Goal: Information Seeking & Learning: Find specific fact

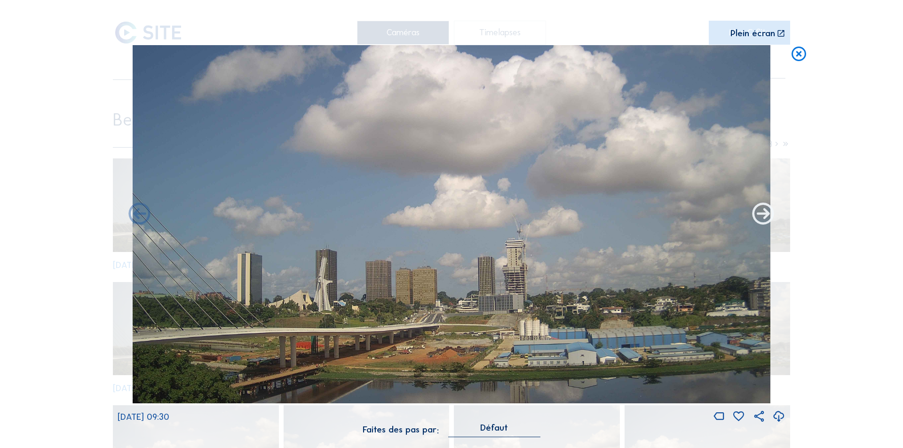
click at [764, 215] on icon at bounding box center [763, 215] width 26 height 26
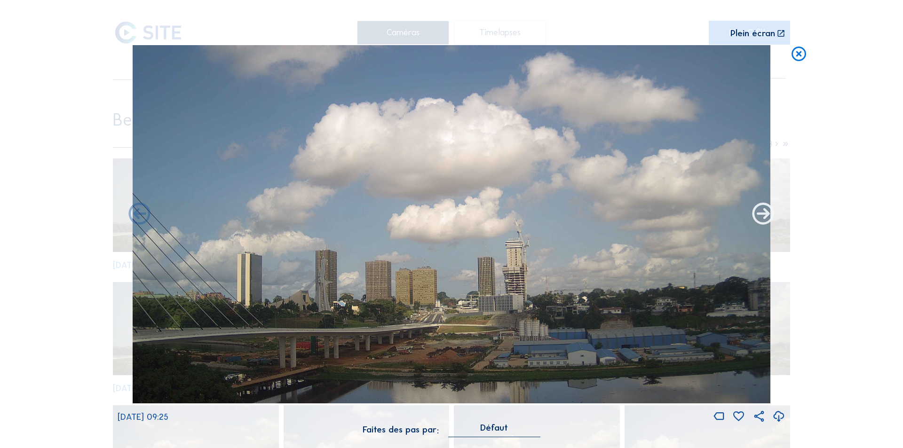
click at [764, 215] on icon at bounding box center [763, 215] width 26 height 26
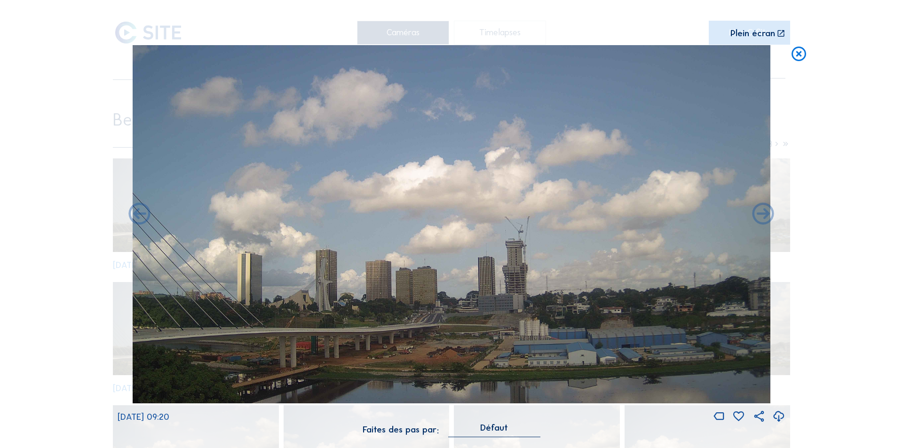
click at [764, 215] on icon at bounding box center [763, 215] width 26 height 26
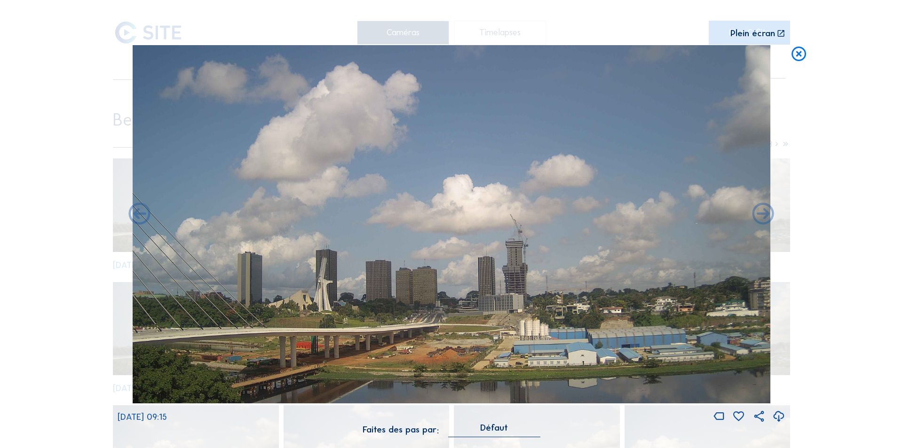
click at [764, 215] on icon at bounding box center [763, 215] width 26 height 26
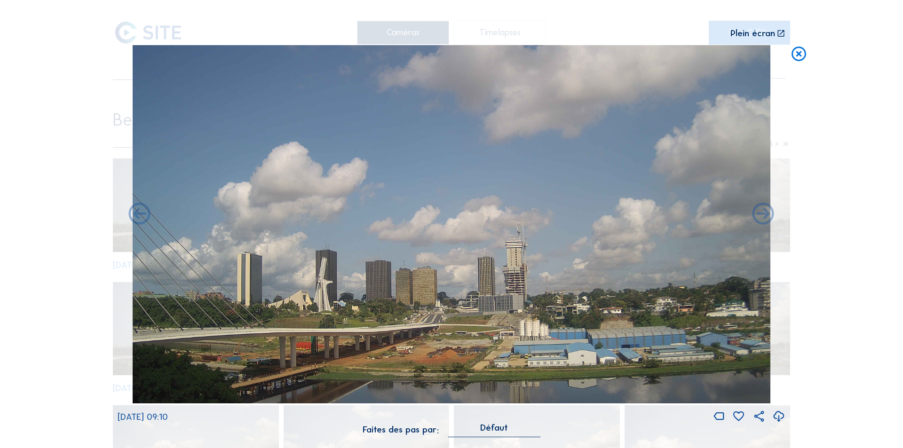
click at [764, 215] on icon at bounding box center [763, 215] width 26 height 26
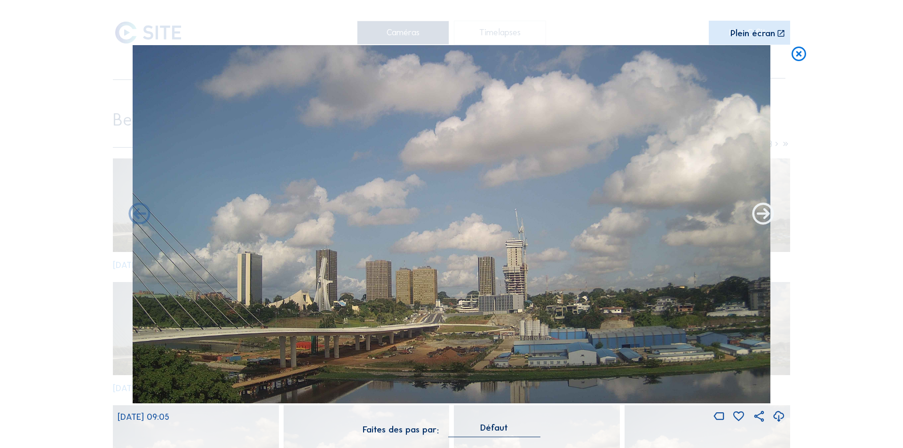
click at [759, 213] on icon at bounding box center [763, 215] width 26 height 26
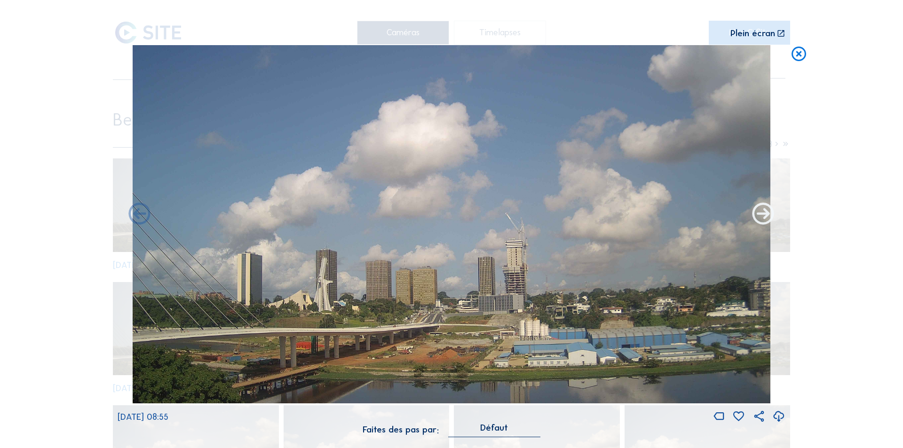
click at [762, 211] on icon at bounding box center [763, 215] width 26 height 26
click at [763, 213] on icon at bounding box center [763, 215] width 26 height 26
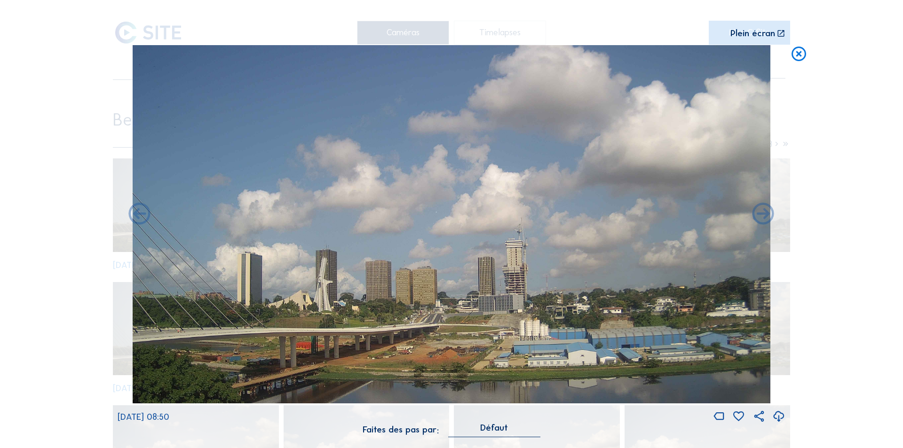
click at [763, 213] on icon at bounding box center [763, 215] width 26 height 26
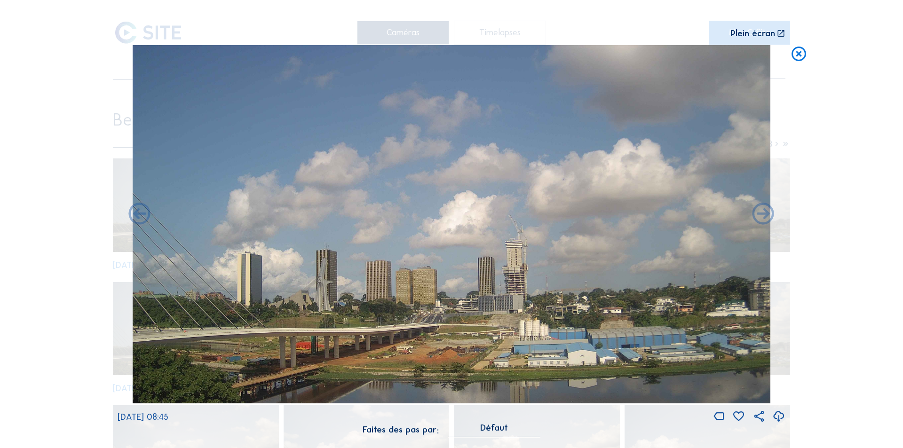
click at [763, 213] on icon at bounding box center [763, 215] width 26 height 26
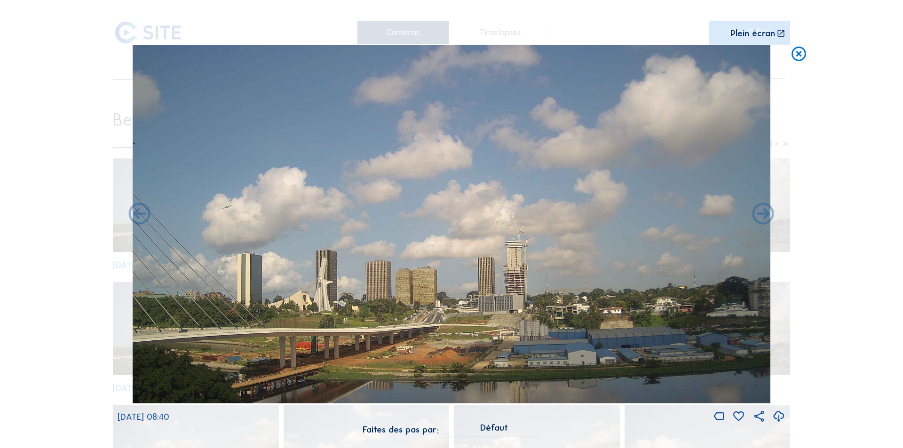
click at [763, 213] on icon at bounding box center [763, 215] width 26 height 26
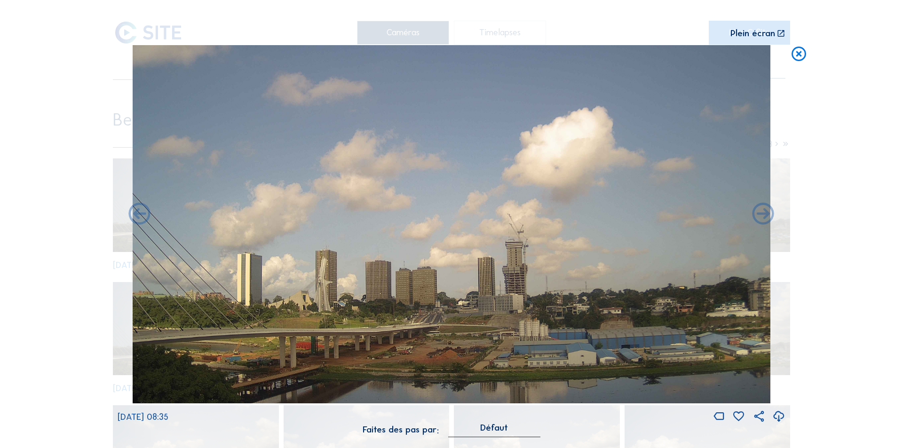
click at [763, 213] on icon at bounding box center [763, 215] width 26 height 26
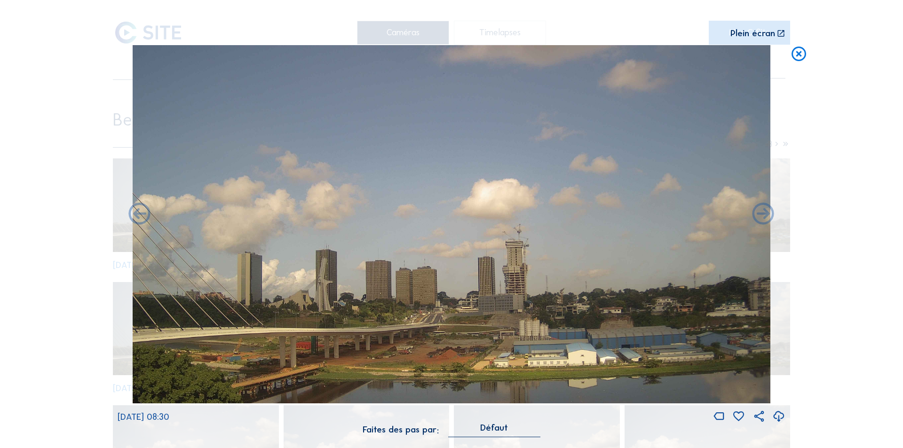
click at [763, 213] on icon at bounding box center [763, 215] width 26 height 26
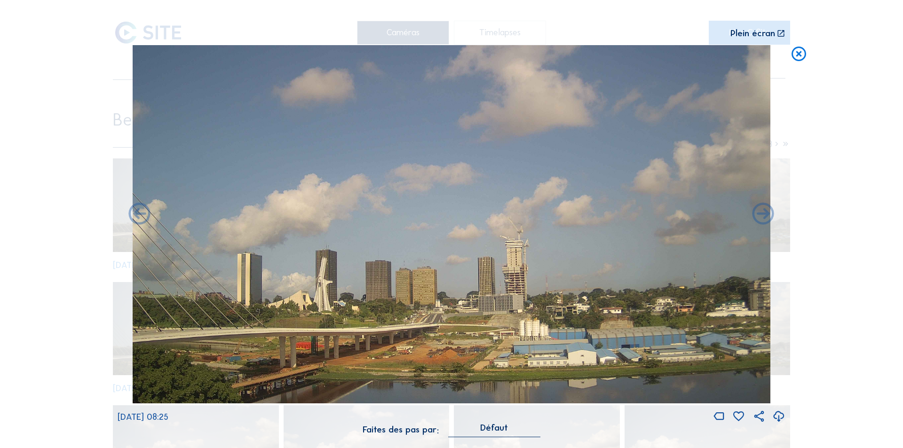
click at [763, 213] on icon at bounding box center [763, 215] width 26 height 26
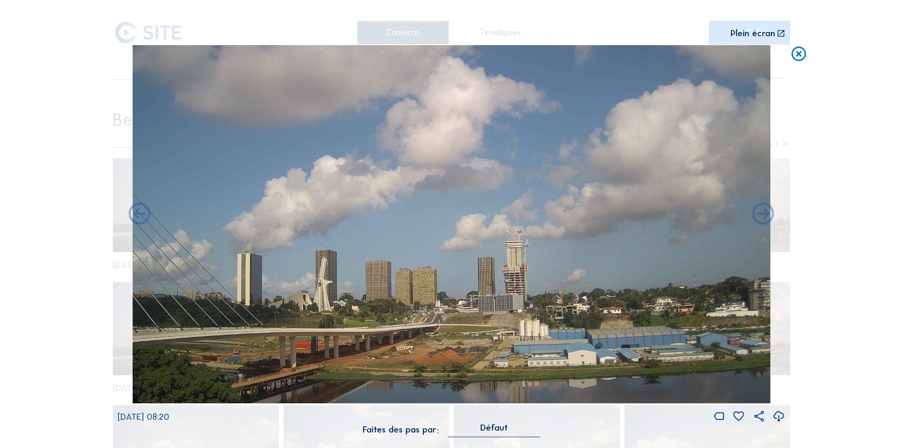
click at [779, 412] on icon at bounding box center [778, 417] width 13 height 16
click at [763, 217] on icon at bounding box center [763, 215] width 26 height 26
click at [763, 212] on icon at bounding box center [763, 215] width 26 height 26
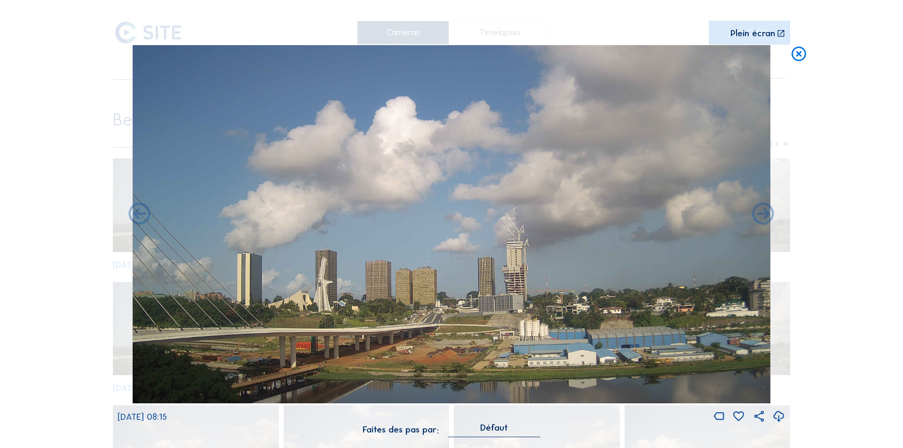
click at [763, 212] on icon at bounding box center [763, 215] width 26 height 26
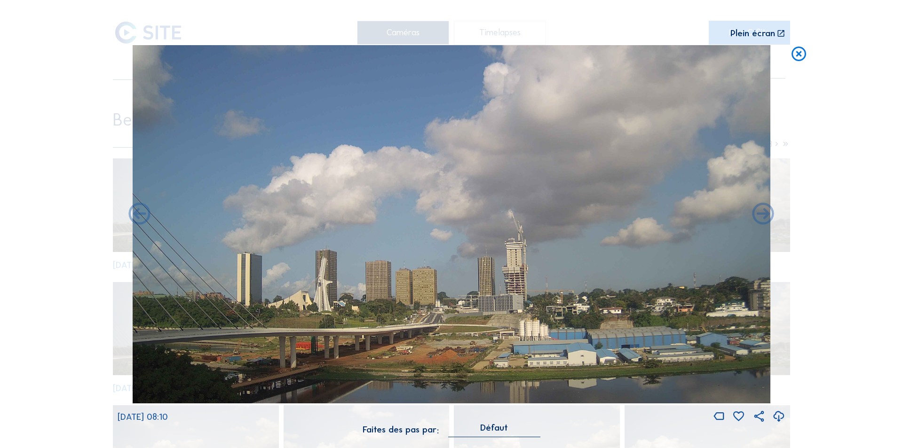
click at [763, 212] on icon at bounding box center [763, 215] width 26 height 26
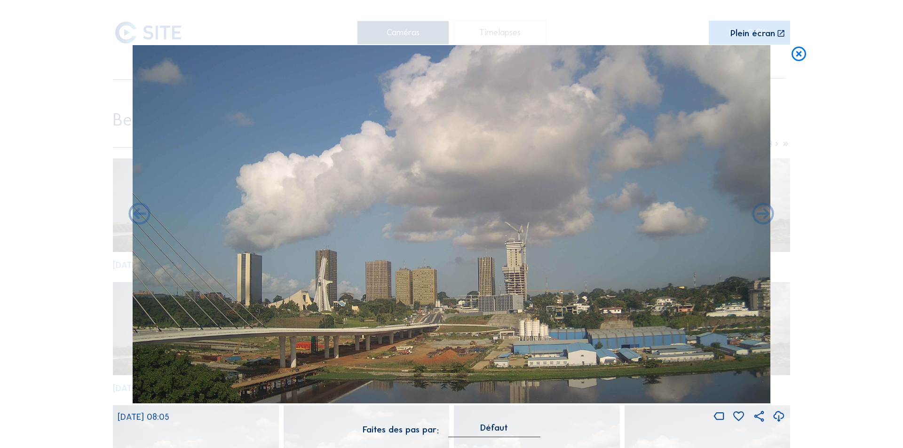
click at [763, 212] on icon at bounding box center [763, 215] width 26 height 26
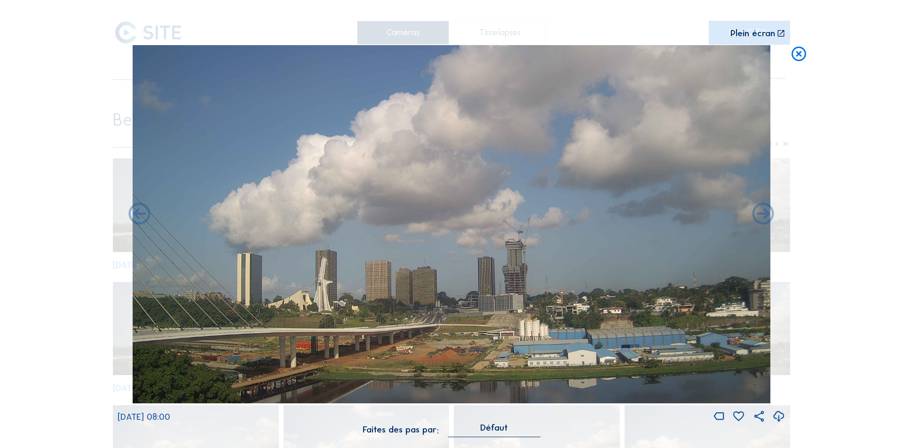
click at [763, 212] on icon at bounding box center [763, 215] width 26 height 26
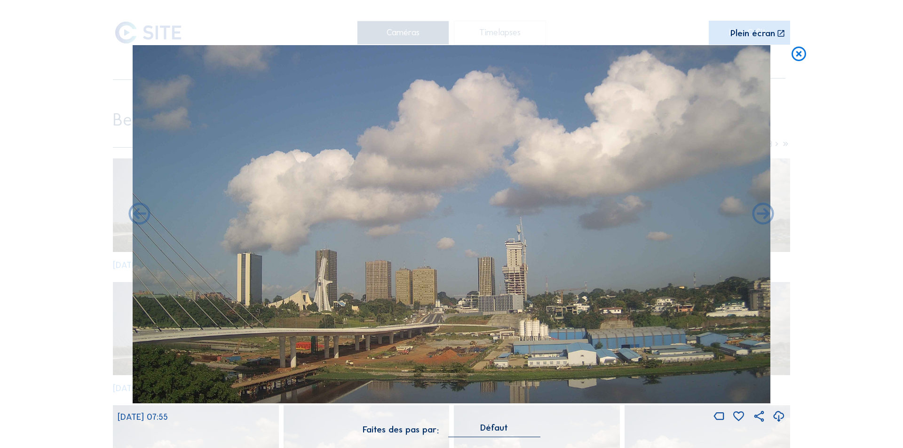
click at [763, 212] on icon at bounding box center [763, 215] width 26 height 26
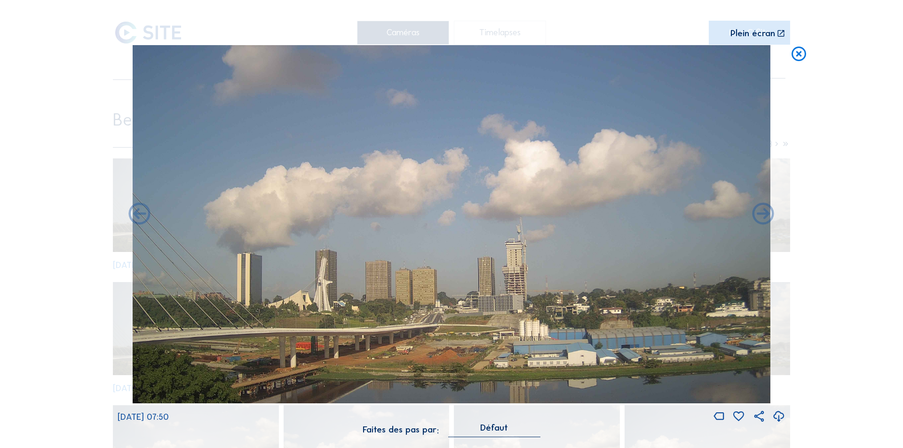
click at [763, 212] on icon at bounding box center [763, 215] width 26 height 26
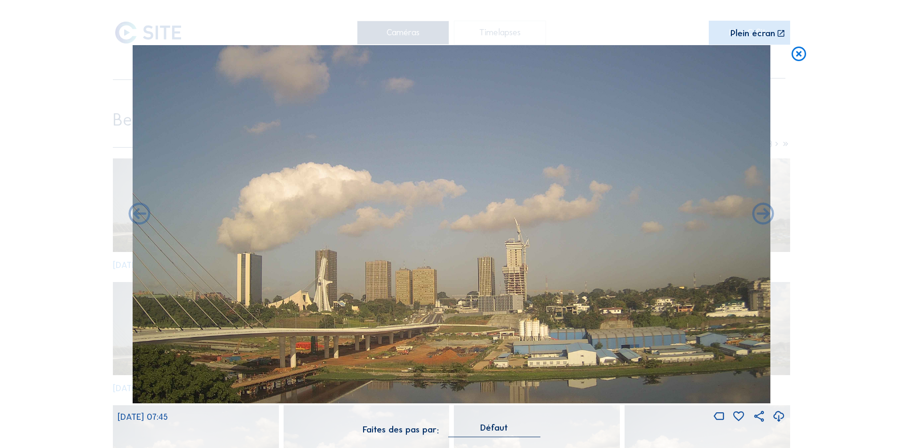
click at [763, 212] on icon at bounding box center [763, 215] width 26 height 26
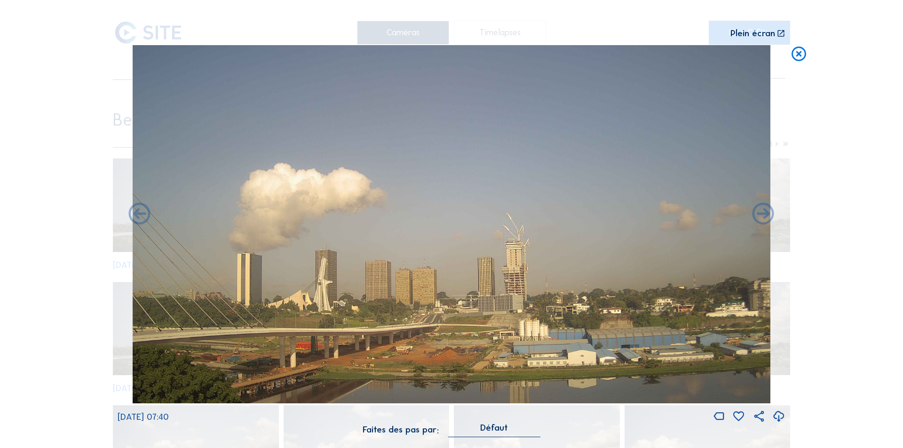
click at [763, 212] on icon at bounding box center [763, 215] width 26 height 26
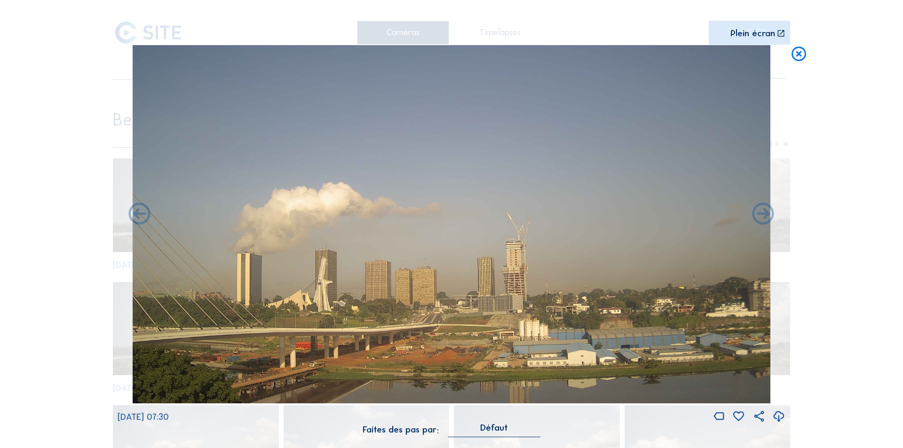
click at [763, 212] on icon at bounding box center [763, 215] width 26 height 26
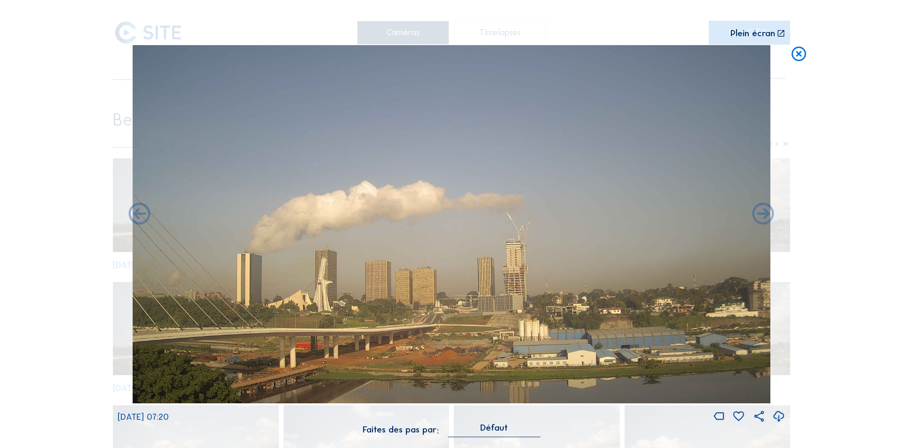
click at [763, 212] on icon at bounding box center [763, 215] width 26 height 26
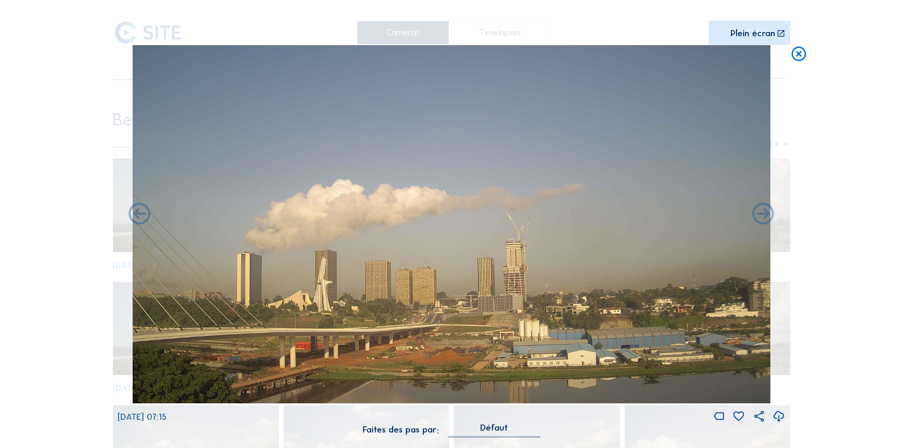
click at [763, 212] on icon at bounding box center [763, 215] width 26 height 26
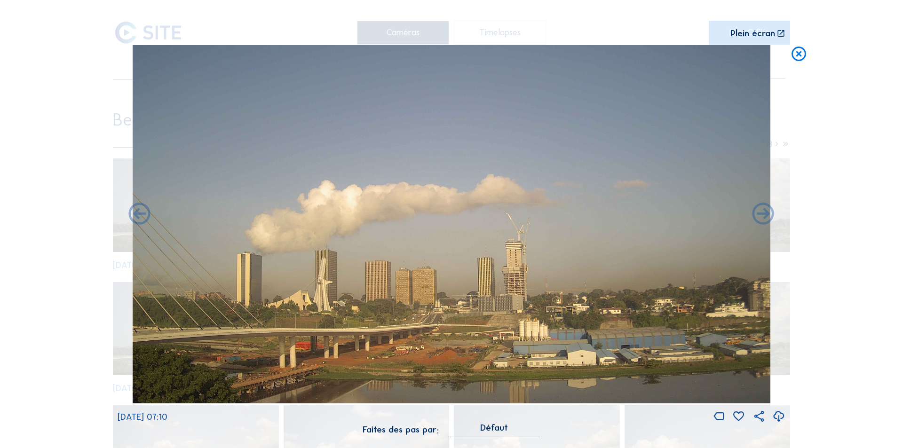
click at [763, 212] on icon at bounding box center [763, 215] width 26 height 26
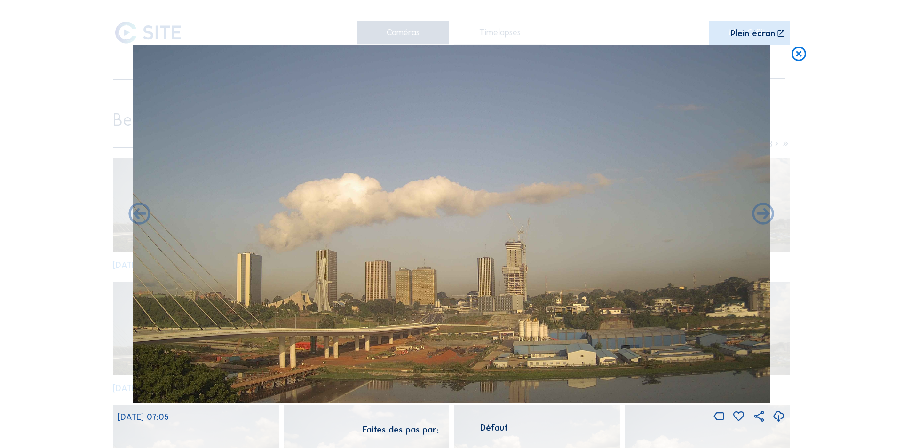
click at [763, 212] on icon at bounding box center [763, 215] width 26 height 26
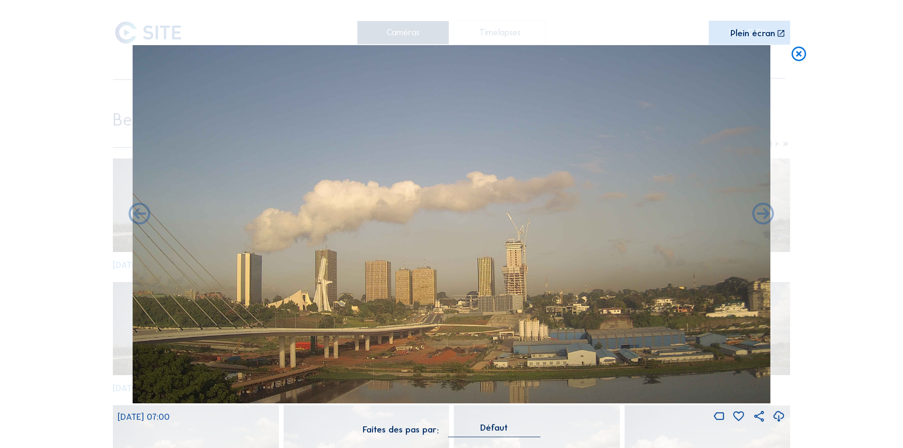
click at [763, 212] on icon at bounding box center [763, 215] width 26 height 26
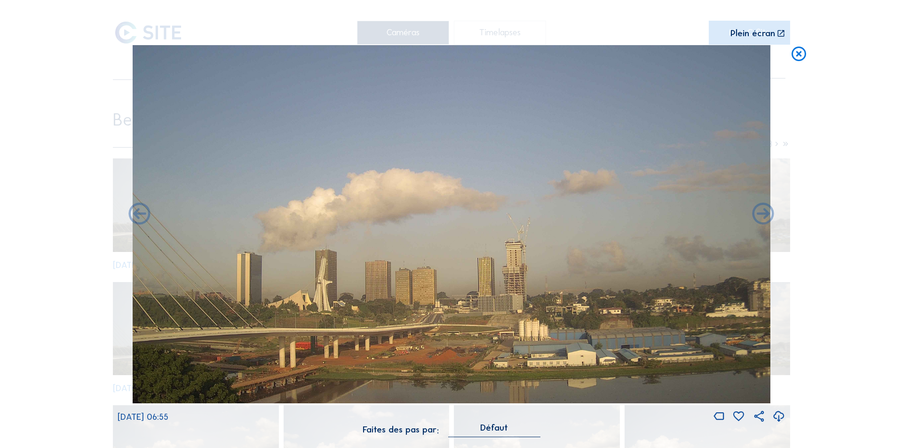
click at [763, 212] on icon at bounding box center [763, 215] width 26 height 26
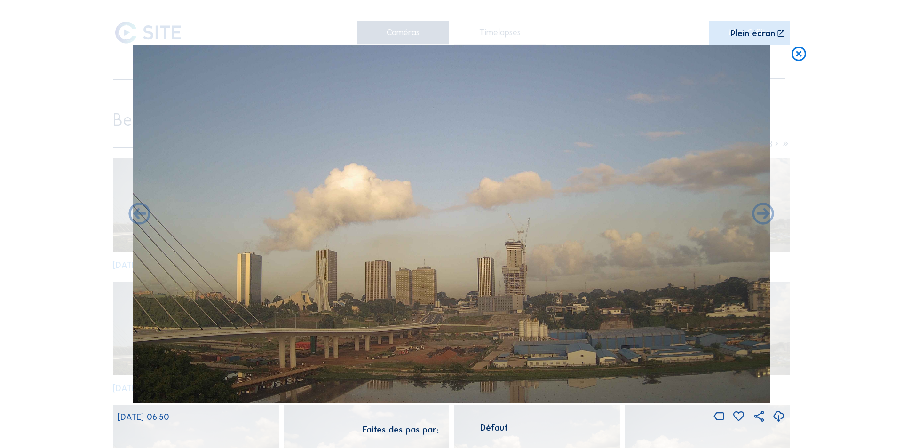
click at [763, 212] on icon at bounding box center [763, 215] width 26 height 26
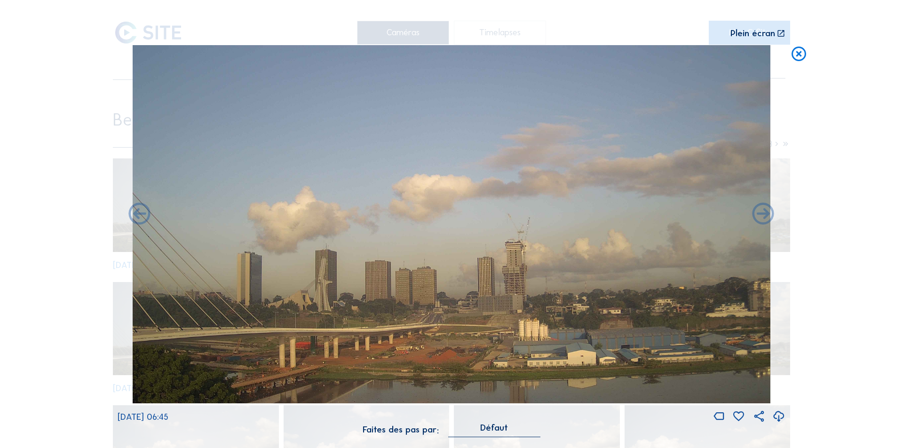
click at [763, 212] on icon at bounding box center [763, 215] width 26 height 26
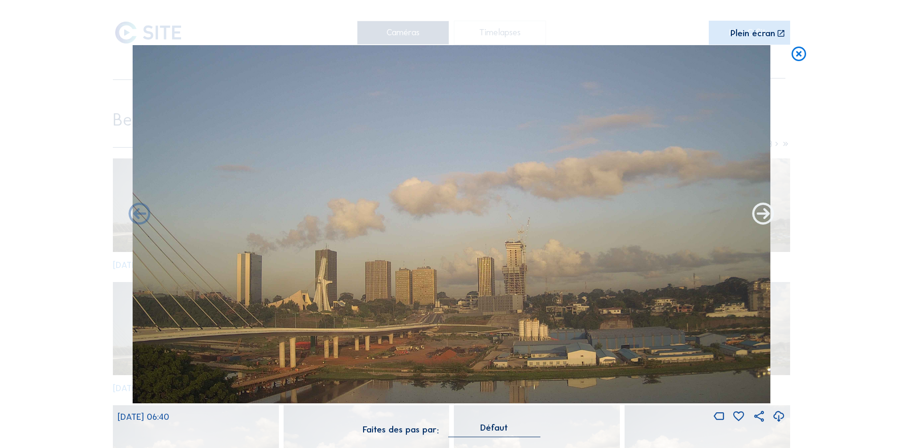
click at [763, 212] on icon at bounding box center [763, 215] width 26 height 26
click at [764, 214] on icon at bounding box center [763, 215] width 26 height 26
click at [763, 212] on icon at bounding box center [763, 215] width 26 height 26
click at [765, 215] on icon at bounding box center [763, 215] width 26 height 26
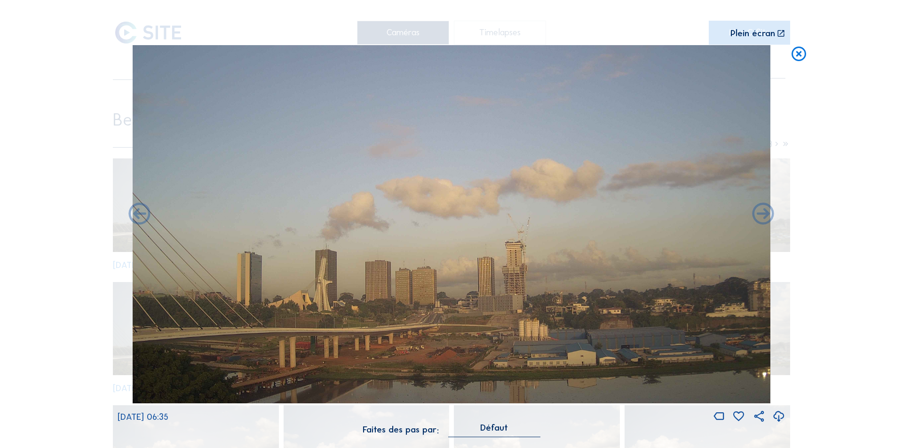
click at [765, 215] on icon at bounding box center [763, 215] width 26 height 26
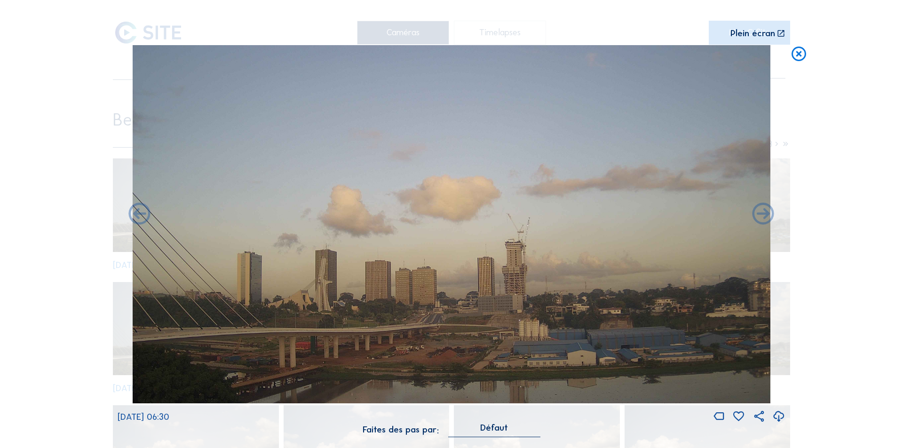
click at [765, 215] on icon at bounding box center [763, 215] width 26 height 26
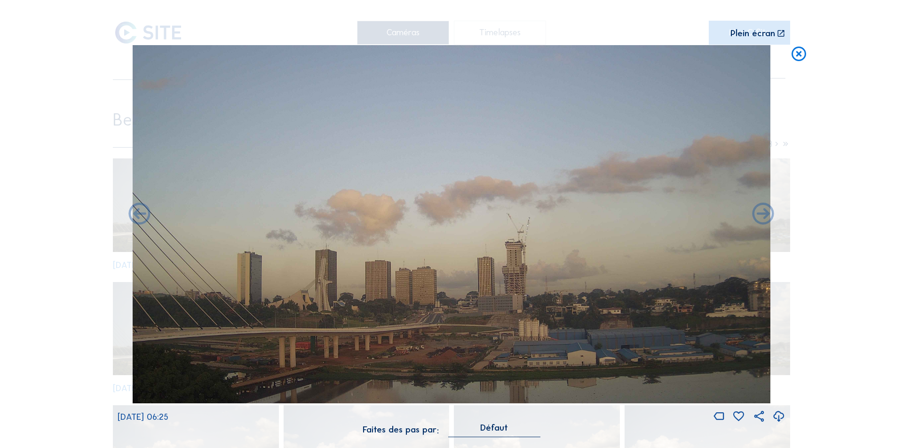
click at [765, 215] on icon at bounding box center [763, 215] width 26 height 26
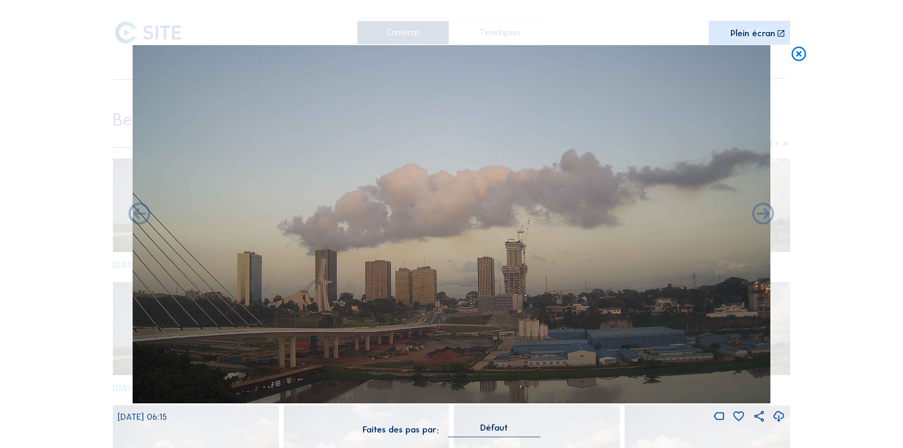
click at [765, 215] on icon at bounding box center [763, 215] width 26 height 26
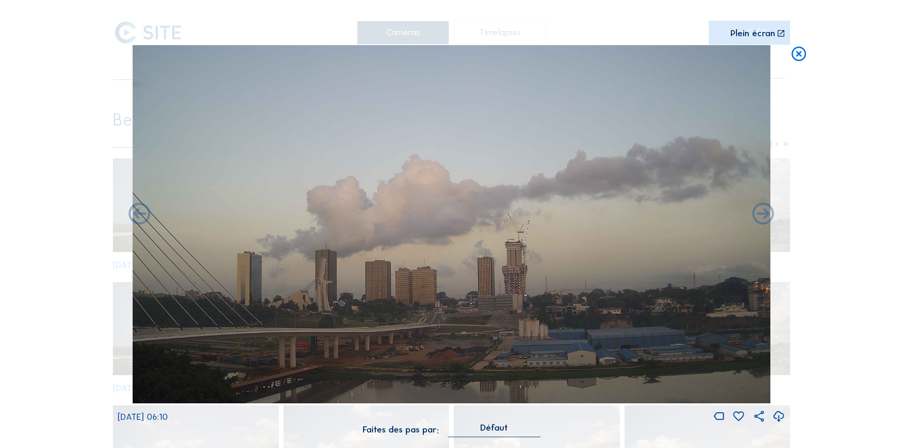
click at [765, 215] on icon at bounding box center [763, 215] width 26 height 26
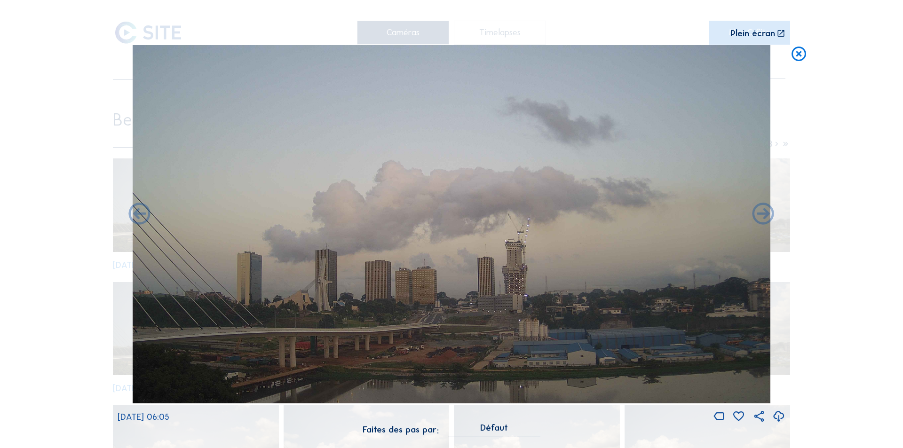
click at [765, 215] on icon at bounding box center [763, 215] width 26 height 26
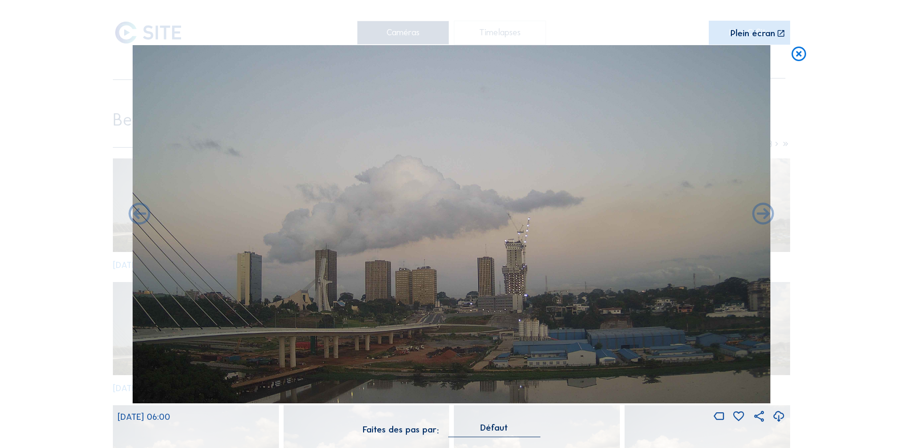
click at [777, 412] on icon at bounding box center [778, 417] width 13 height 16
click at [847, 228] on div "Scroll pour voyager dans le temps | Appuie sur le 'Alt' [PERSON_NAME] + Scroll …" at bounding box center [451, 224] width 903 height 448
click at [800, 55] on icon at bounding box center [798, 54] width 17 height 18
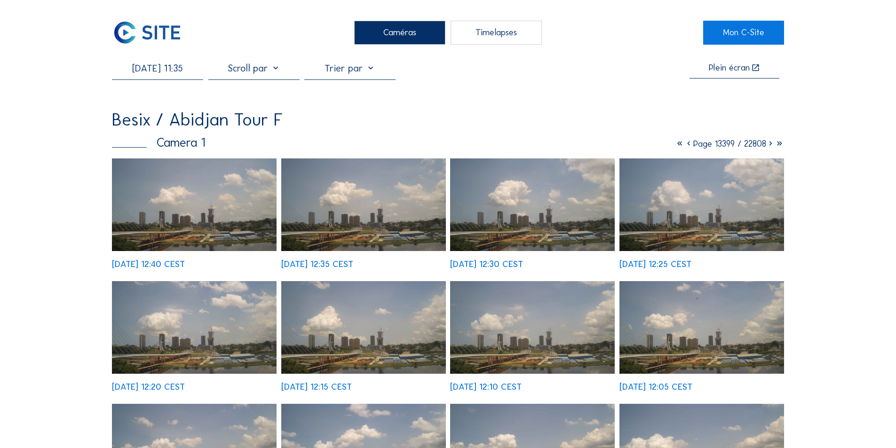
click at [175, 70] on input "[DATE] 11:35" at bounding box center [157, 68] width 91 height 11
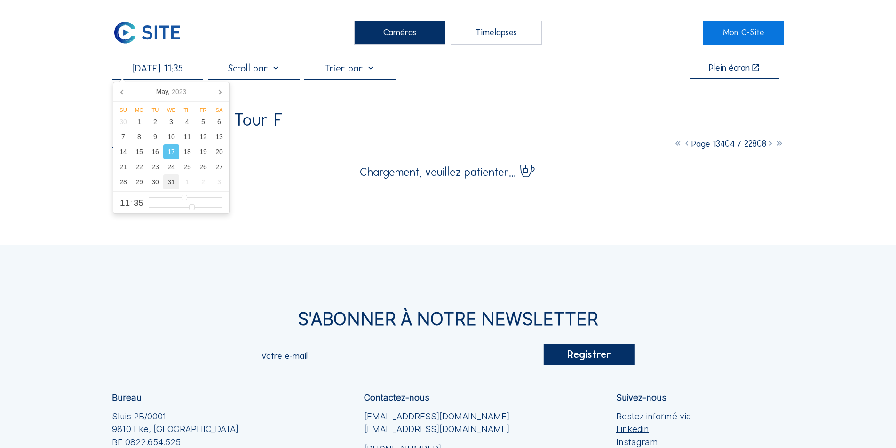
click at [171, 180] on div "31" at bounding box center [171, 181] width 16 height 15
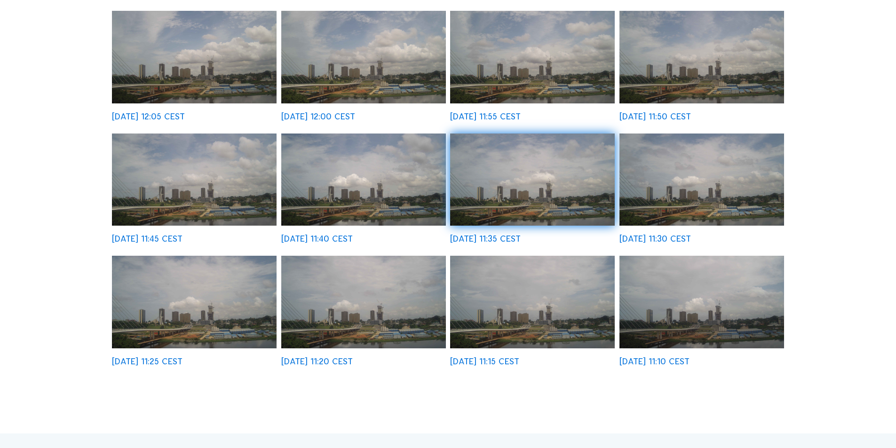
scroll to position [376, 0]
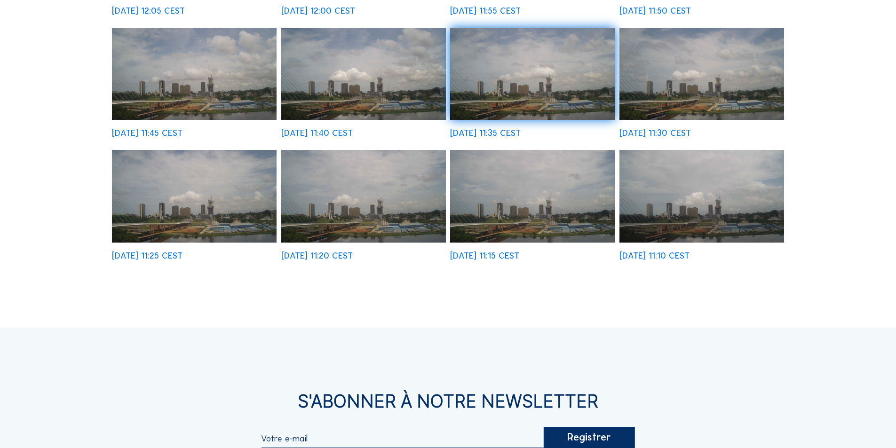
click at [677, 223] on img at bounding box center [701, 196] width 165 height 93
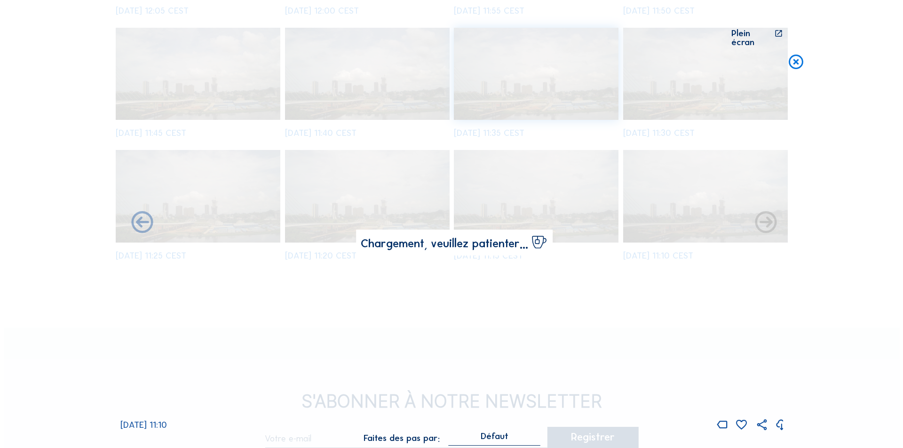
scroll to position [378, 0]
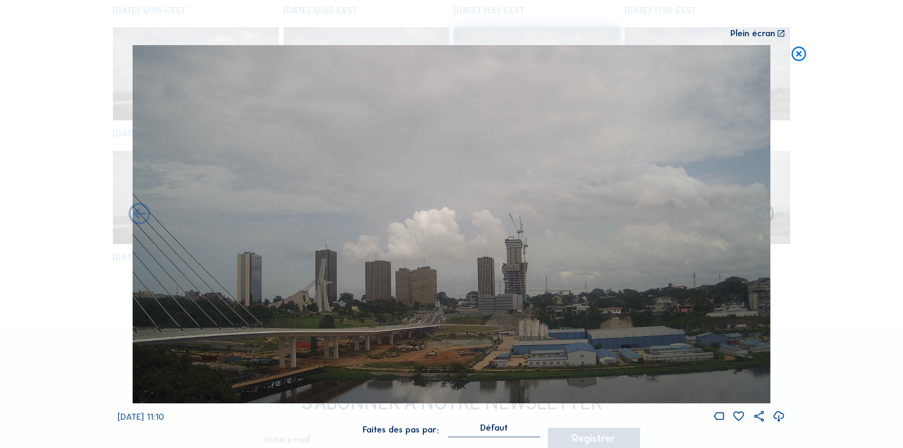
click at [764, 214] on icon at bounding box center [763, 215] width 26 height 26
click at [759, 215] on icon at bounding box center [763, 215] width 26 height 26
click at [134, 214] on icon at bounding box center [139, 215] width 26 height 26
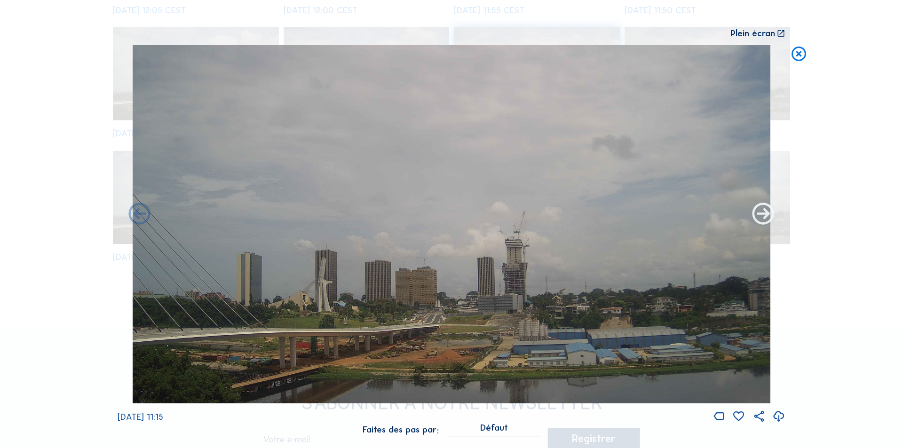
click at [767, 210] on icon at bounding box center [763, 215] width 26 height 26
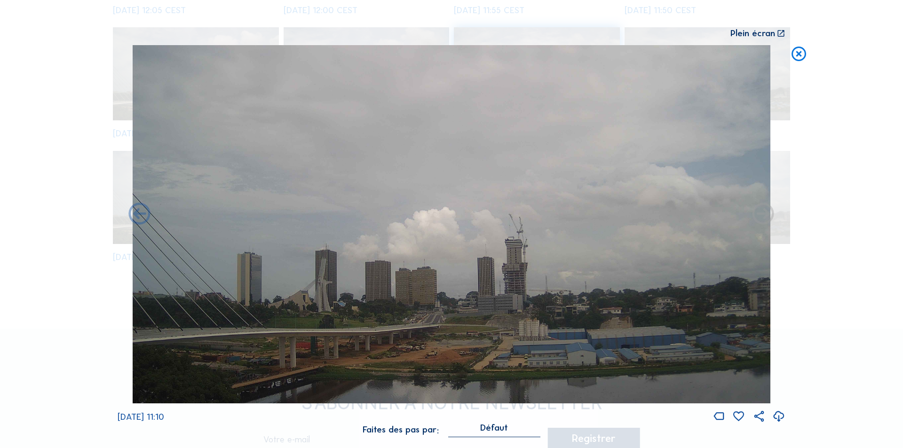
click at [761, 215] on icon at bounding box center [763, 215] width 26 height 26
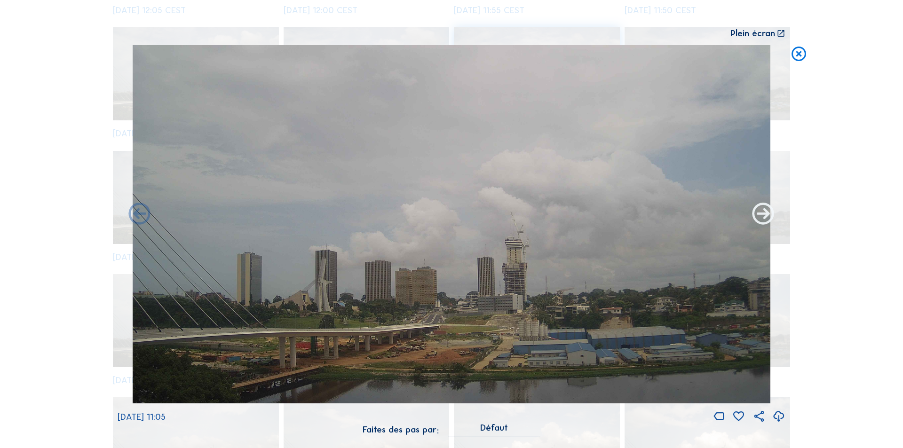
click at [761, 214] on icon at bounding box center [763, 215] width 26 height 26
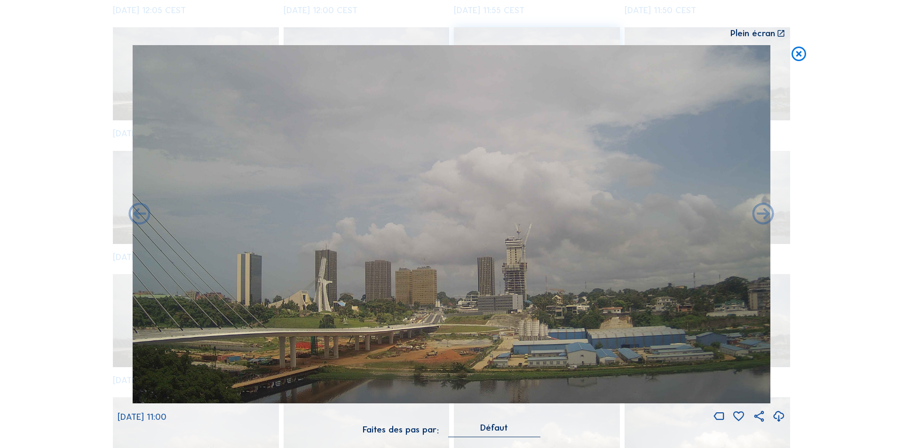
click at [761, 214] on icon at bounding box center [763, 215] width 26 height 26
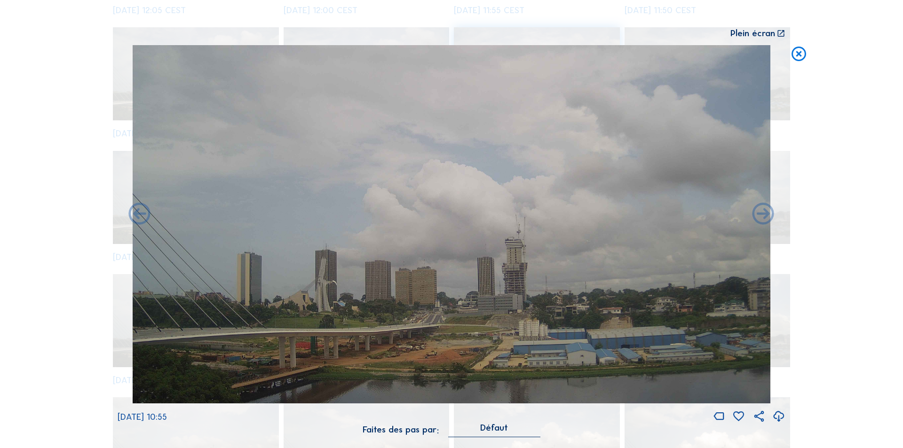
click at [761, 214] on icon at bounding box center [763, 215] width 26 height 26
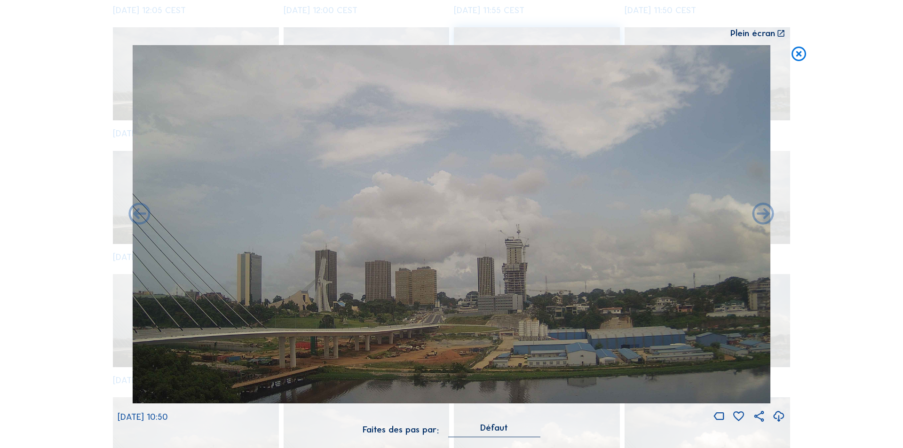
click at [761, 214] on icon at bounding box center [763, 215] width 26 height 26
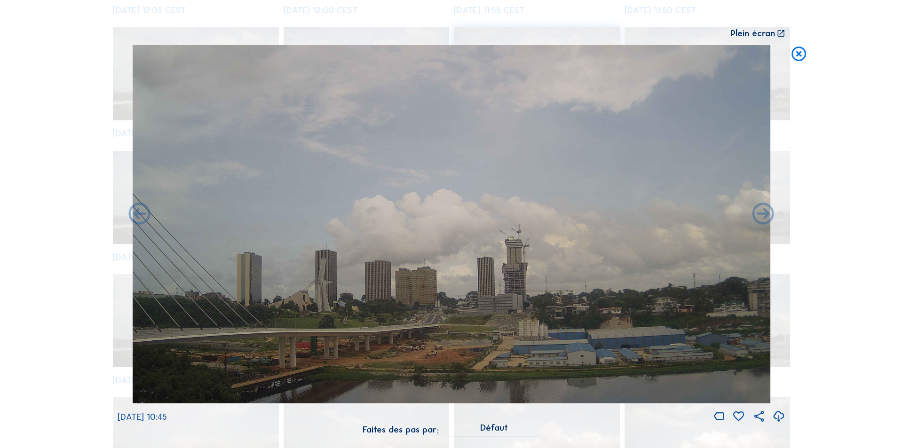
click at [777, 415] on icon at bounding box center [778, 417] width 13 height 16
click at [803, 232] on div "Scroll pour voyager dans le temps | Appuie sur le 'Alt' [PERSON_NAME] + Scroll …" at bounding box center [451, 224] width 903 height 448
click at [761, 214] on icon at bounding box center [763, 215] width 26 height 26
click at [764, 213] on icon at bounding box center [763, 215] width 26 height 26
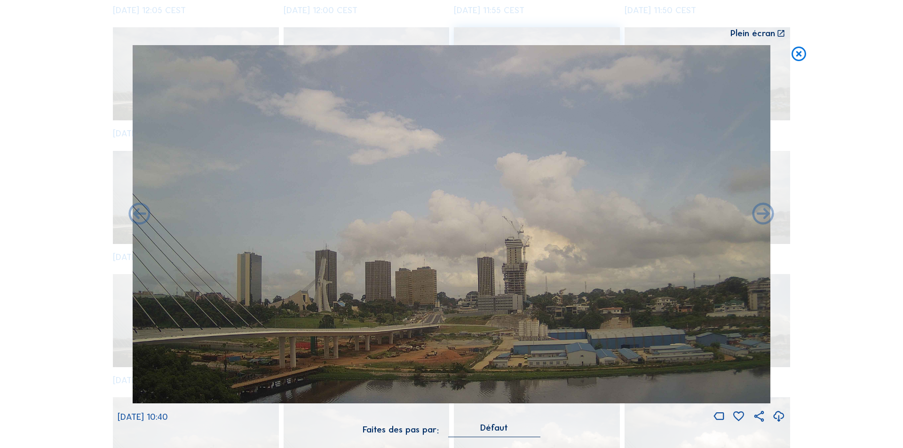
click at [764, 213] on icon at bounding box center [763, 215] width 26 height 26
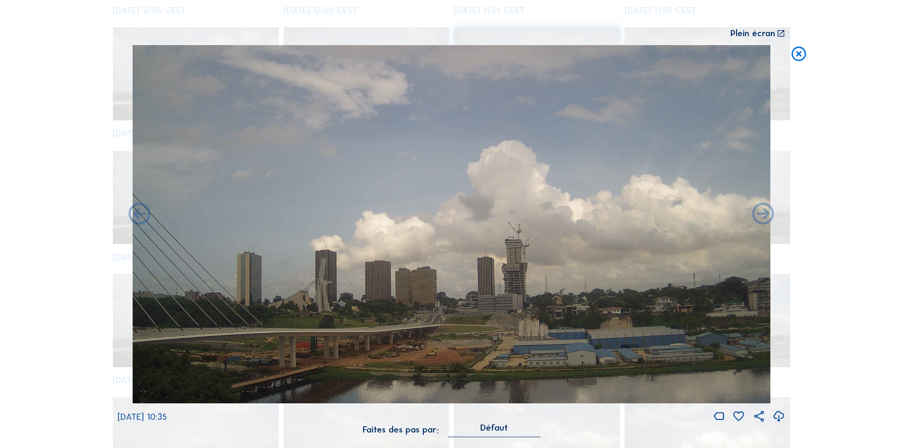
click at [764, 213] on icon at bounding box center [763, 215] width 26 height 26
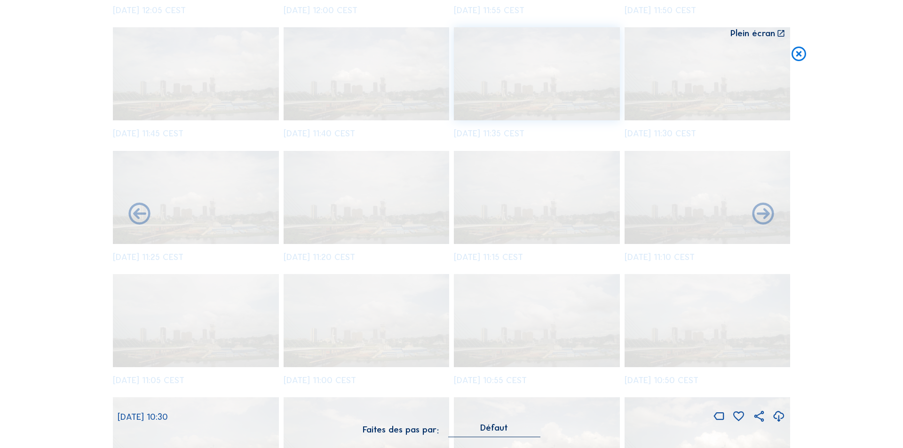
click at [764, 213] on icon at bounding box center [763, 215] width 26 height 26
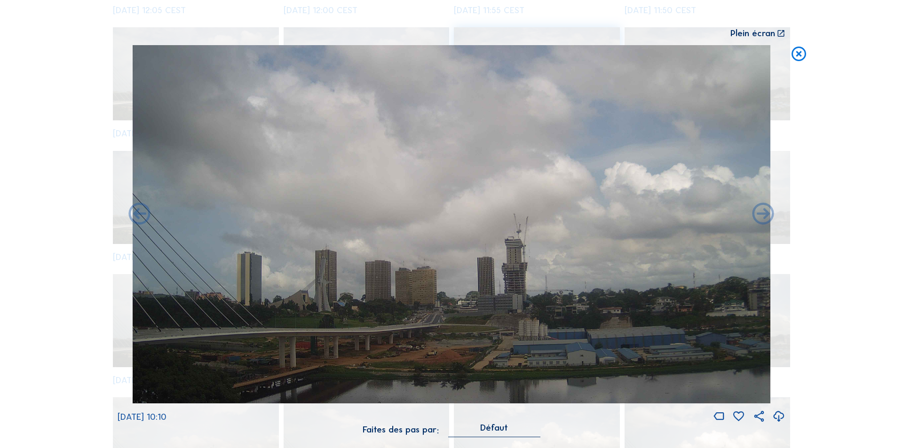
click at [764, 213] on icon at bounding box center [763, 215] width 26 height 26
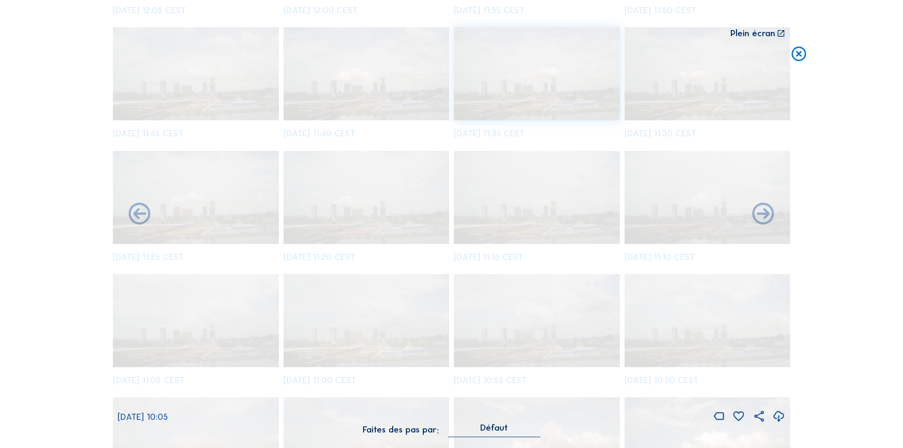
click at [764, 213] on icon at bounding box center [763, 215] width 26 height 26
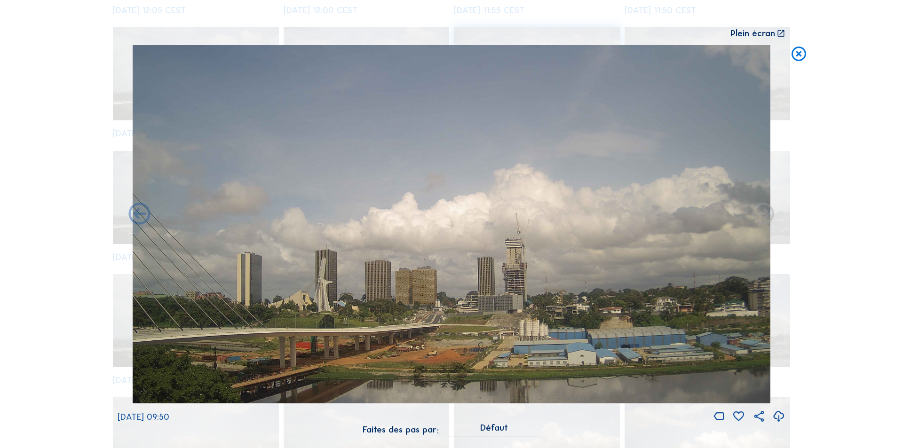
click at [764, 213] on icon at bounding box center [763, 215] width 26 height 26
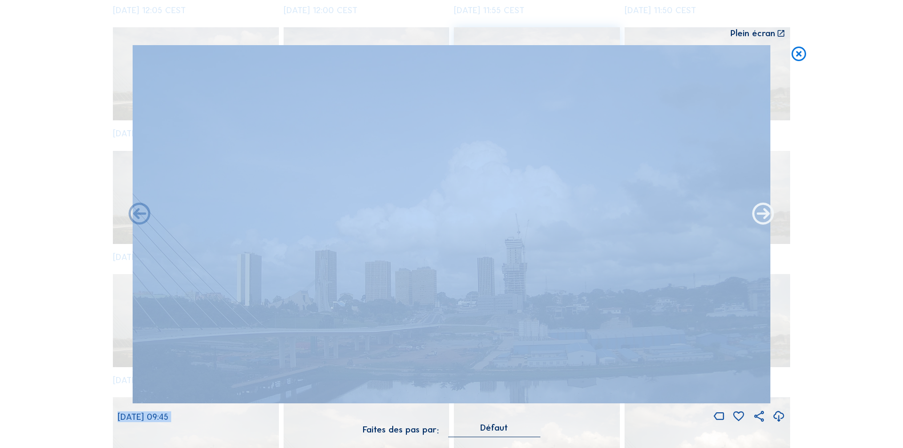
click at [764, 212] on icon at bounding box center [763, 215] width 26 height 26
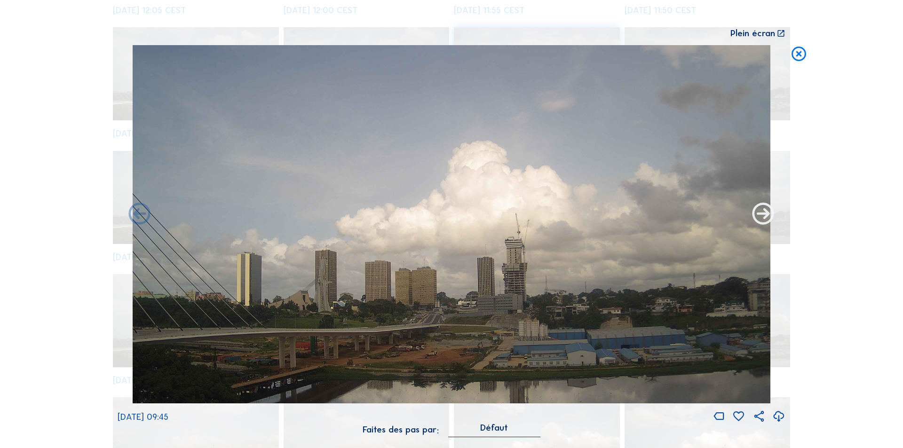
click at [764, 212] on icon at bounding box center [763, 215] width 26 height 26
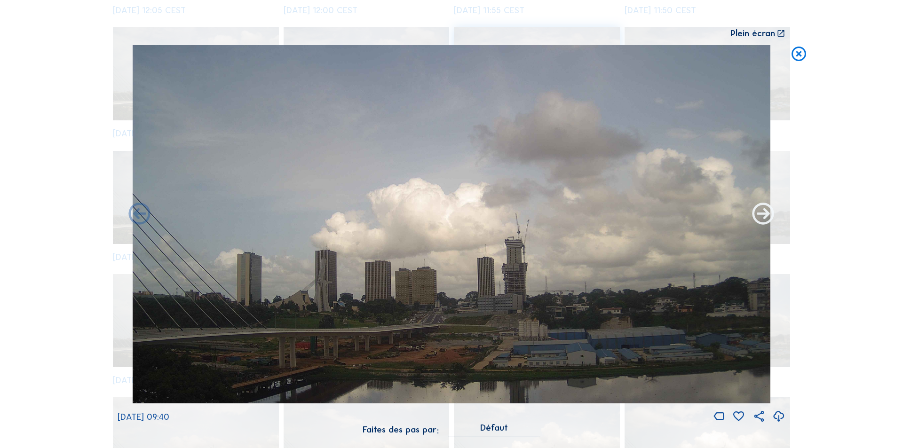
click at [764, 211] on icon at bounding box center [763, 215] width 26 height 26
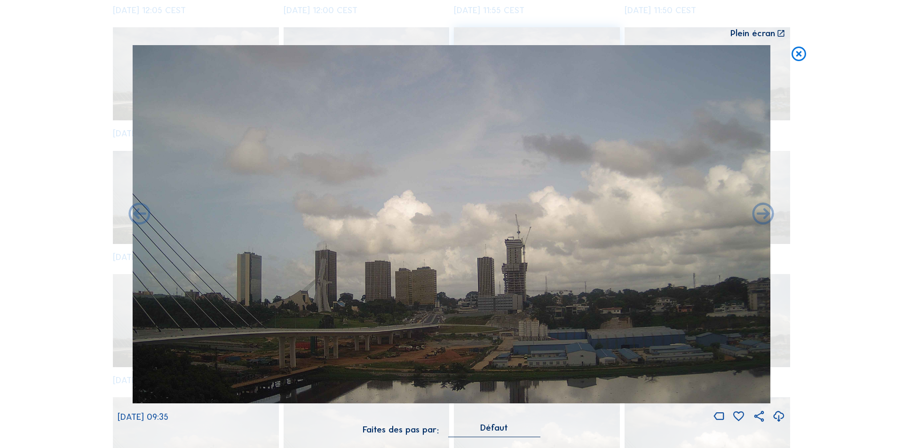
click at [764, 211] on icon at bounding box center [763, 215] width 26 height 26
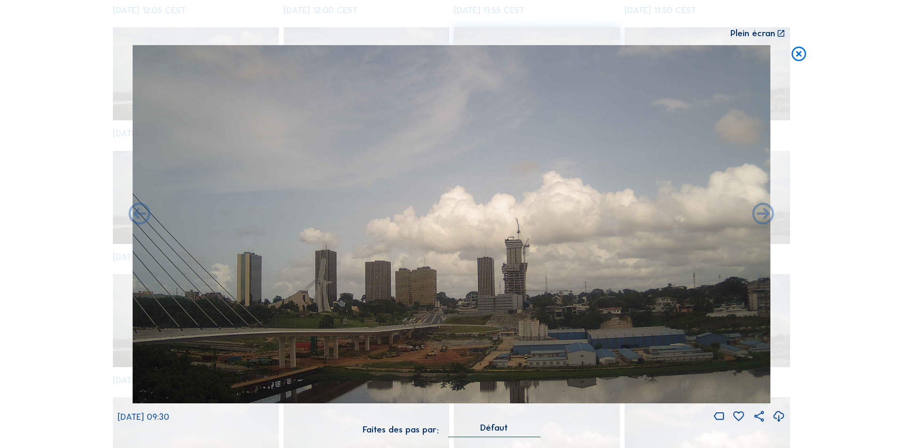
click at [764, 211] on icon at bounding box center [763, 215] width 26 height 26
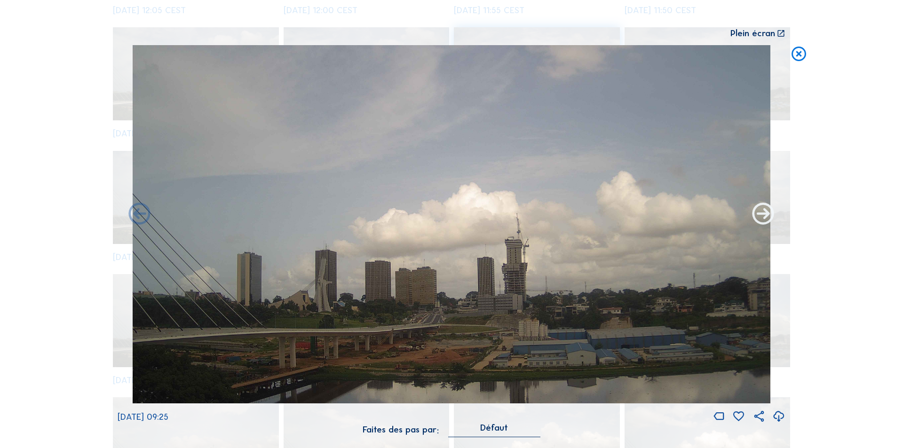
click at [763, 211] on icon at bounding box center [763, 215] width 26 height 26
click at [763, 212] on icon at bounding box center [763, 215] width 26 height 26
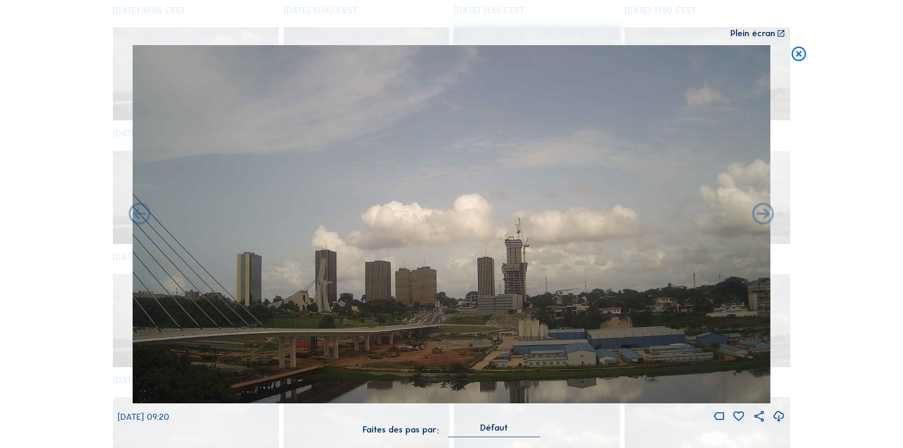
click at [763, 212] on icon at bounding box center [763, 215] width 26 height 26
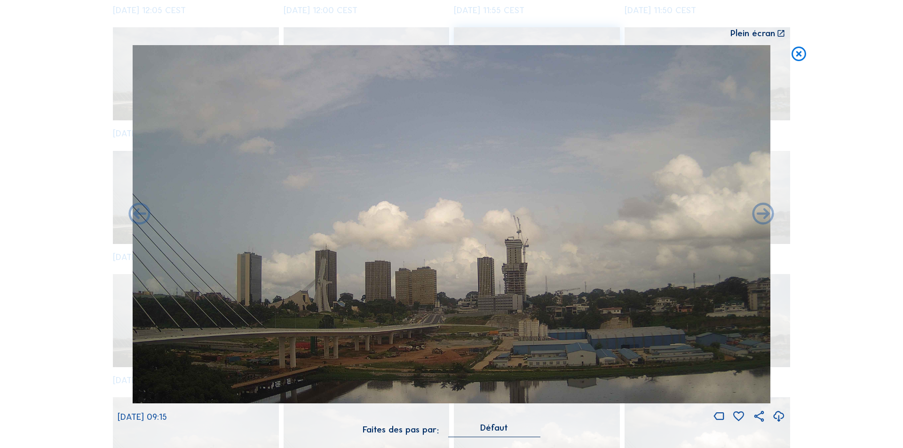
click at [763, 212] on icon at bounding box center [763, 215] width 26 height 26
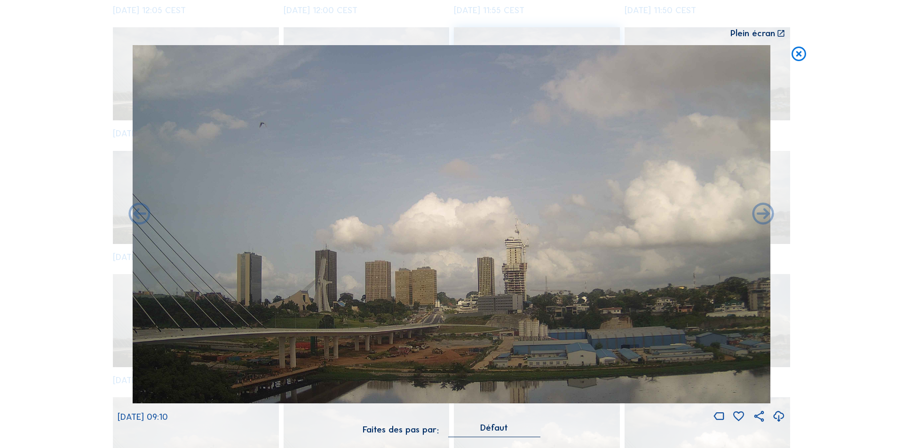
click at [763, 212] on icon at bounding box center [763, 215] width 26 height 26
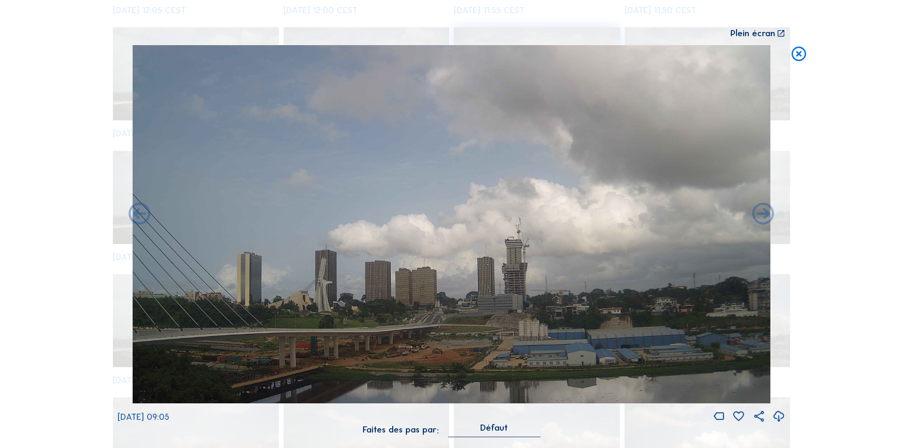
click at [763, 212] on icon at bounding box center [763, 215] width 26 height 26
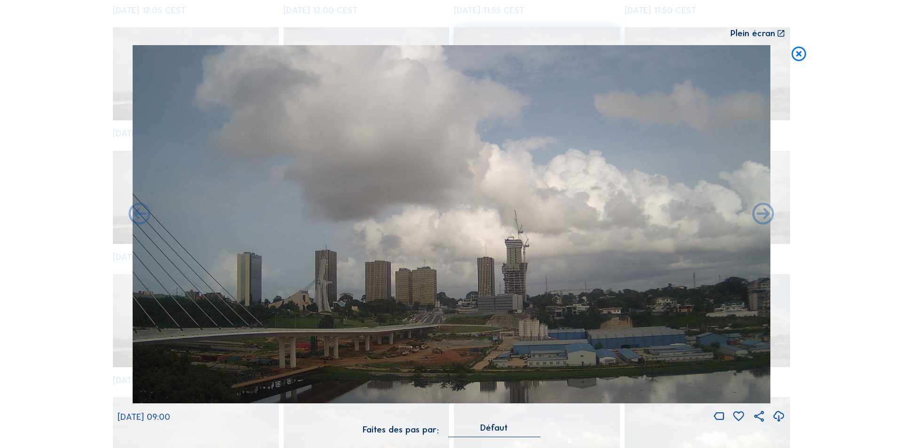
click at [763, 212] on icon at bounding box center [763, 215] width 26 height 26
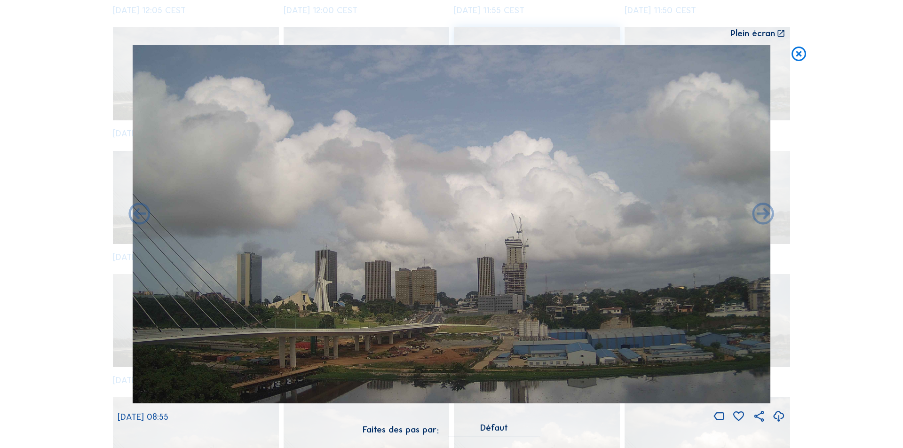
click at [763, 212] on icon at bounding box center [763, 215] width 26 height 26
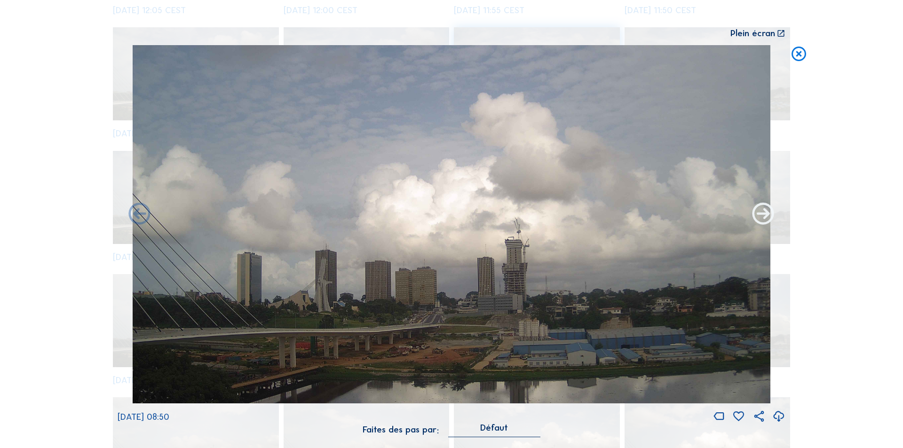
click at [763, 212] on icon at bounding box center [763, 215] width 26 height 26
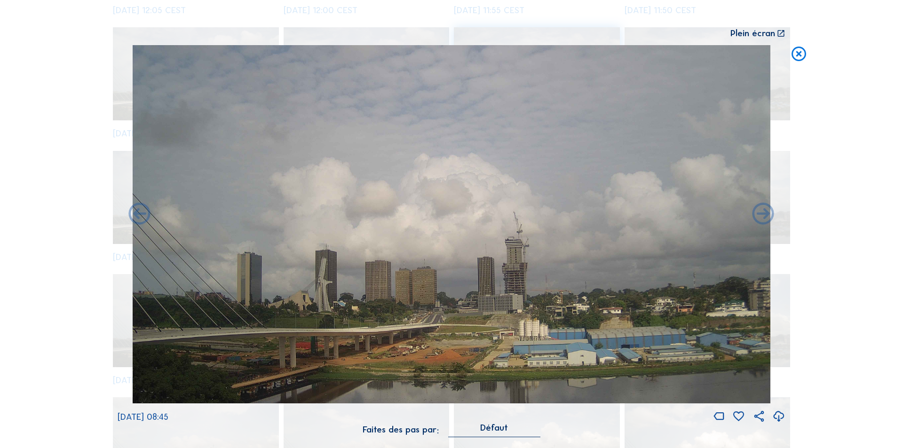
click at [763, 212] on icon at bounding box center [763, 215] width 26 height 26
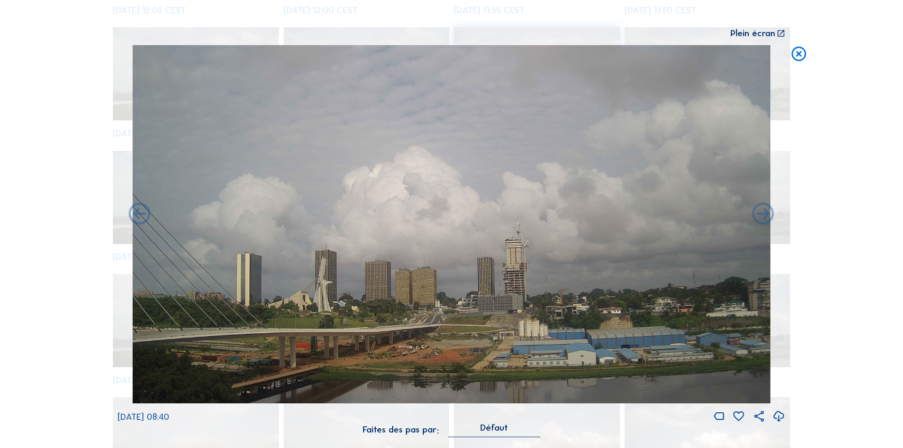
click at [763, 212] on icon at bounding box center [763, 215] width 26 height 26
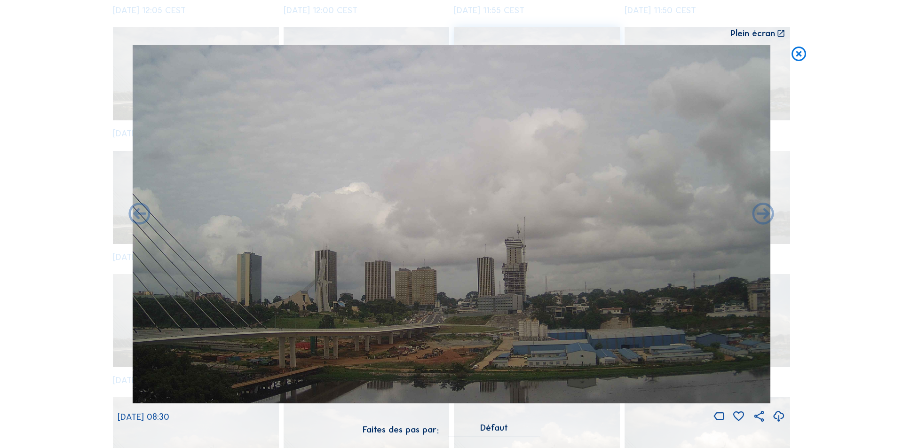
click at [763, 212] on icon at bounding box center [763, 215] width 26 height 26
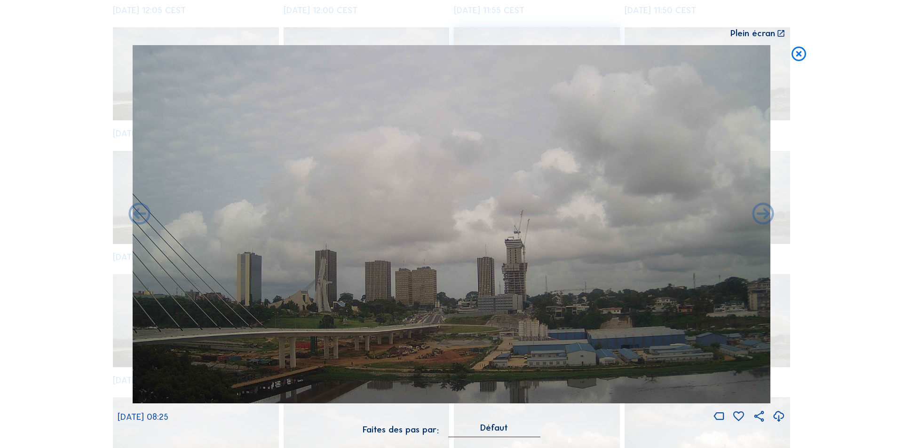
click at [763, 212] on icon at bounding box center [763, 215] width 26 height 26
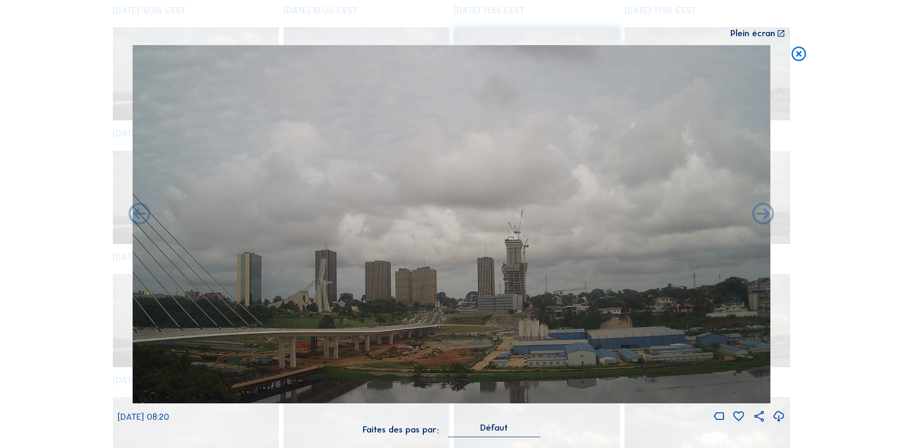
click at [763, 212] on icon at bounding box center [763, 215] width 26 height 26
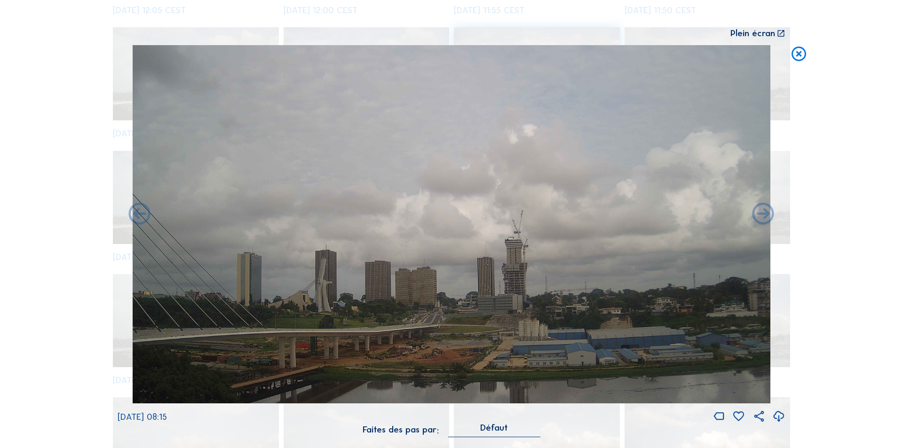
click at [763, 212] on icon at bounding box center [763, 215] width 26 height 26
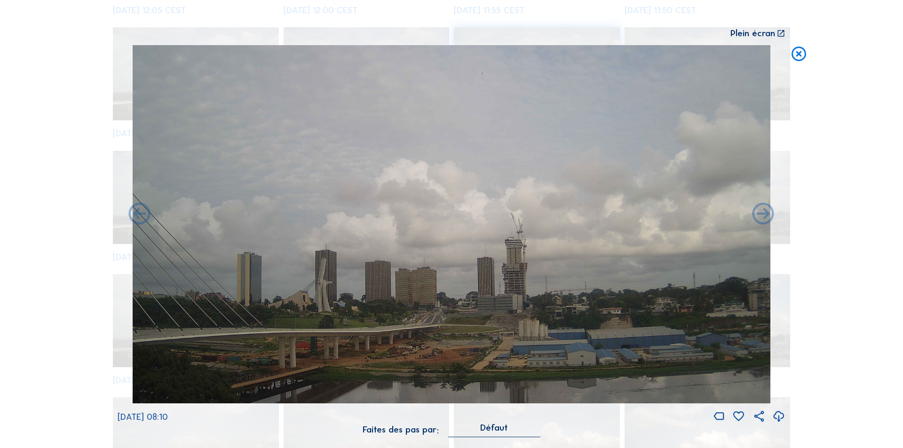
click at [763, 212] on icon at bounding box center [763, 215] width 26 height 26
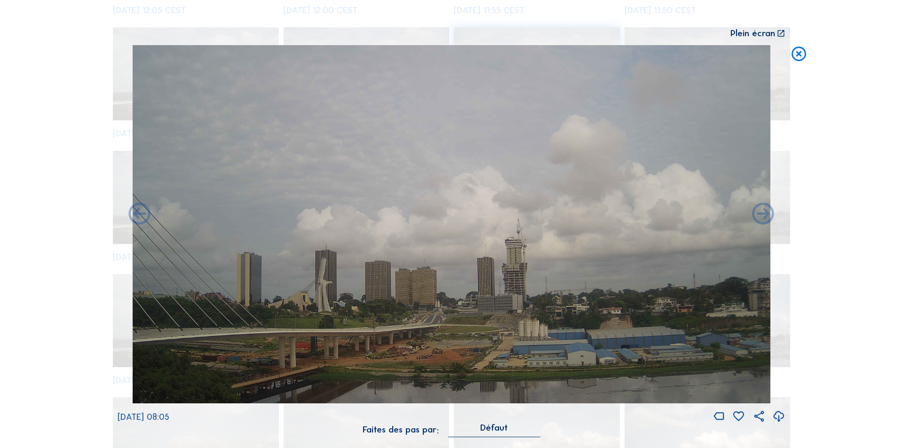
click at [763, 212] on icon at bounding box center [763, 215] width 26 height 26
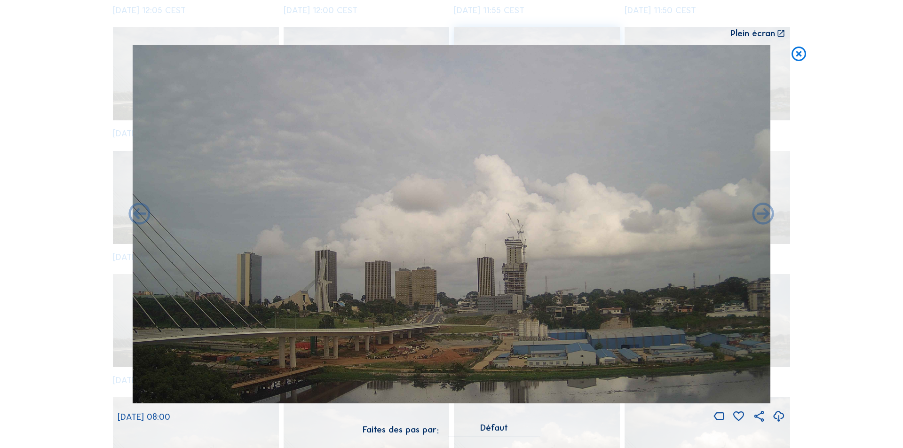
click at [763, 212] on icon at bounding box center [763, 215] width 26 height 26
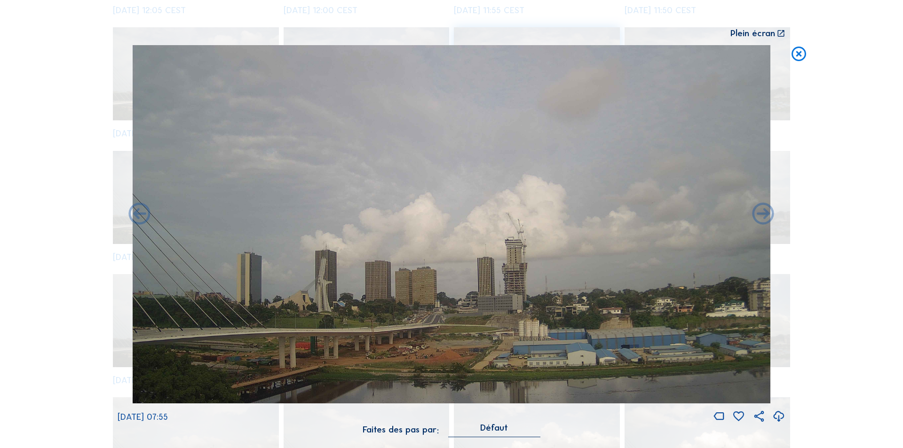
click at [763, 212] on icon at bounding box center [763, 215] width 26 height 26
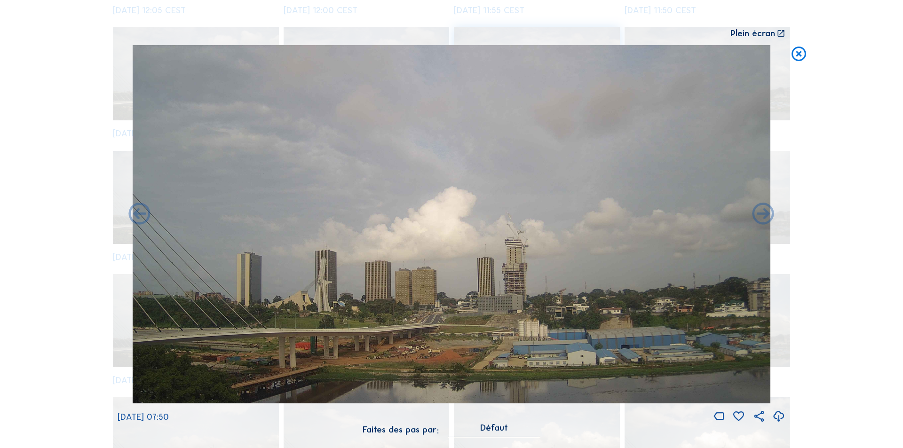
click at [763, 212] on icon at bounding box center [763, 215] width 26 height 26
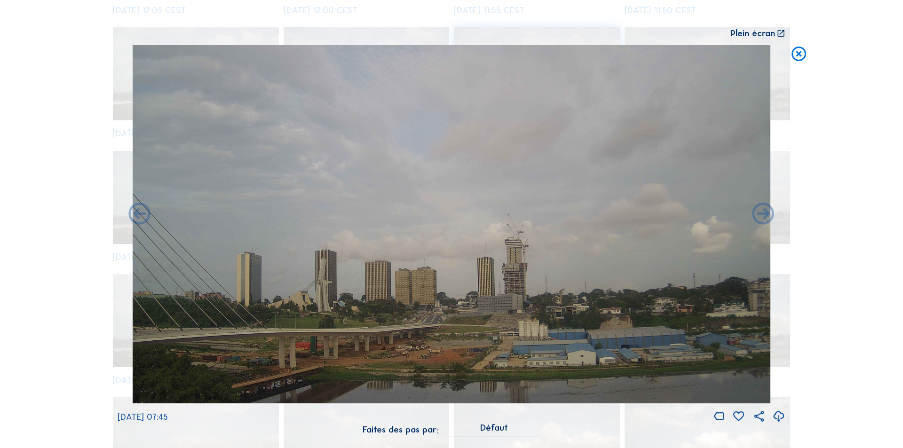
click at [763, 212] on icon at bounding box center [763, 215] width 26 height 26
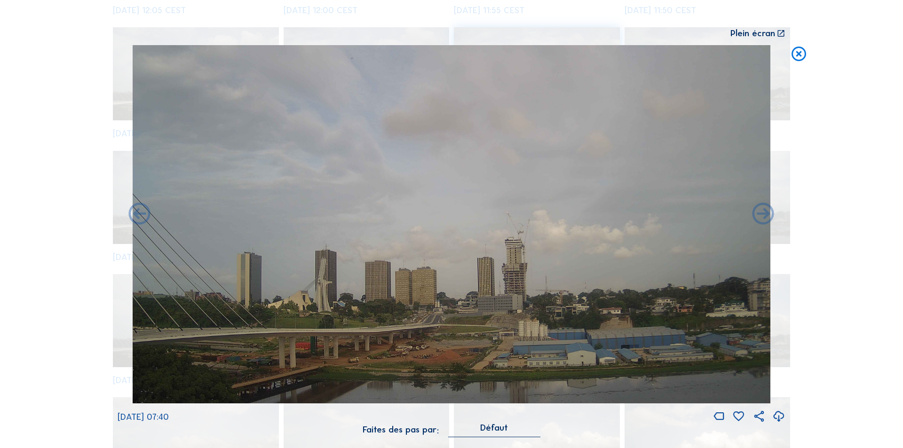
click at [763, 212] on icon at bounding box center [763, 215] width 26 height 26
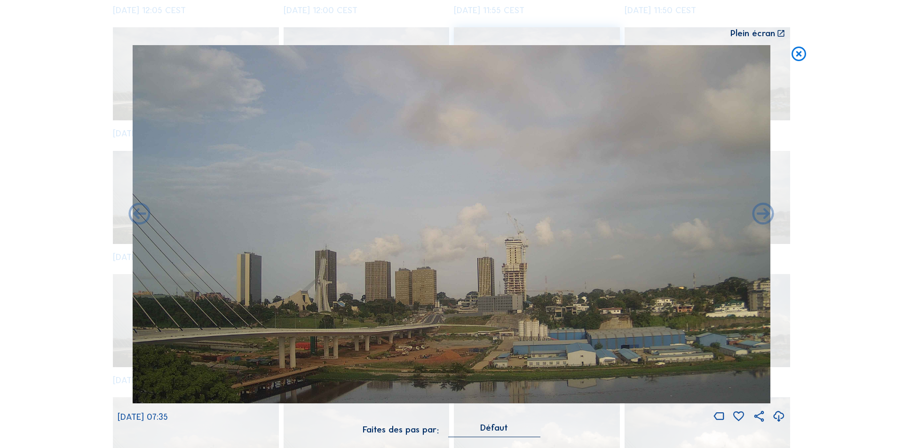
click at [763, 212] on icon at bounding box center [763, 215] width 26 height 26
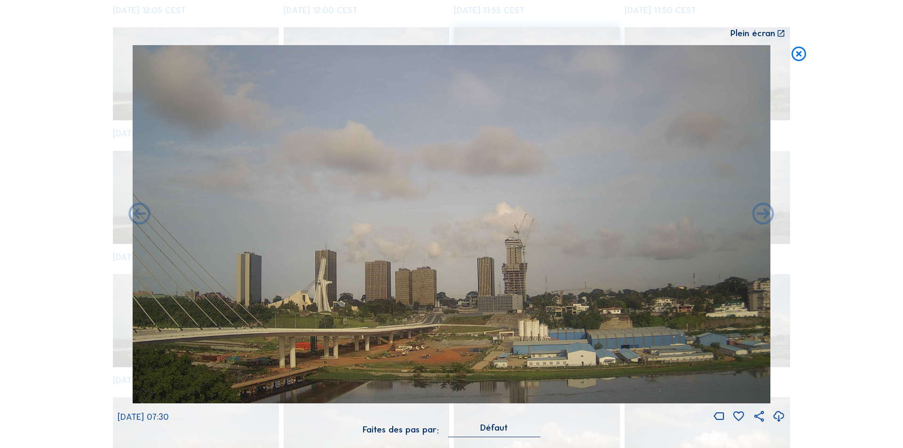
click at [763, 212] on icon at bounding box center [763, 215] width 26 height 26
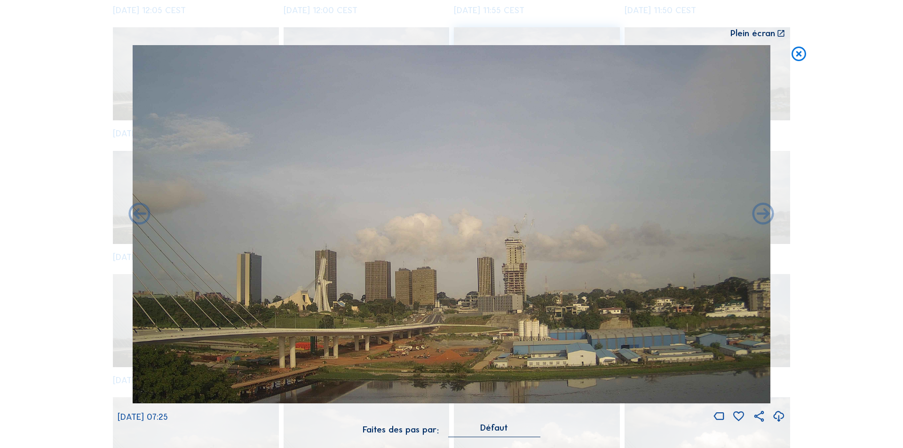
click at [763, 212] on icon at bounding box center [763, 215] width 26 height 26
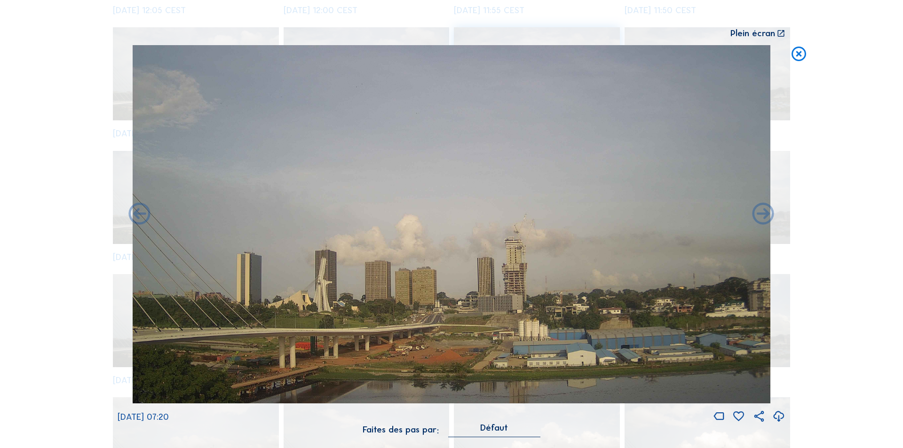
click at [763, 212] on icon at bounding box center [763, 215] width 26 height 26
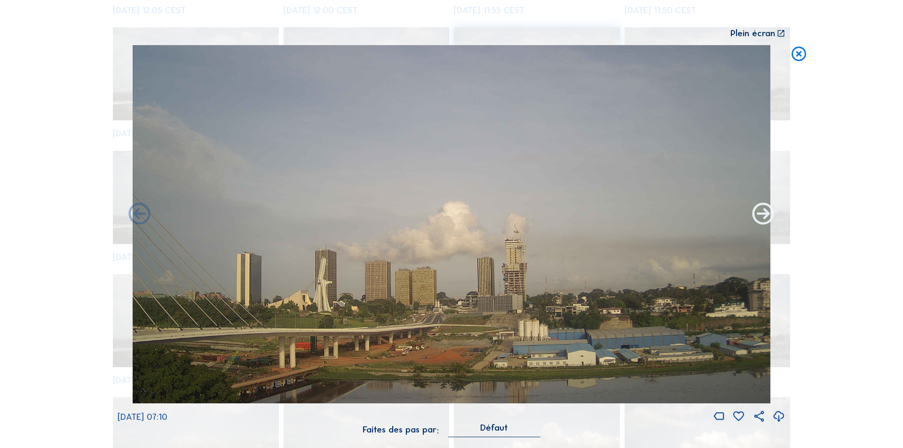
click at [759, 213] on icon at bounding box center [763, 215] width 26 height 26
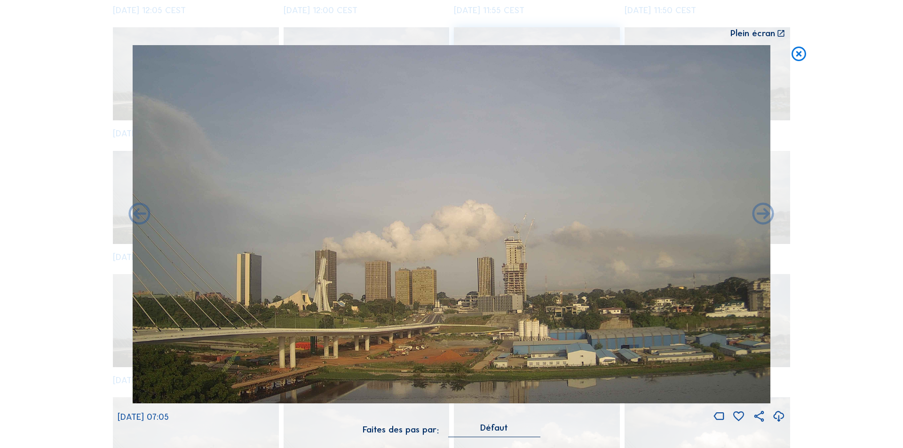
click at [759, 213] on icon at bounding box center [763, 215] width 26 height 26
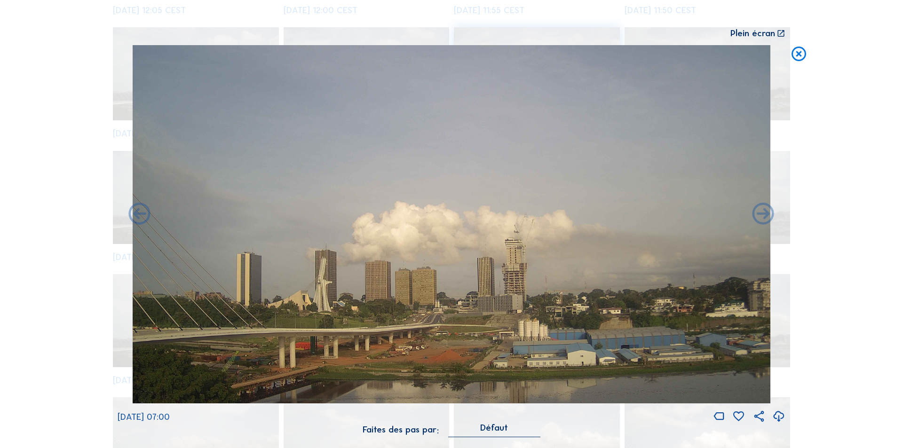
click at [759, 213] on icon at bounding box center [763, 215] width 26 height 26
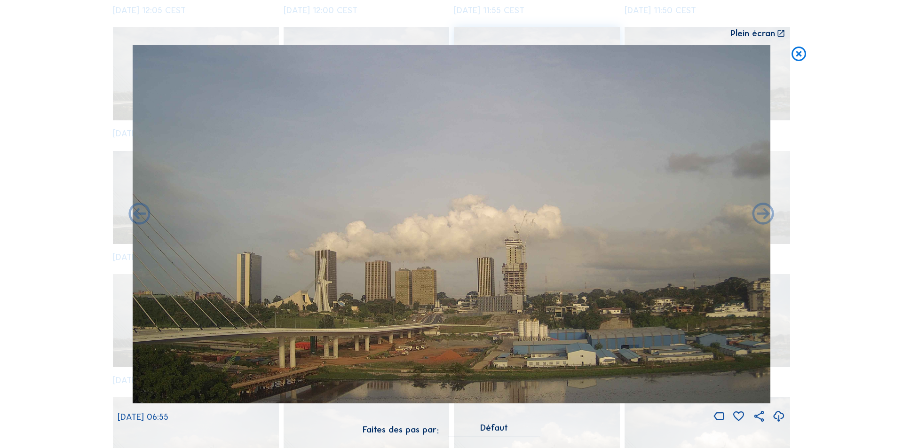
click at [759, 213] on icon at bounding box center [763, 215] width 26 height 26
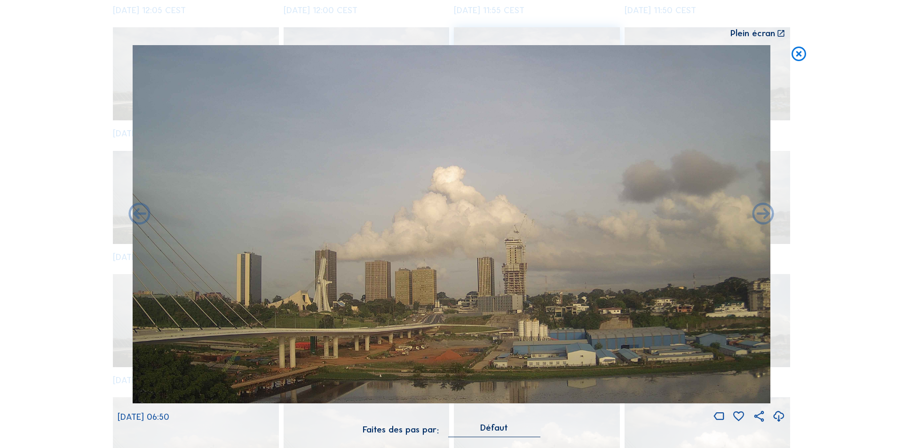
click at [759, 213] on icon at bounding box center [763, 215] width 26 height 26
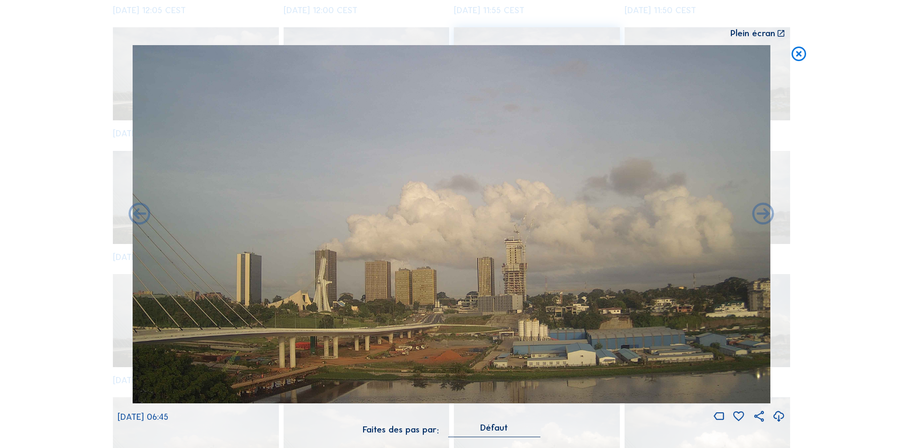
click at [759, 213] on icon at bounding box center [763, 215] width 26 height 26
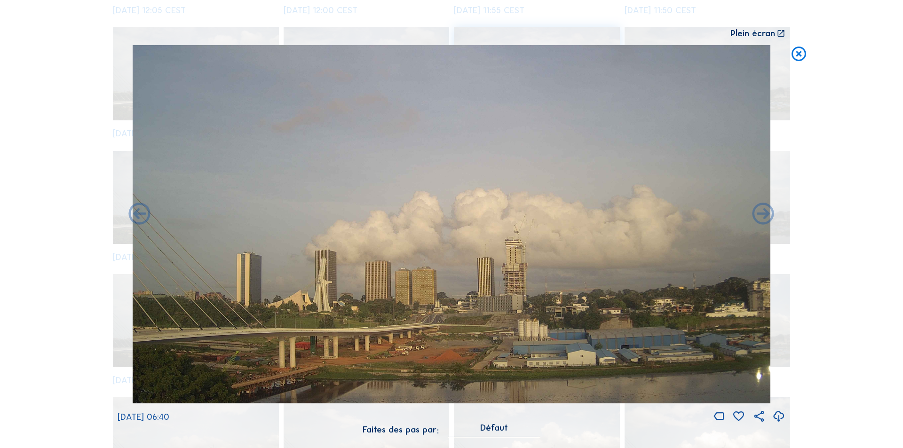
click at [759, 213] on icon at bounding box center [763, 215] width 26 height 26
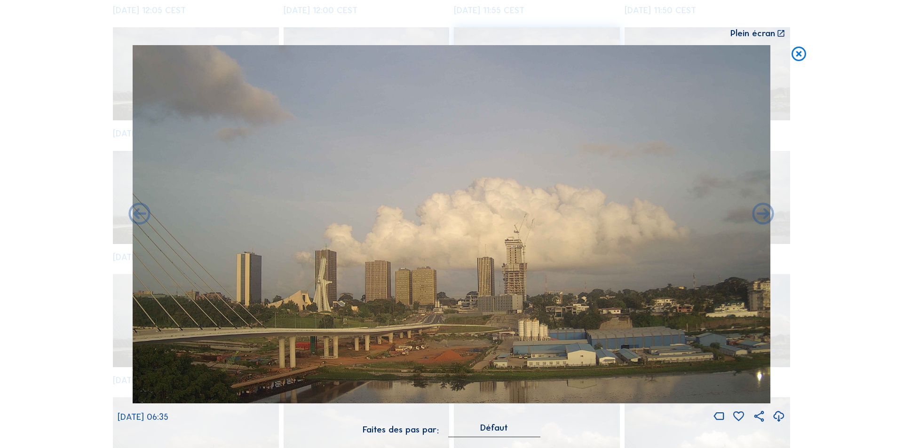
click at [759, 213] on icon at bounding box center [763, 215] width 26 height 26
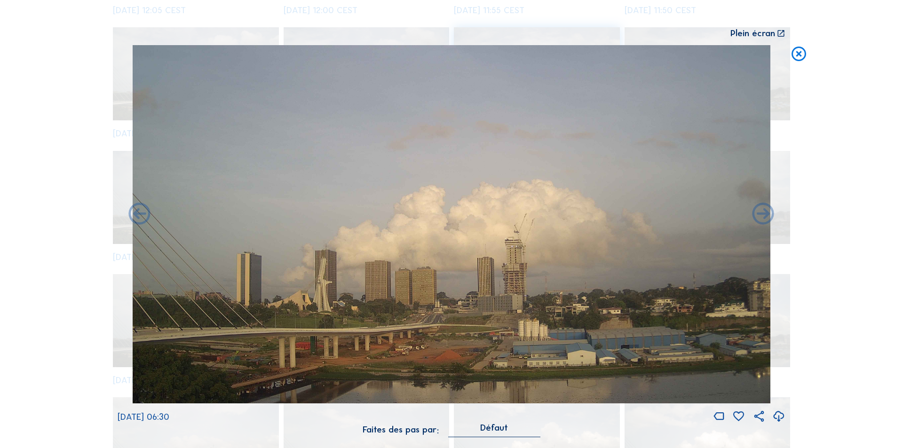
click at [759, 213] on icon at bounding box center [763, 215] width 26 height 26
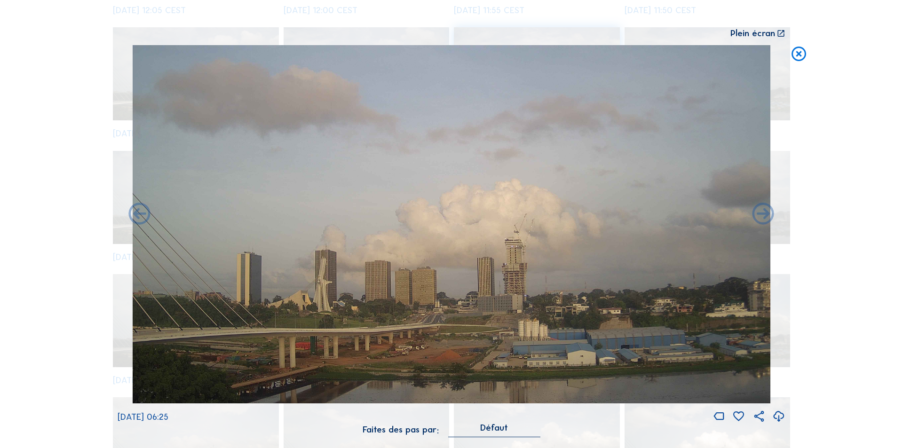
click at [759, 213] on icon at bounding box center [763, 215] width 26 height 26
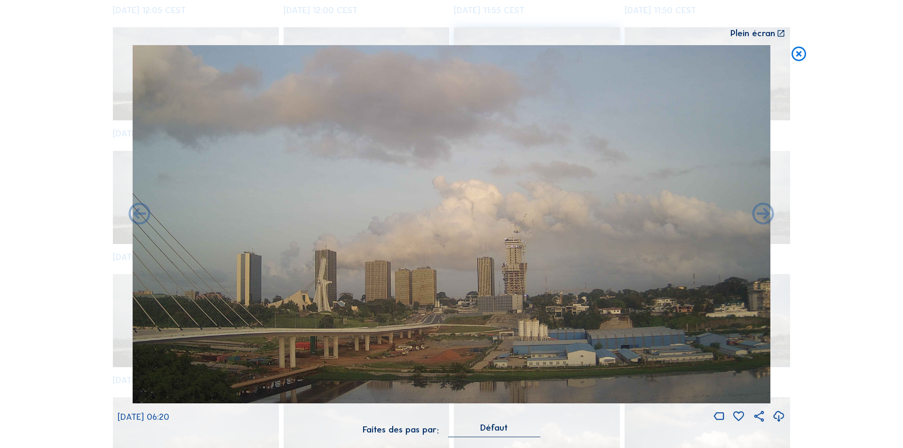
click at [759, 213] on icon at bounding box center [763, 215] width 26 height 26
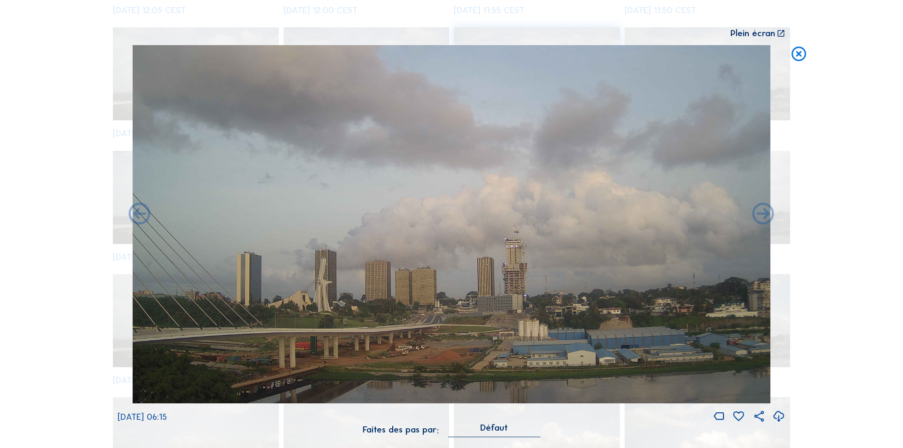
click at [759, 213] on icon at bounding box center [763, 215] width 26 height 26
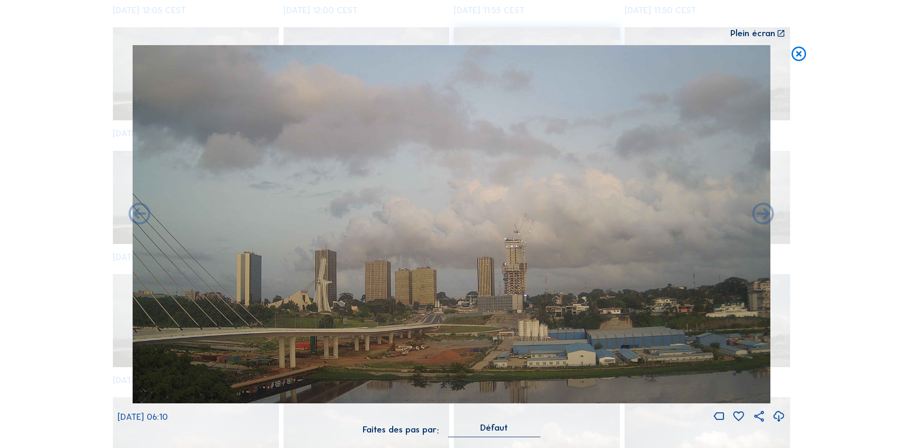
click at [759, 213] on icon at bounding box center [763, 215] width 26 height 26
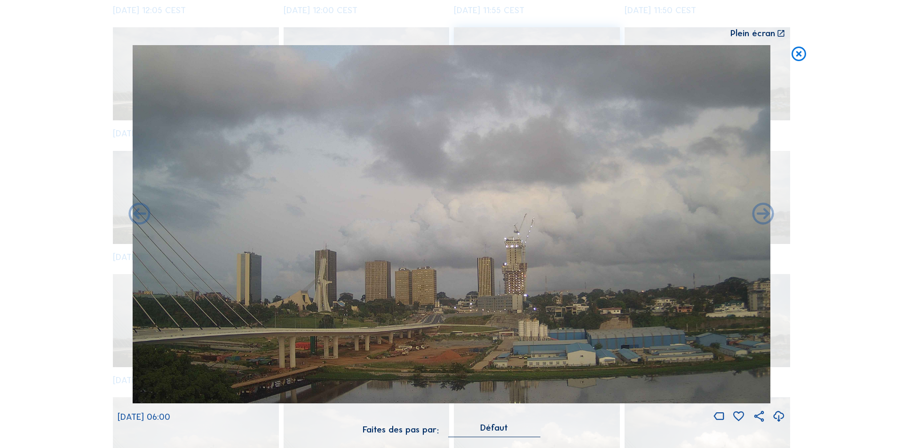
click at [759, 213] on icon at bounding box center [763, 215] width 26 height 26
click at [764, 213] on icon at bounding box center [763, 215] width 26 height 26
click at [761, 213] on icon at bounding box center [763, 215] width 26 height 26
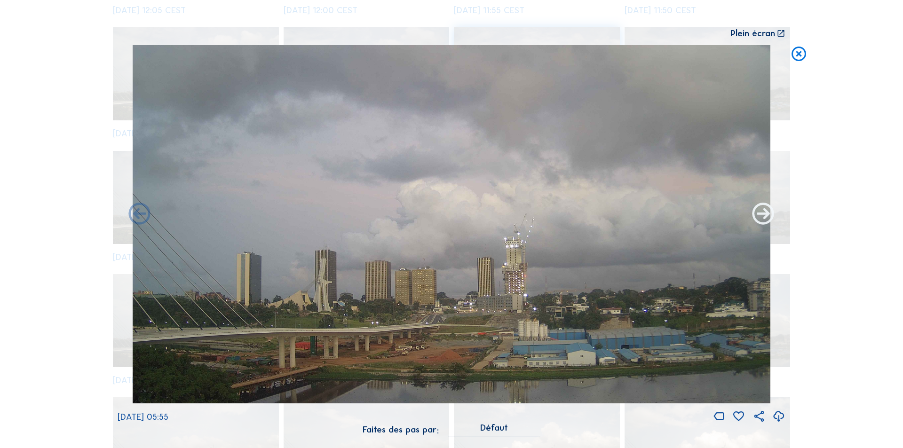
click at [763, 213] on icon at bounding box center [763, 215] width 26 height 26
click at [765, 213] on icon at bounding box center [763, 215] width 26 height 26
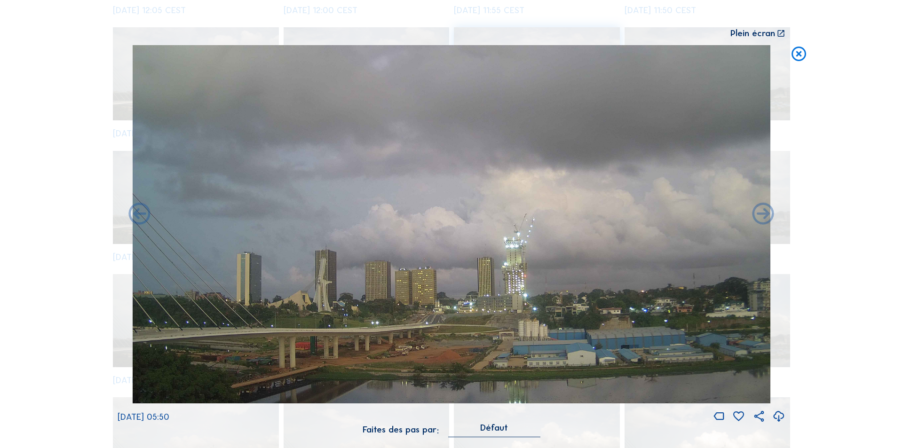
click at [765, 213] on icon at bounding box center [763, 215] width 26 height 26
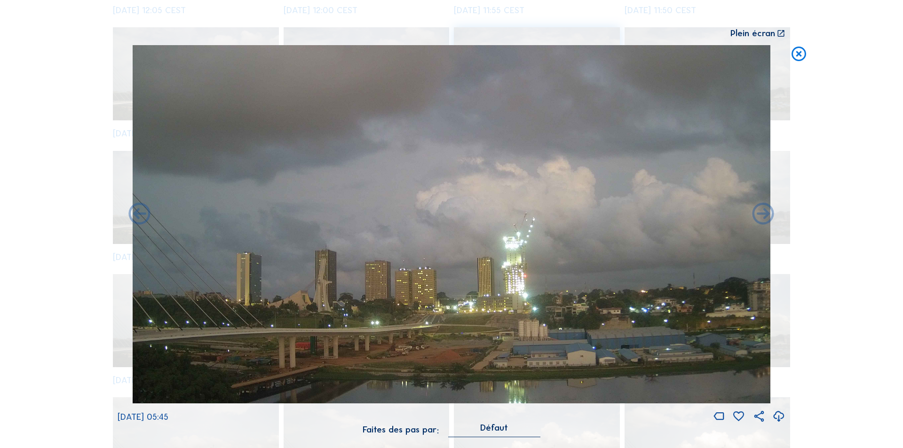
click at [778, 414] on icon at bounding box center [778, 417] width 13 height 16
click at [801, 51] on icon at bounding box center [798, 54] width 17 height 18
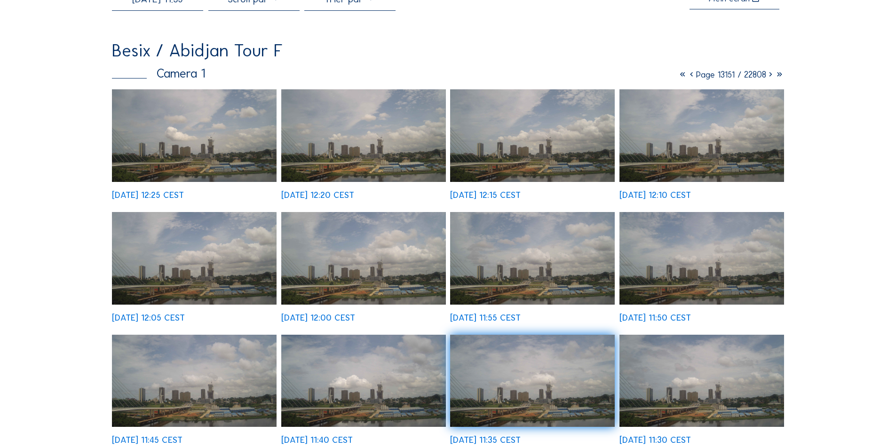
scroll to position [0, 0]
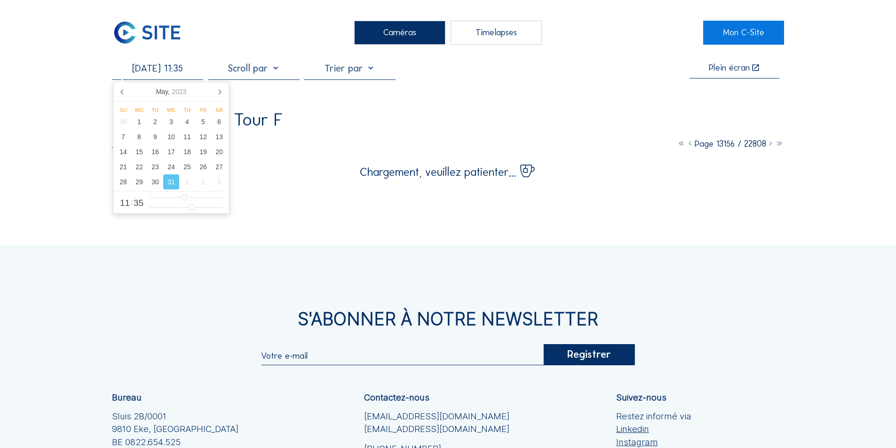
click at [168, 71] on input "[DATE] 11:35" at bounding box center [157, 68] width 91 height 11
click at [221, 89] on icon at bounding box center [219, 91] width 15 height 15
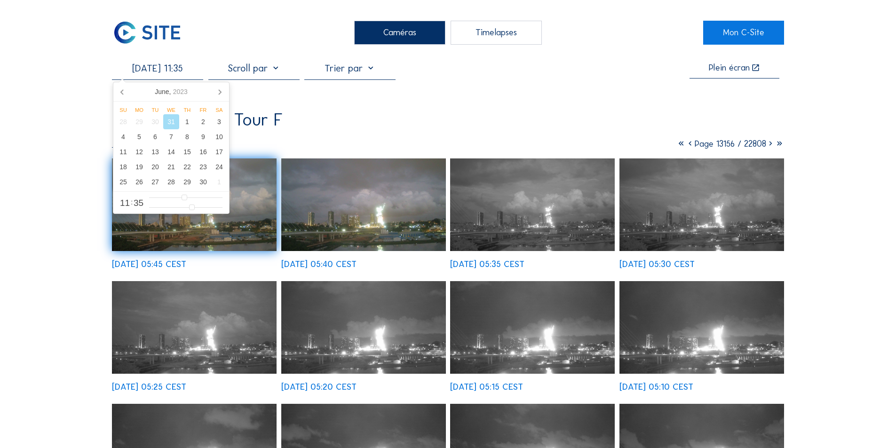
click at [186, 70] on input "[DATE] 11:35" at bounding box center [157, 68] width 91 height 11
click at [155, 152] on div "13" at bounding box center [155, 151] width 16 height 15
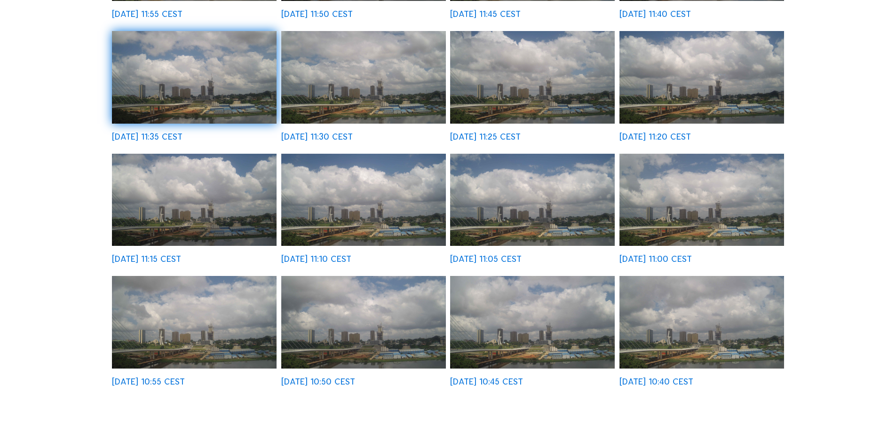
scroll to position [376, 0]
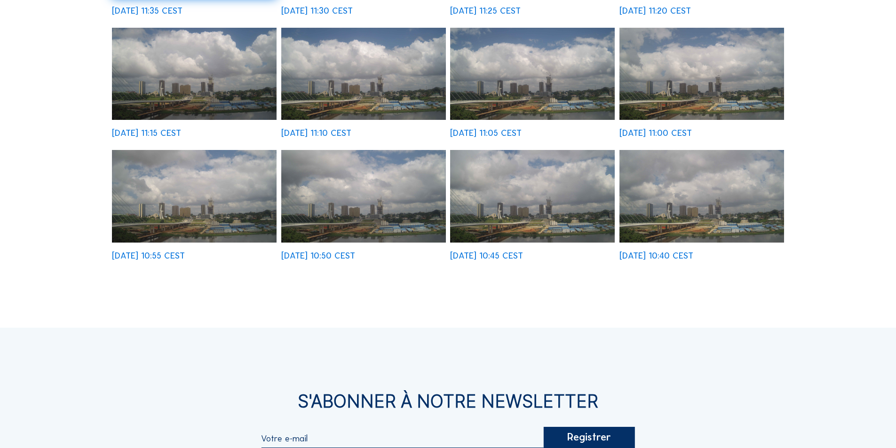
click at [709, 221] on img at bounding box center [701, 196] width 165 height 93
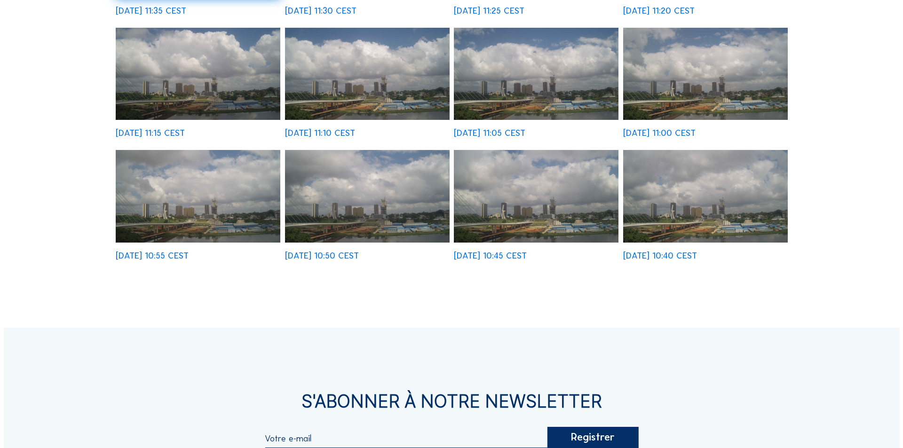
scroll to position [378, 0]
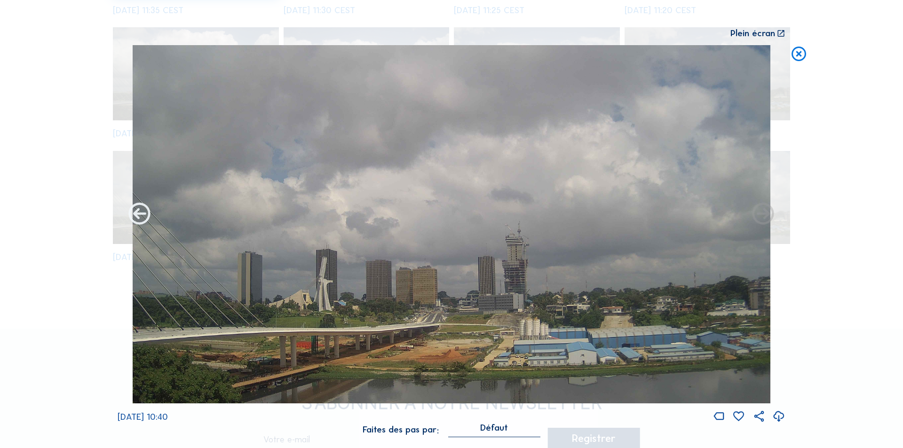
click at [136, 214] on icon at bounding box center [139, 215] width 26 height 26
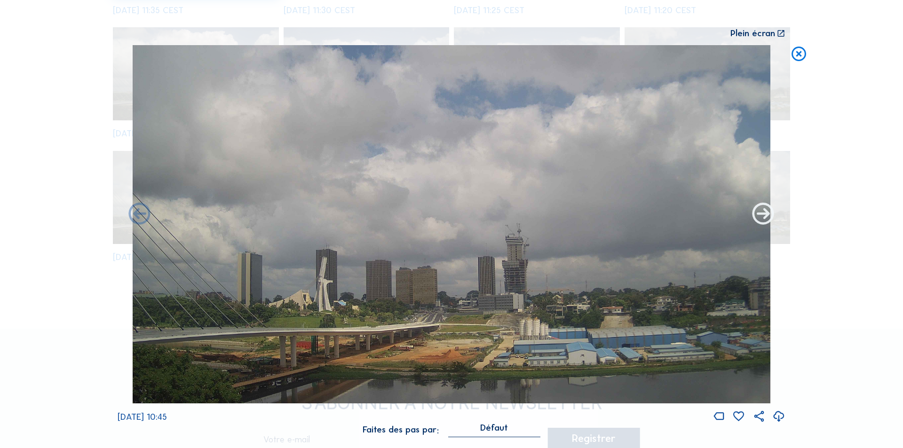
click at [760, 211] on icon at bounding box center [763, 215] width 26 height 26
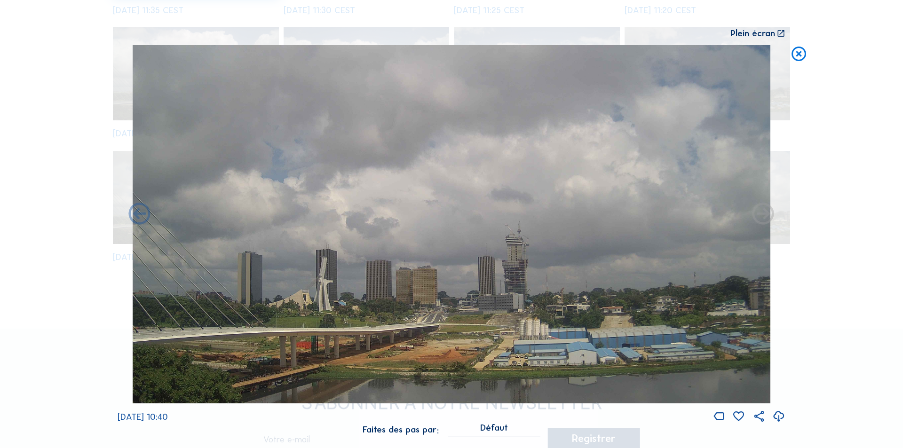
click at [764, 216] on icon at bounding box center [763, 215] width 26 height 26
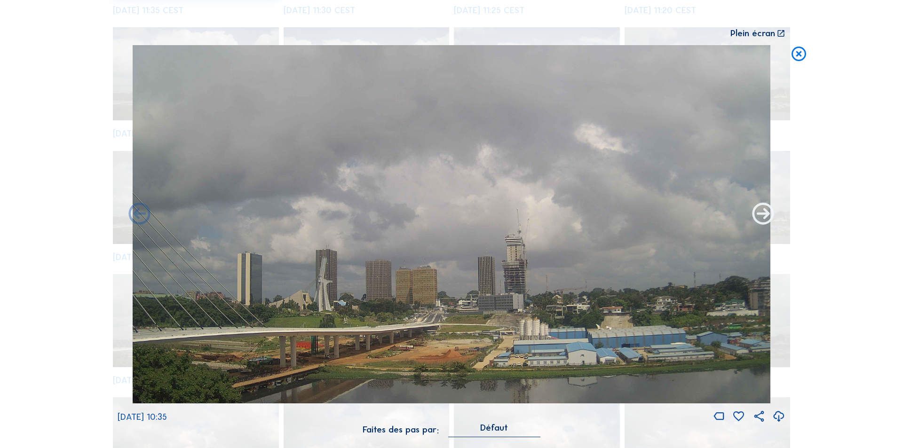
click at [765, 214] on icon at bounding box center [763, 215] width 26 height 26
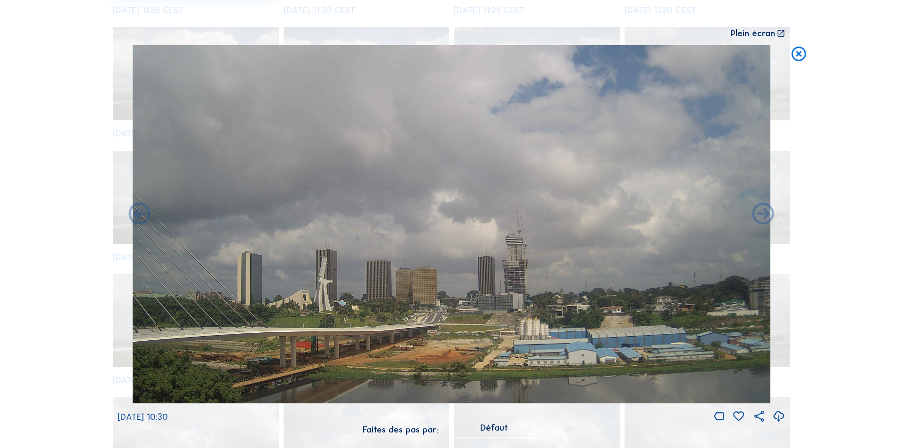
click at [765, 214] on icon at bounding box center [763, 215] width 26 height 26
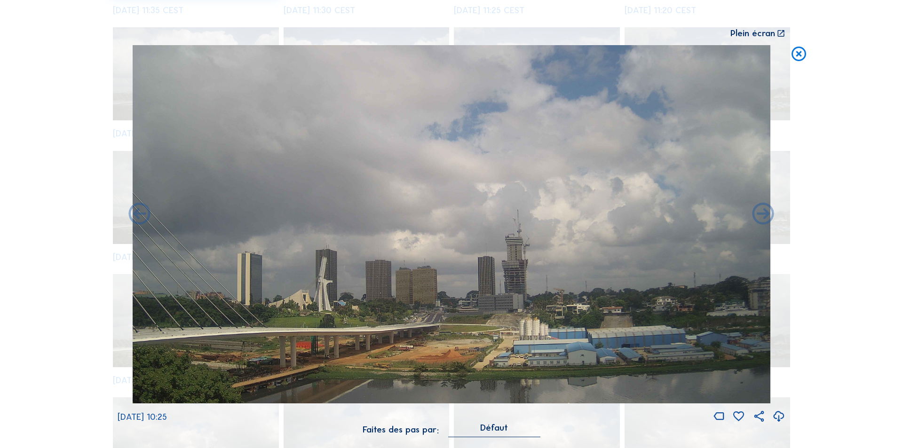
click at [765, 214] on icon at bounding box center [763, 215] width 26 height 26
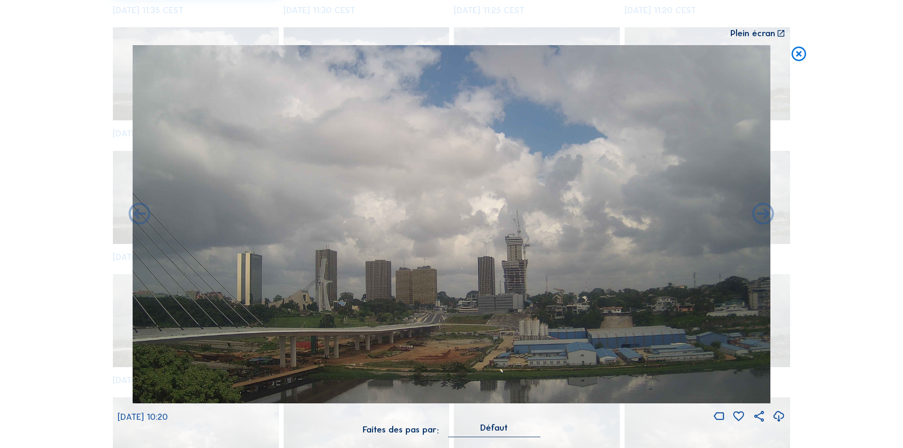
click at [765, 214] on icon at bounding box center [763, 215] width 26 height 26
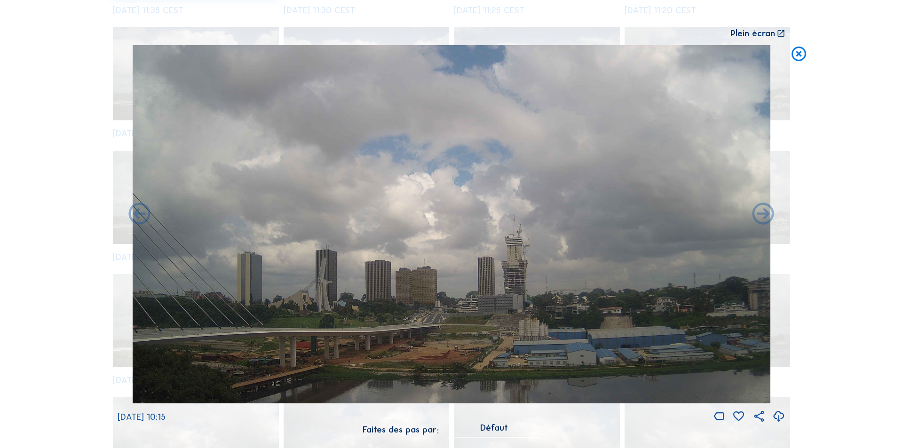
click at [765, 214] on icon at bounding box center [763, 215] width 26 height 26
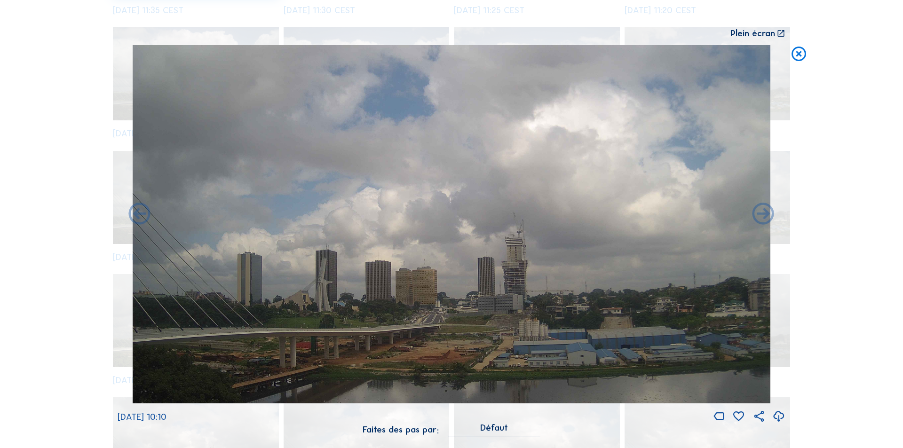
click at [765, 214] on icon at bounding box center [763, 215] width 26 height 26
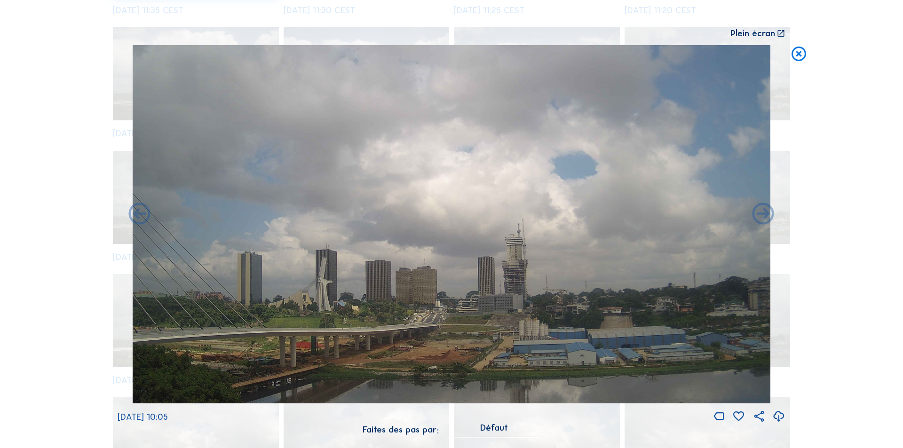
click at [765, 214] on icon at bounding box center [763, 215] width 26 height 26
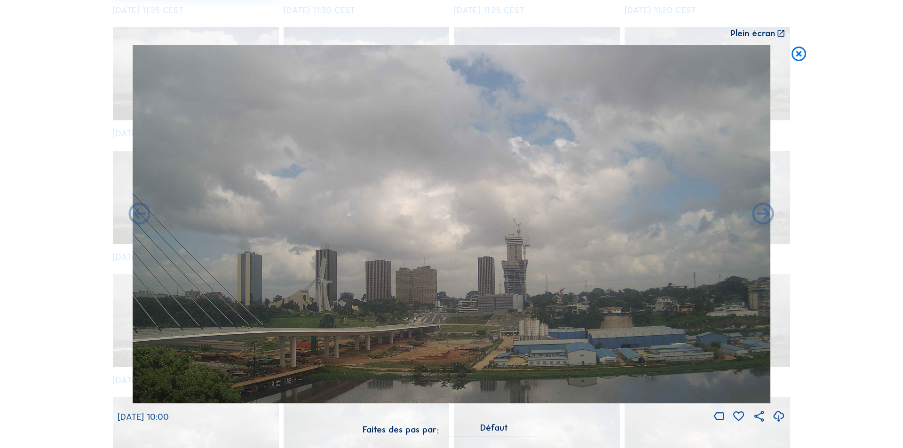
click at [765, 214] on icon at bounding box center [763, 215] width 26 height 26
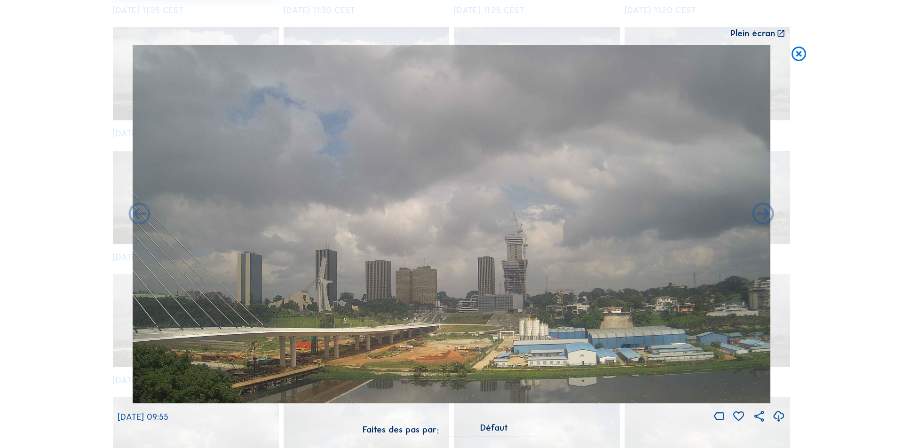
click at [776, 412] on icon at bounding box center [778, 417] width 13 height 16
click at [840, 241] on div "Scroll pour voyager dans le temps | Appuie sur le 'Alt' [PERSON_NAME] + Scroll …" at bounding box center [451, 224] width 903 height 448
click at [799, 53] on icon at bounding box center [798, 54] width 17 height 18
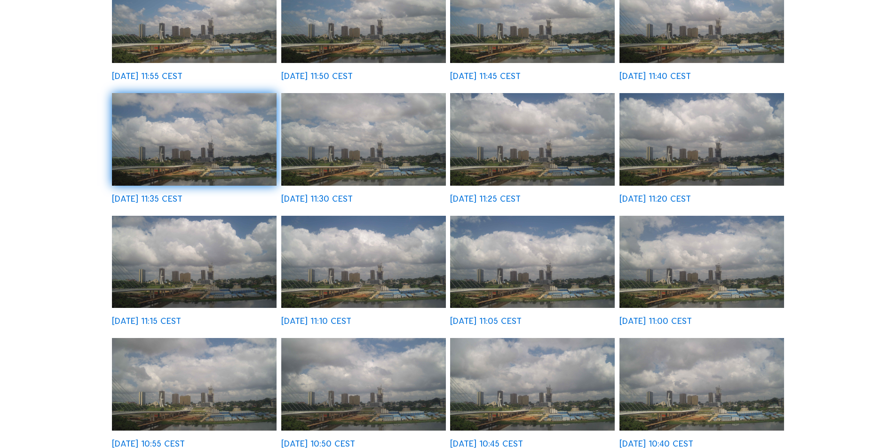
scroll to position [0, 0]
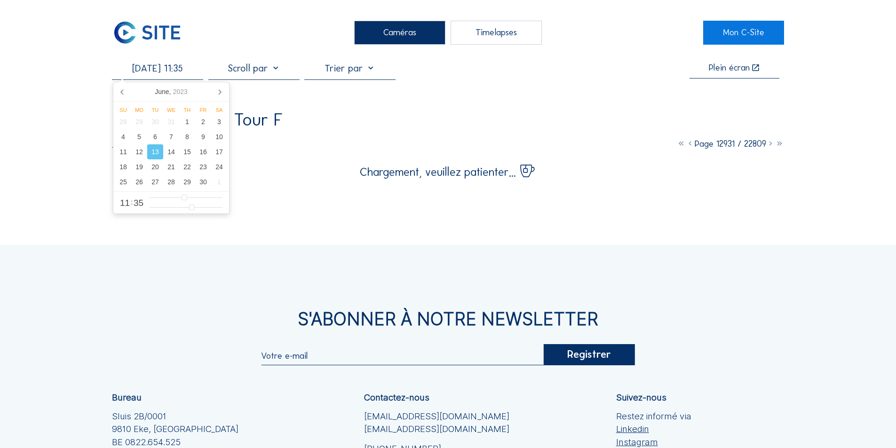
click at [181, 70] on input "[DATE] 11:35" at bounding box center [157, 68] width 91 height 11
click at [202, 182] on div "30" at bounding box center [203, 181] width 16 height 15
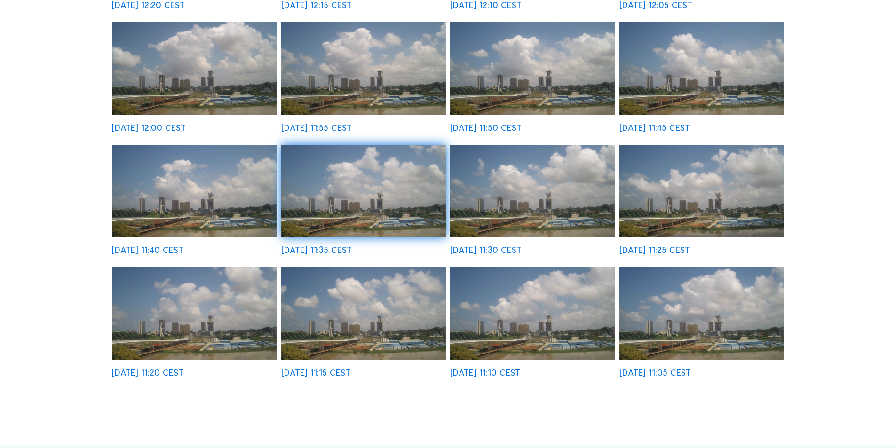
scroll to position [282, 0]
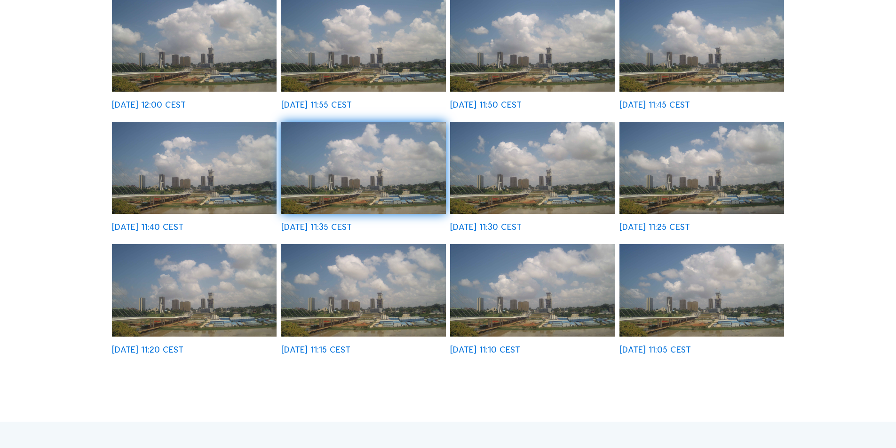
click at [389, 198] on img at bounding box center [363, 168] width 165 height 93
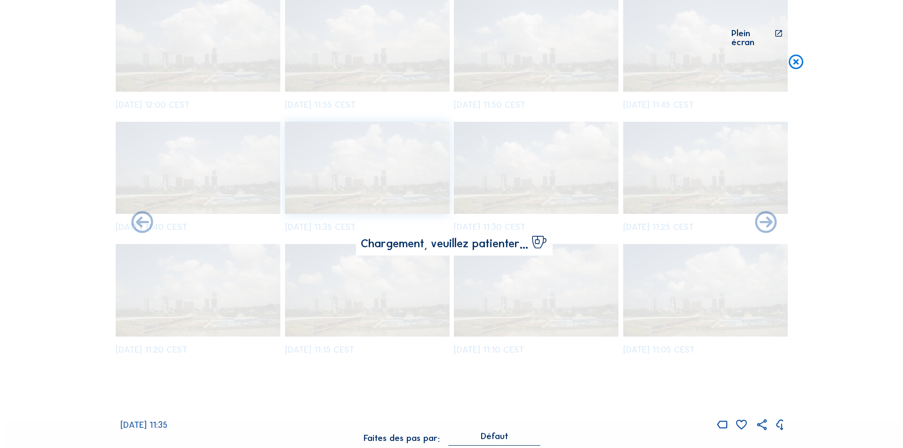
scroll to position [283, 0]
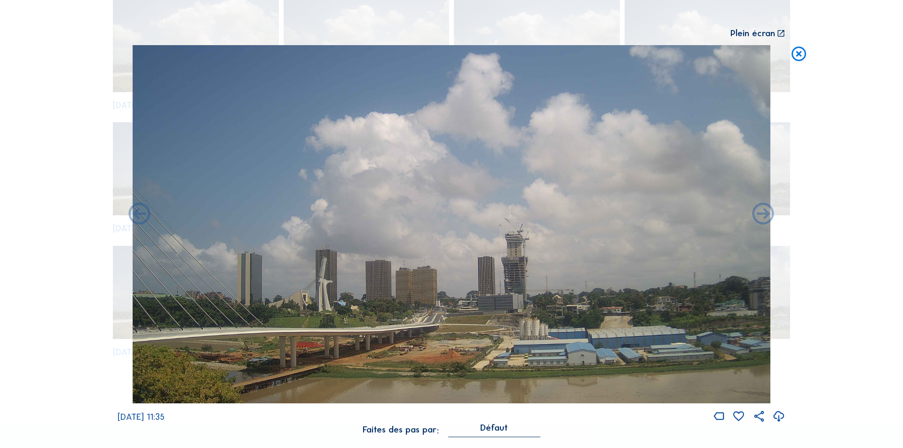
click at [779, 415] on icon at bounding box center [778, 417] width 13 height 16
click at [763, 217] on icon at bounding box center [763, 215] width 26 height 26
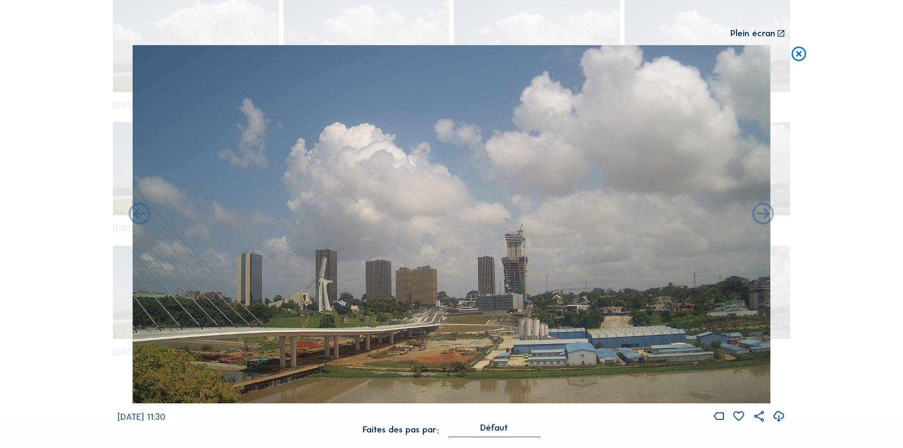
click at [763, 217] on icon at bounding box center [763, 215] width 26 height 26
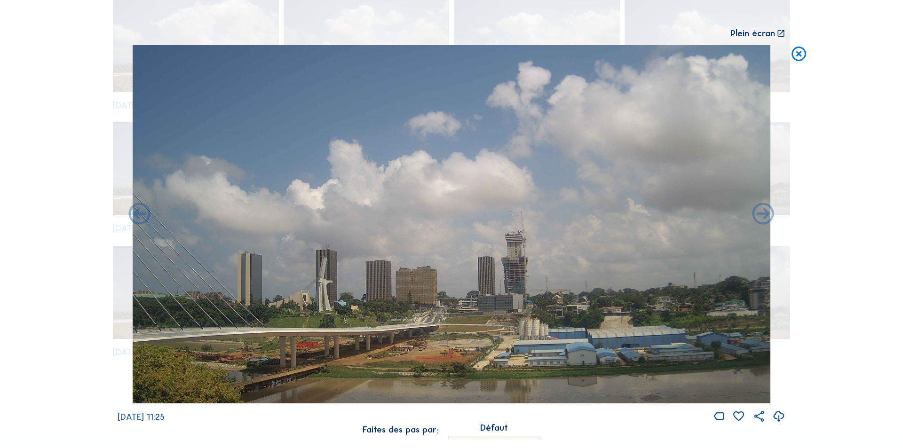
click at [763, 217] on icon at bounding box center [763, 215] width 26 height 26
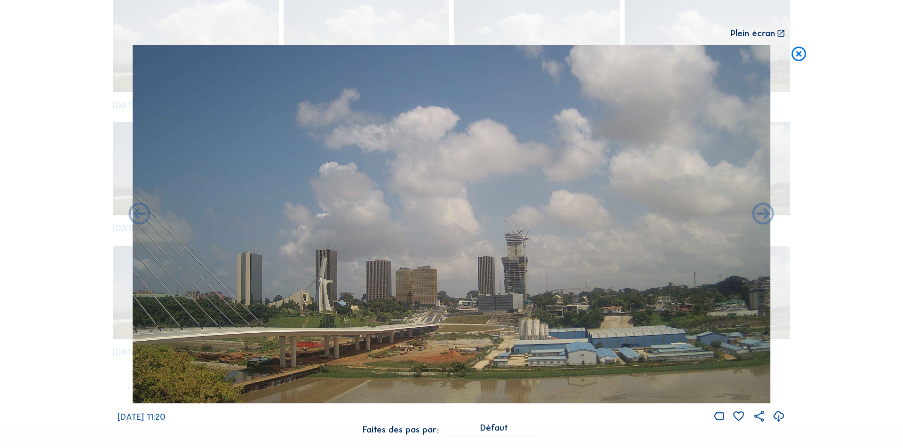
click at [763, 217] on icon at bounding box center [763, 215] width 26 height 26
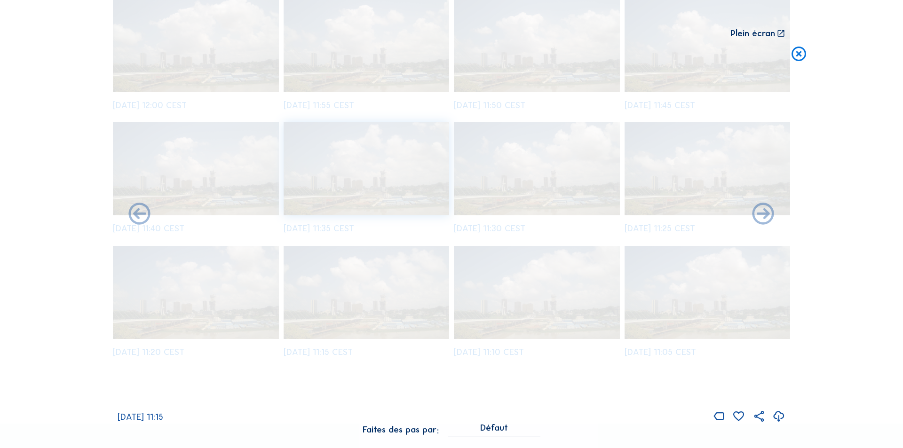
click at [763, 217] on icon at bounding box center [763, 215] width 26 height 26
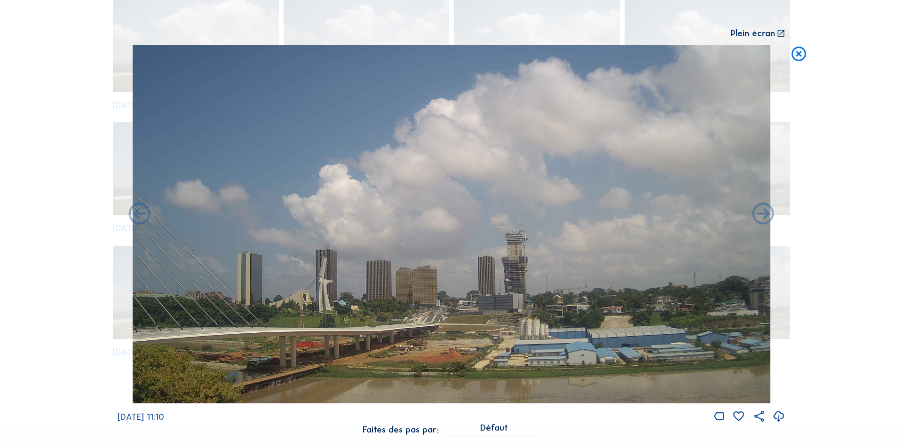
click at [763, 217] on icon at bounding box center [763, 215] width 26 height 26
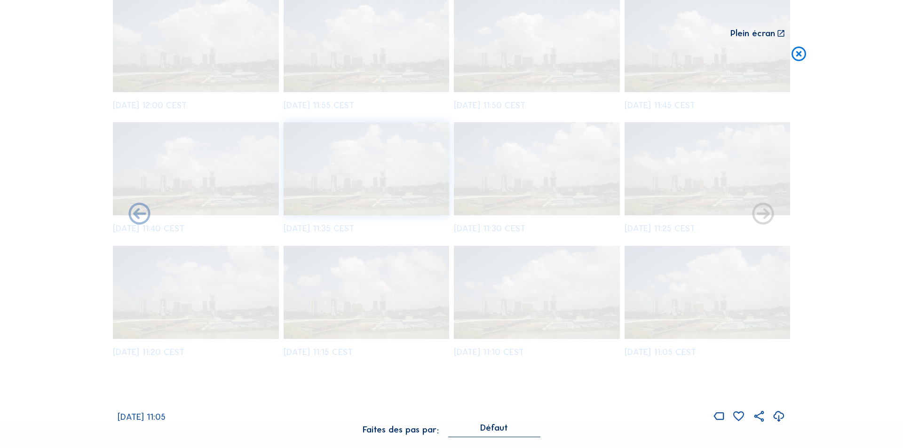
click at [763, 217] on icon at bounding box center [763, 215] width 26 height 26
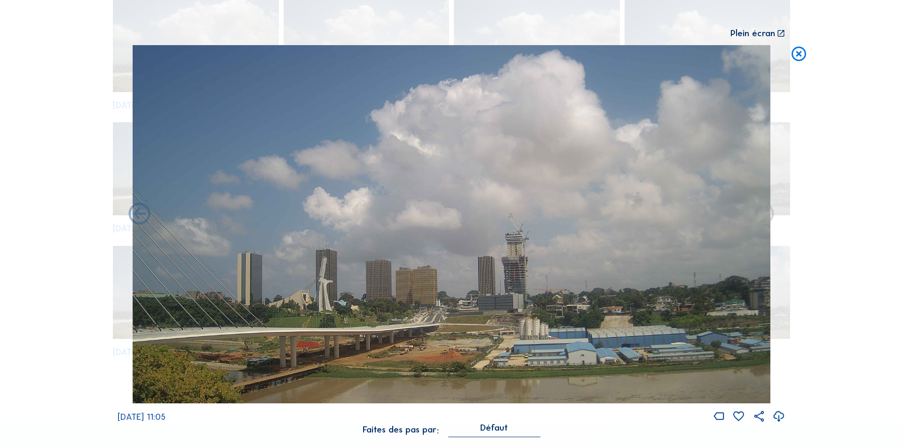
click at [763, 217] on icon at bounding box center [763, 215] width 26 height 26
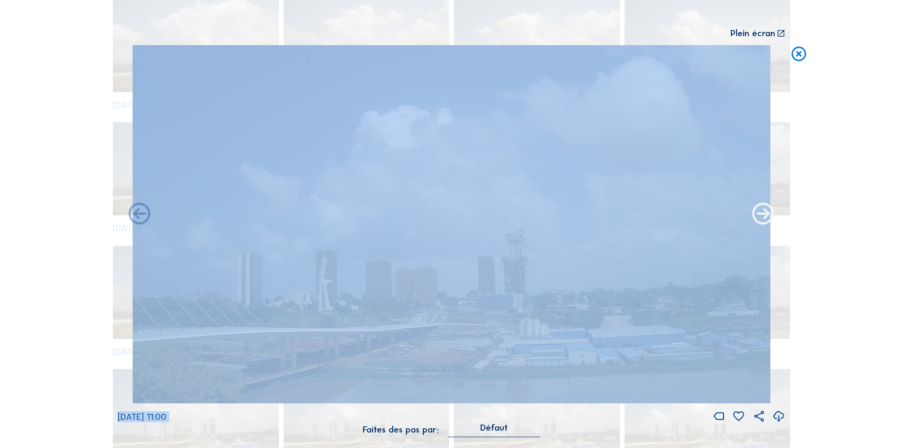
click at [764, 215] on icon at bounding box center [763, 215] width 26 height 26
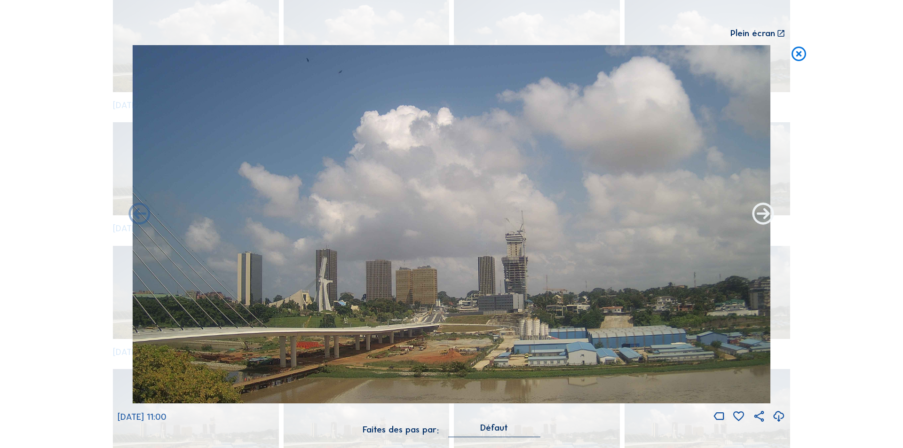
click at [764, 215] on icon at bounding box center [763, 215] width 26 height 26
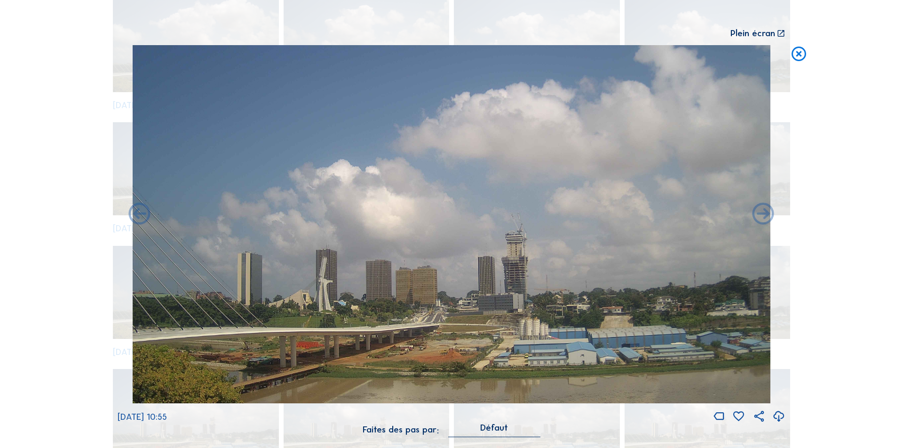
click at [764, 215] on icon at bounding box center [763, 215] width 26 height 26
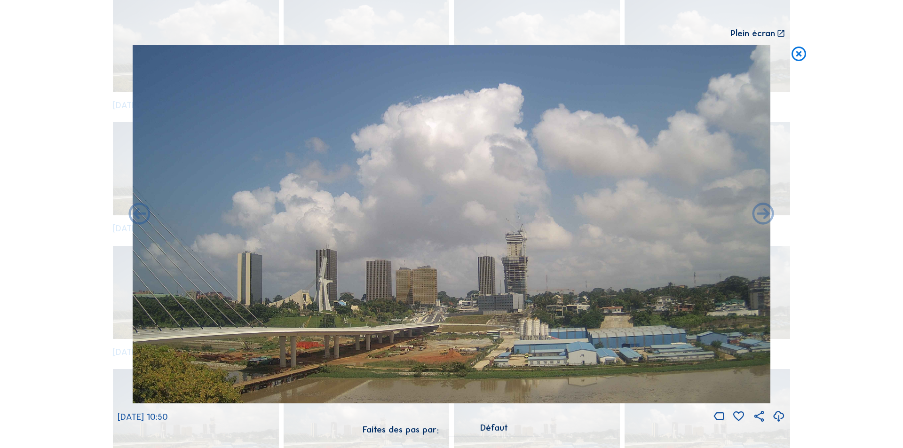
click at [764, 215] on icon at bounding box center [763, 215] width 26 height 26
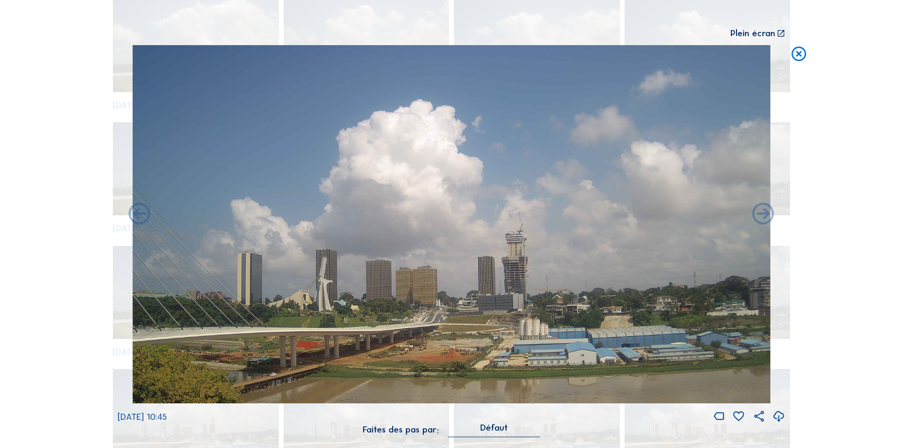
click at [764, 215] on icon at bounding box center [763, 215] width 26 height 26
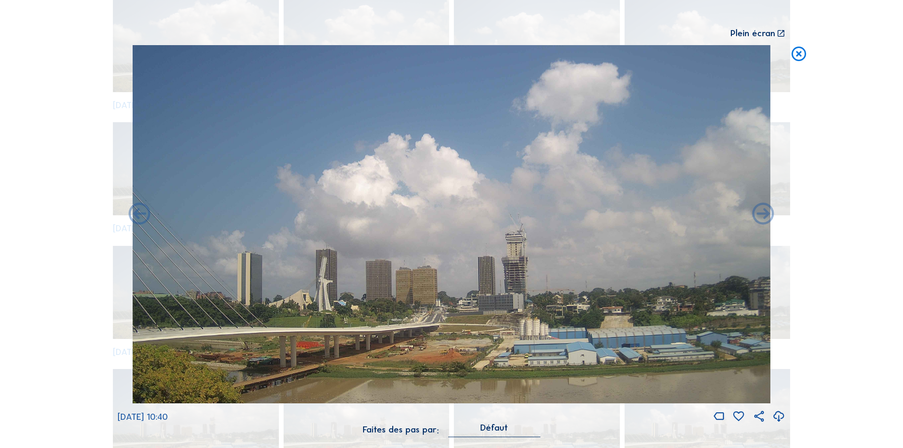
click at [764, 215] on icon at bounding box center [763, 215] width 26 height 26
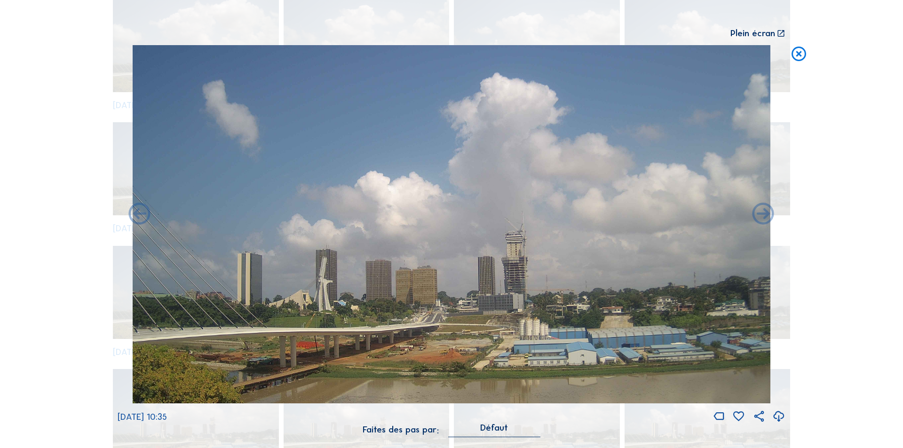
click at [764, 215] on icon at bounding box center [763, 215] width 26 height 26
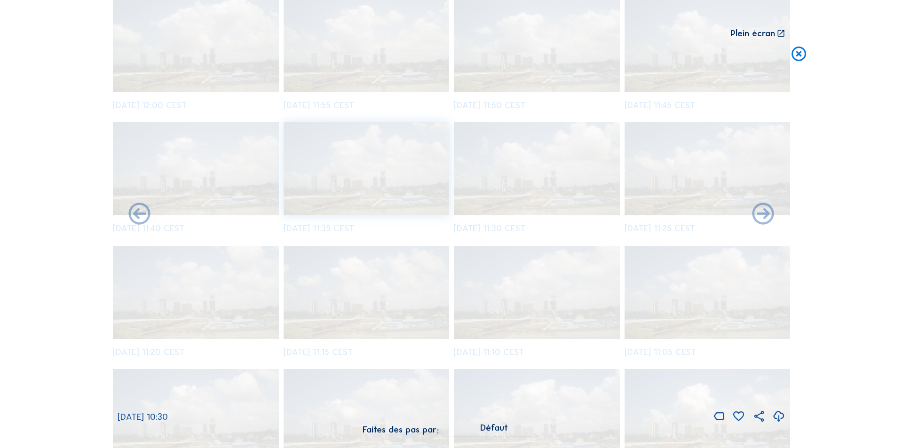
click at [764, 215] on icon at bounding box center [763, 215] width 26 height 26
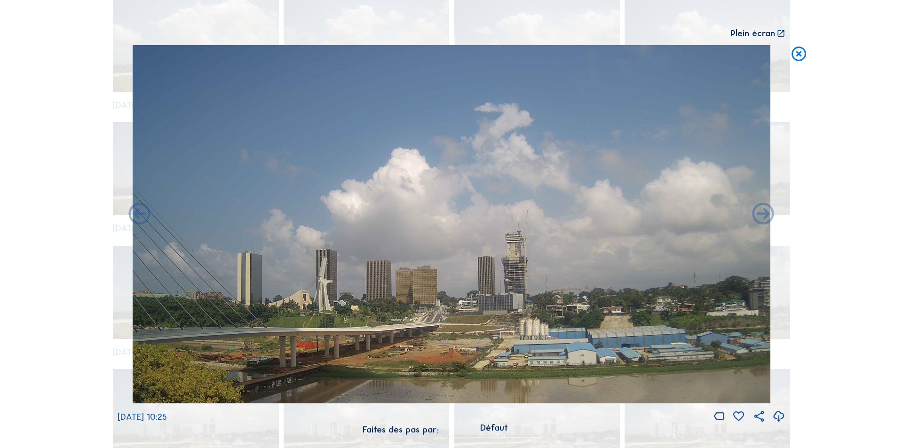
click at [764, 215] on icon at bounding box center [763, 215] width 26 height 26
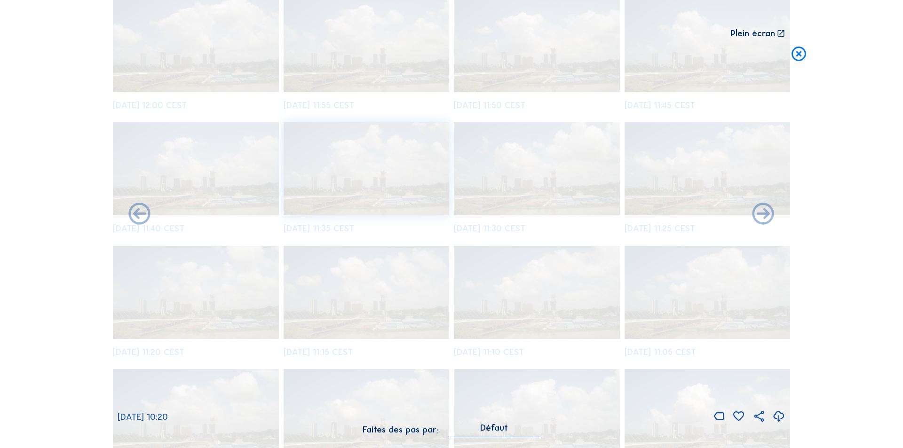
click at [764, 215] on icon at bounding box center [763, 215] width 26 height 26
click at [764, 214] on icon at bounding box center [763, 215] width 26 height 26
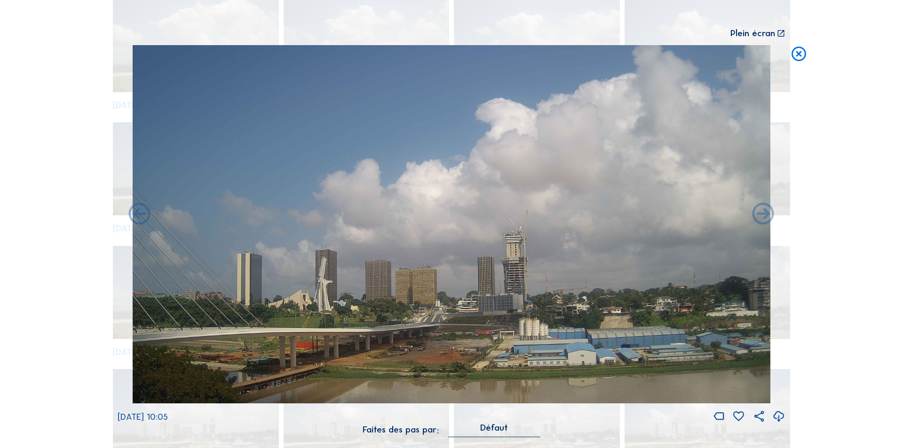
click at [764, 214] on icon at bounding box center [763, 215] width 26 height 26
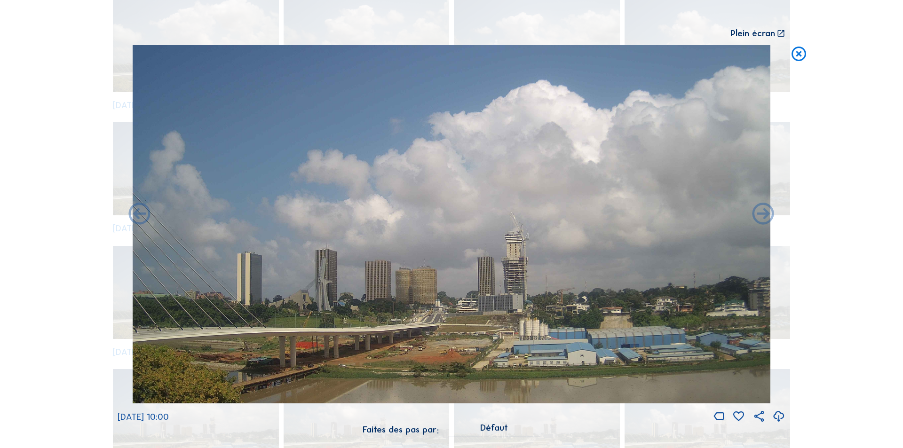
click at [764, 214] on icon at bounding box center [763, 215] width 26 height 26
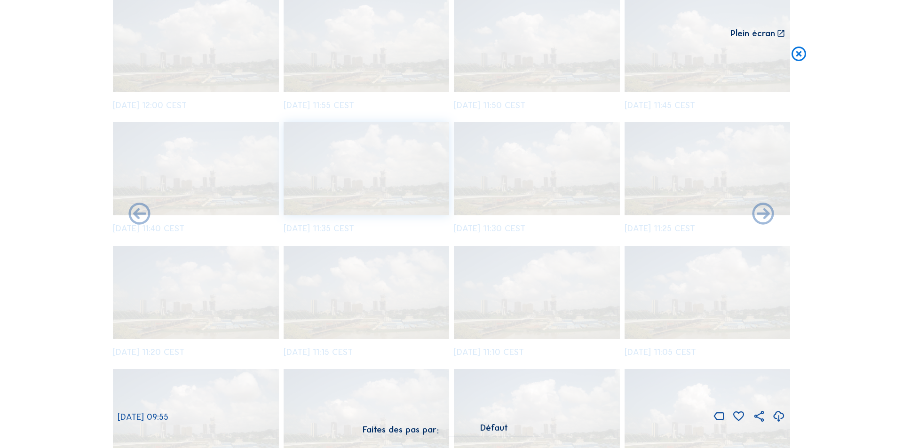
click at [764, 214] on icon at bounding box center [763, 215] width 26 height 26
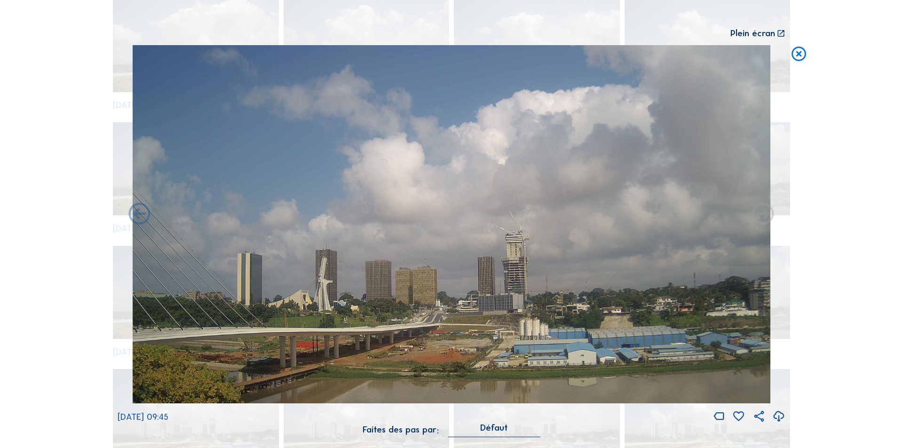
click at [764, 214] on icon at bounding box center [763, 215] width 26 height 26
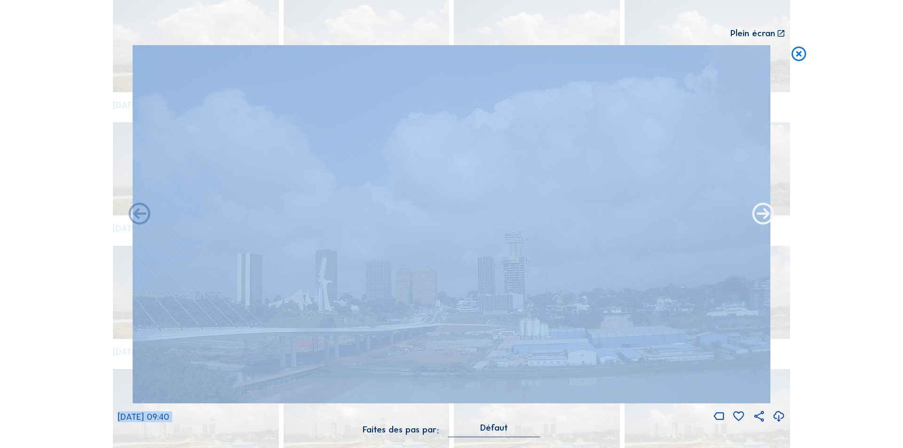
click at [763, 211] on icon at bounding box center [763, 215] width 26 height 26
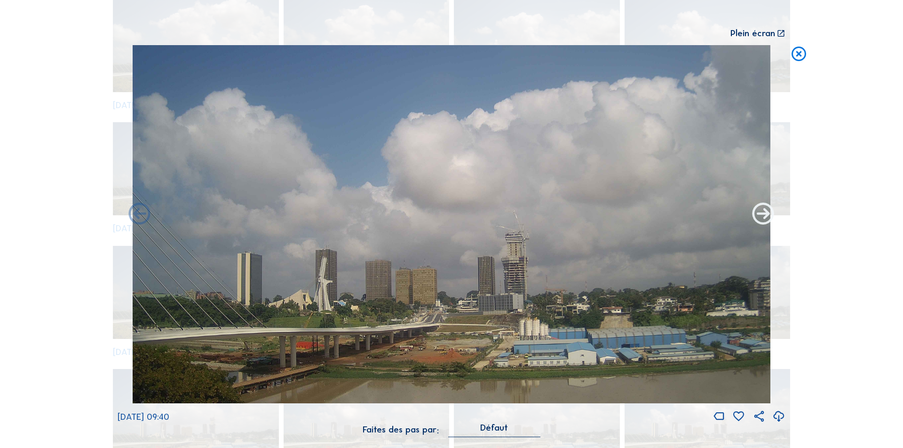
click at [761, 213] on icon at bounding box center [763, 215] width 26 height 26
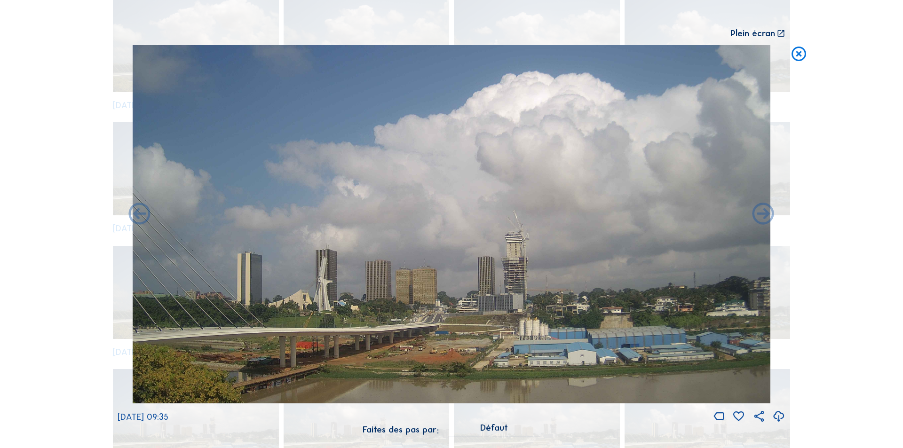
click at [761, 213] on icon at bounding box center [763, 215] width 26 height 26
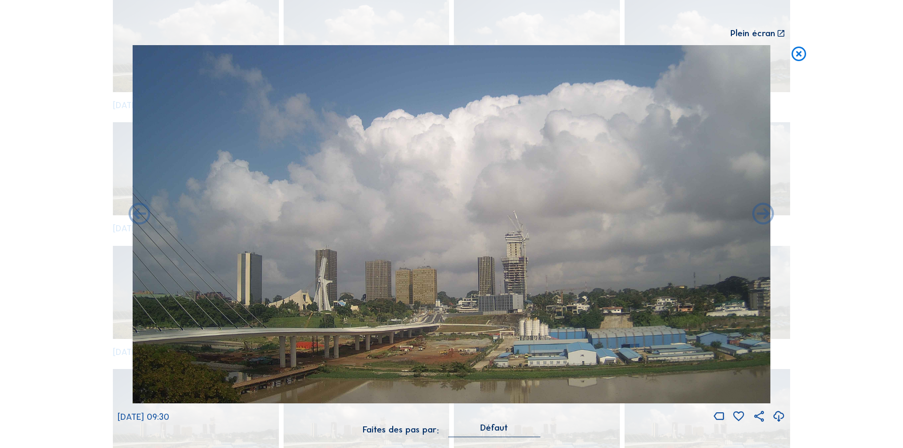
click at [761, 213] on icon at bounding box center [763, 215] width 26 height 26
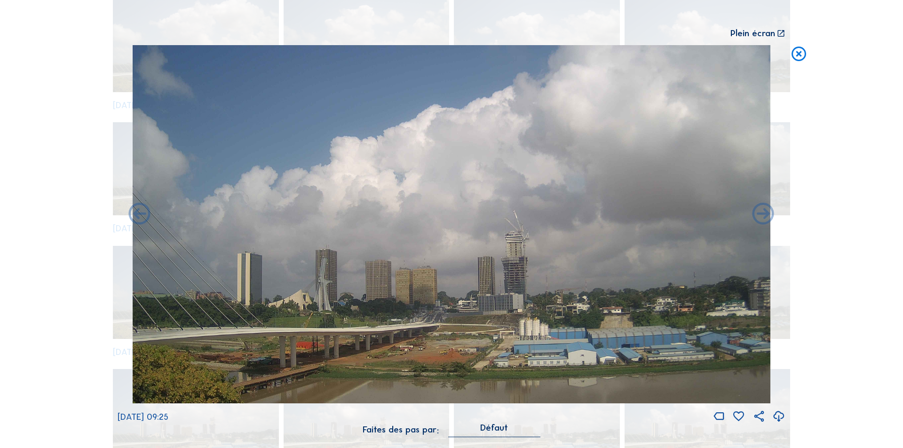
click at [761, 213] on icon at bounding box center [763, 215] width 26 height 26
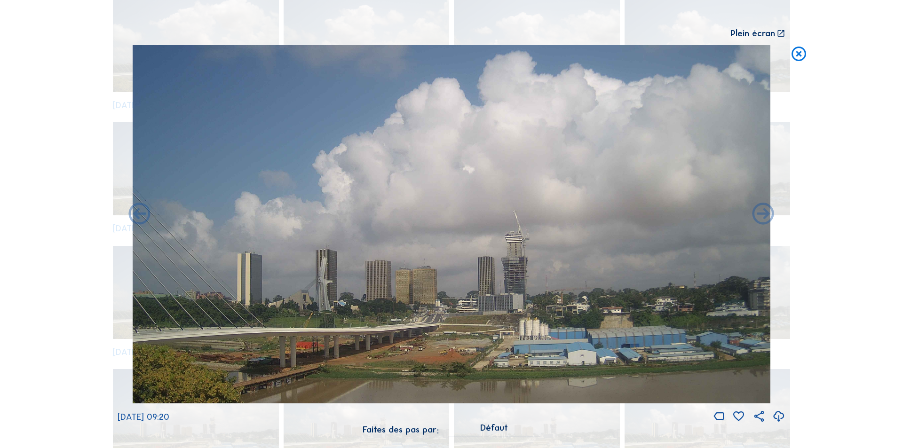
click at [761, 213] on icon at bounding box center [763, 215] width 26 height 26
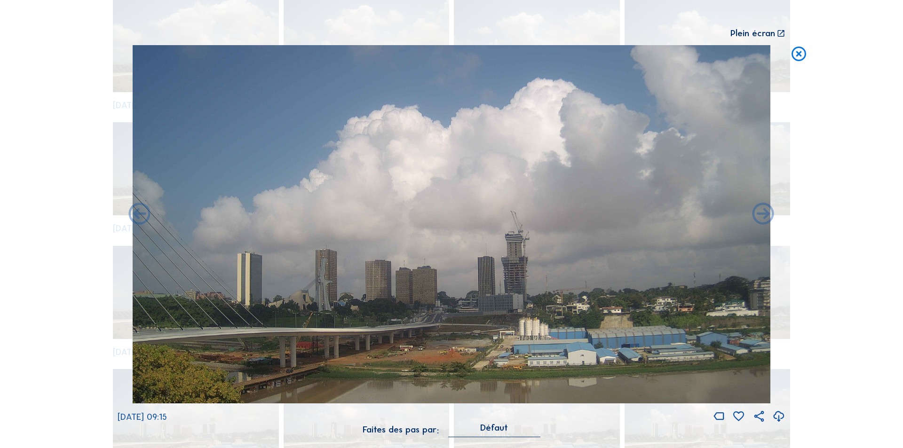
click at [761, 213] on icon at bounding box center [763, 215] width 26 height 26
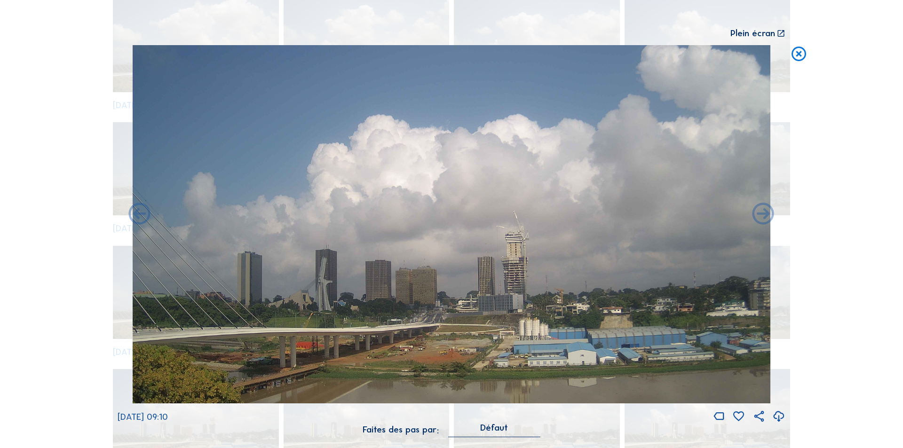
click at [761, 213] on icon at bounding box center [763, 215] width 26 height 26
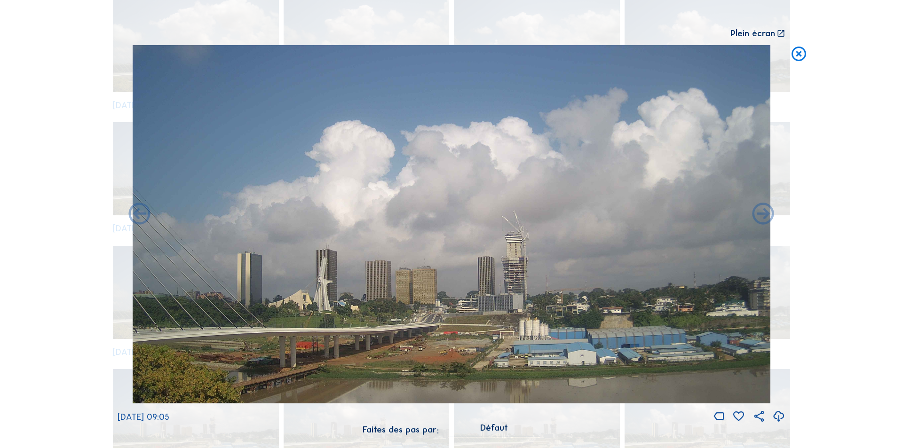
click at [761, 213] on icon at bounding box center [763, 215] width 26 height 26
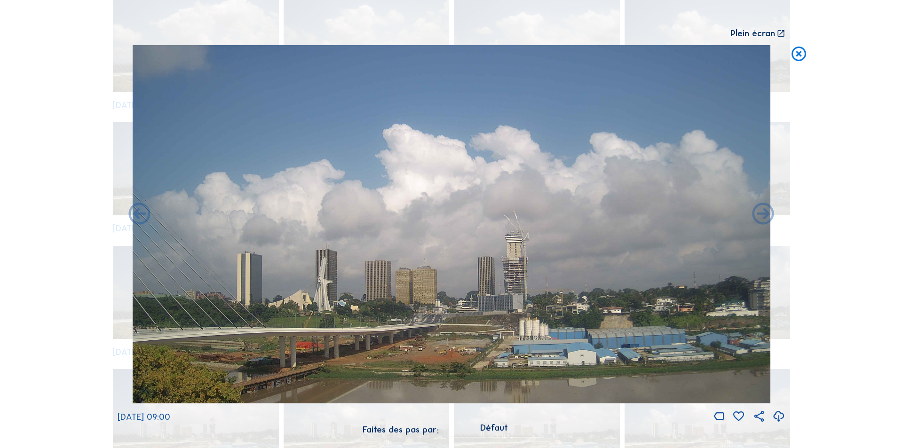
click at [761, 213] on icon at bounding box center [763, 215] width 26 height 26
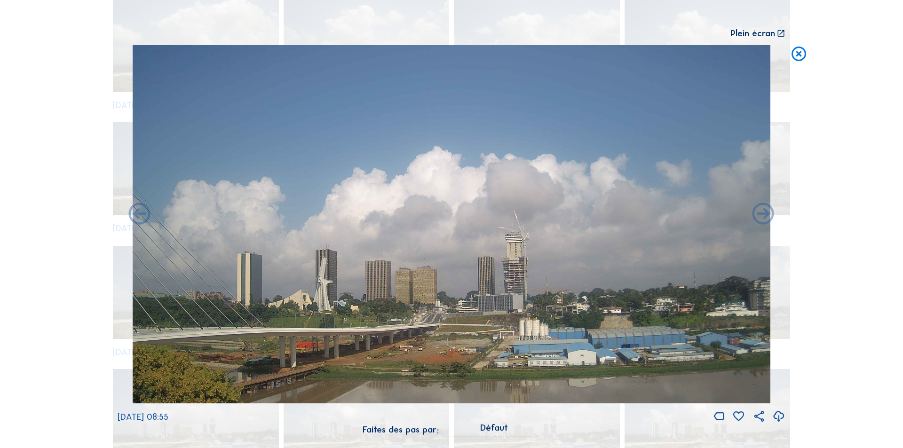
click at [761, 213] on icon at bounding box center [763, 215] width 26 height 26
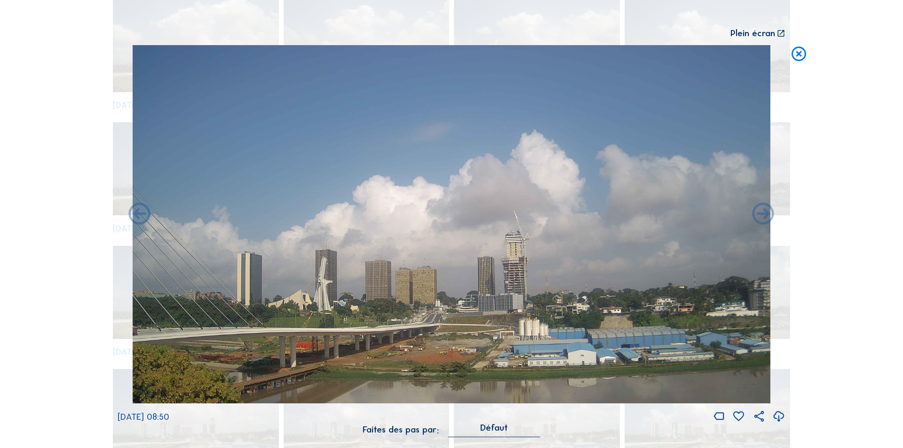
click at [761, 213] on icon at bounding box center [763, 215] width 26 height 26
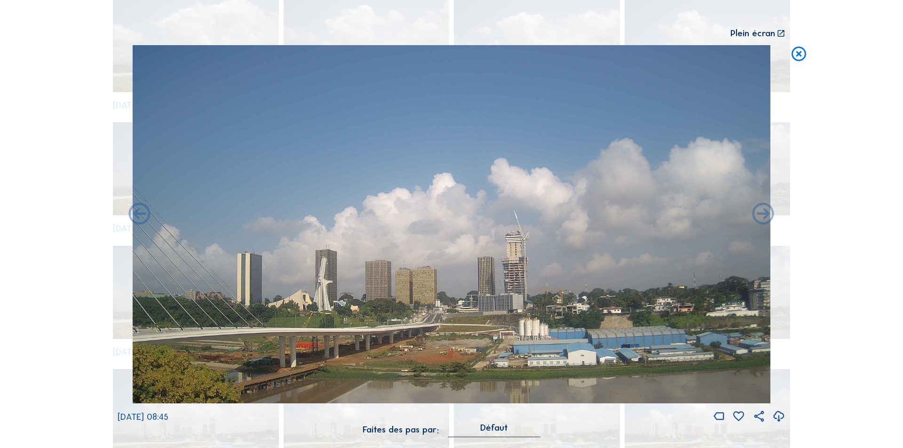
click at [761, 213] on icon at bounding box center [763, 215] width 26 height 26
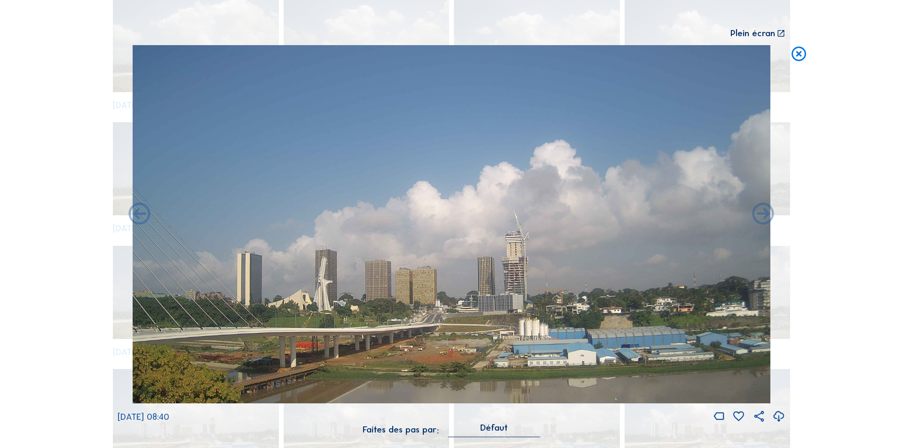
click at [761, 213] on icon at bounding box center [763, 215] width 26 height 26
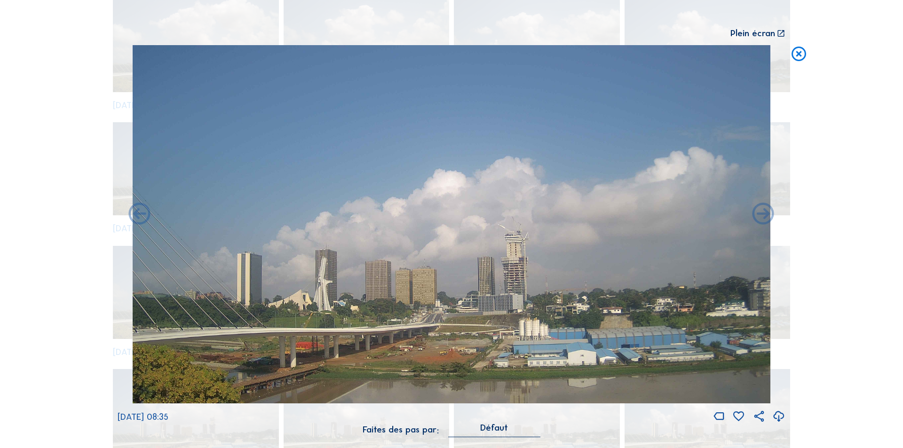
click at [761, 213] on icon at bounding box center [763, 215] width 26 height 26
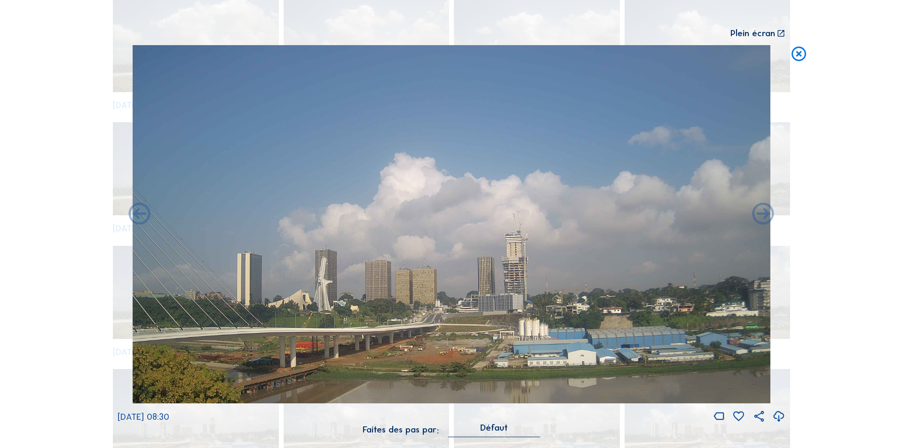
click at [761, 213] on icon at bounding box center [763, 215] width 26 height 26
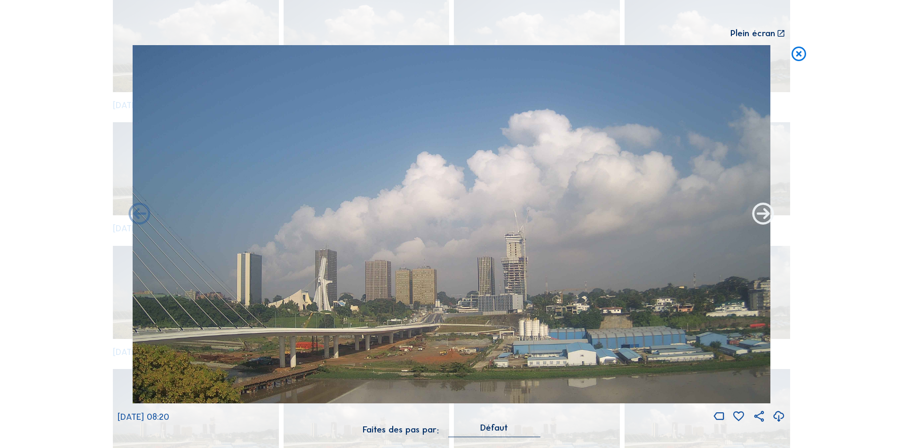
click at [765, 216] on icon at bounding box center [763, 215] width 26 height 26
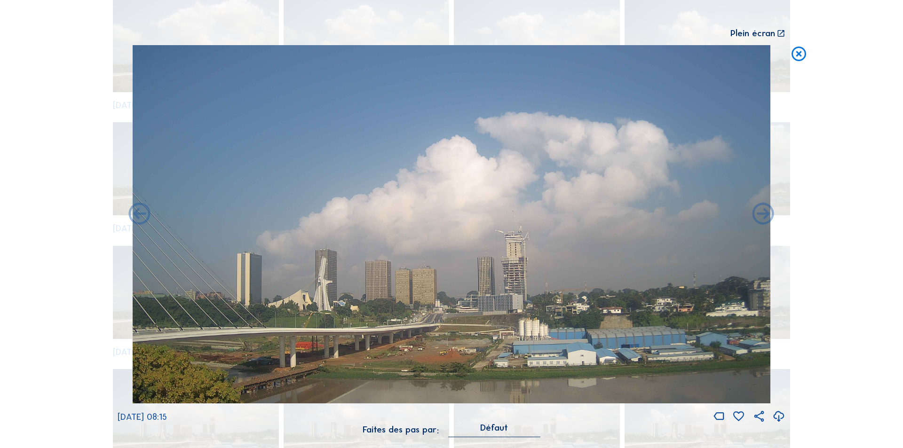
click at [765, 216] on icon at bounding box center [763, 215] width 26 height 26
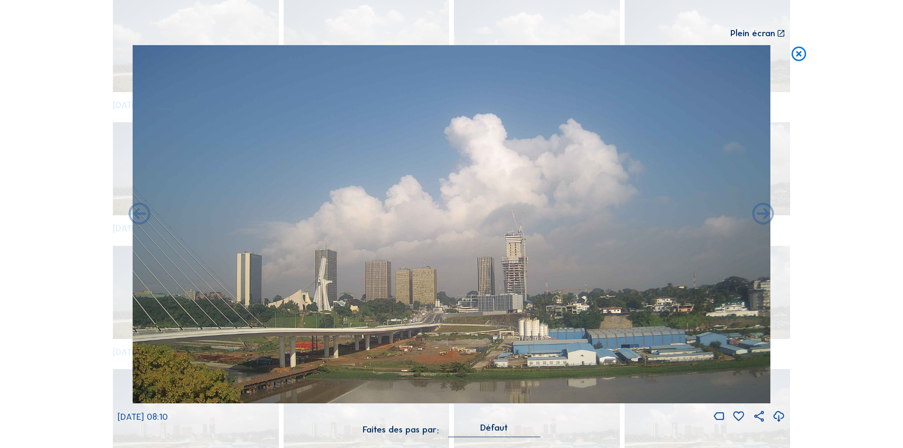
click at [765, 216] on icon at bounding box center [763, 215] width 26 height 26
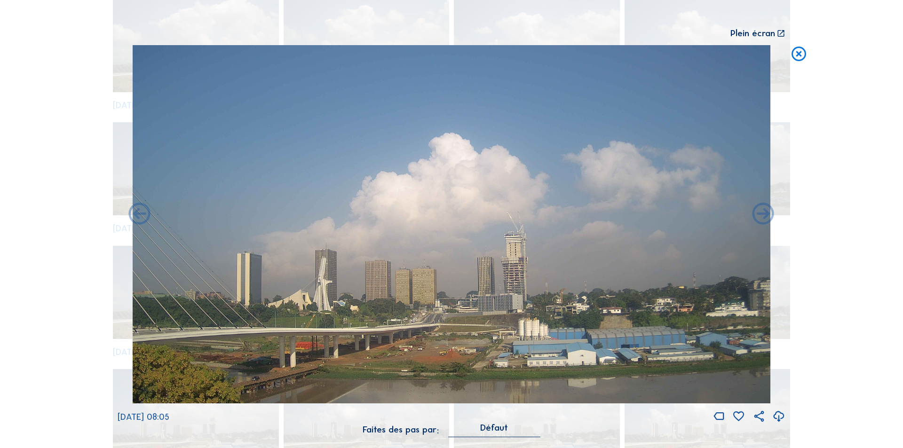
click at [765, 216] on icon at bounding box center [763, 215] width 26 height 26
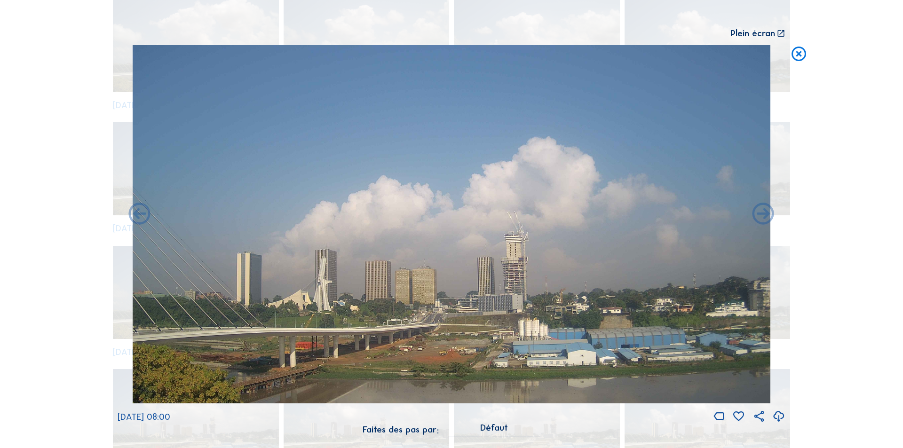
click at [765, 216] on icon at bounding box center [763, 215] width 26 height 26
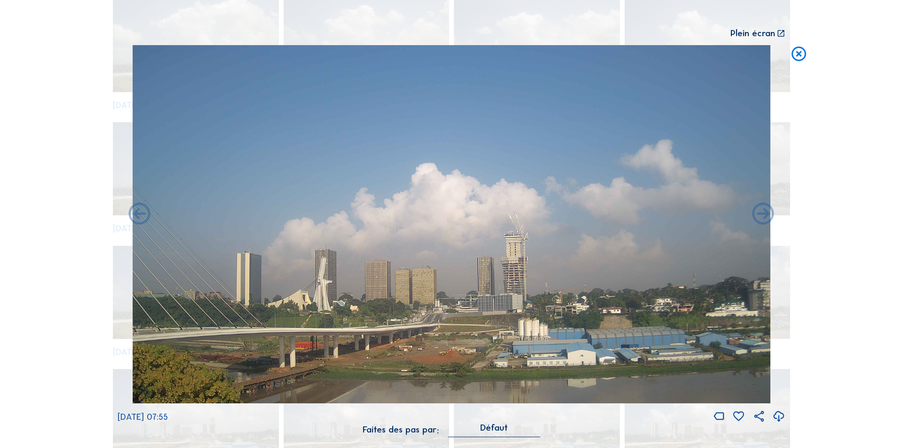
click at [765, 216] on icon at bounding box center [763, 215] width 26 height 26
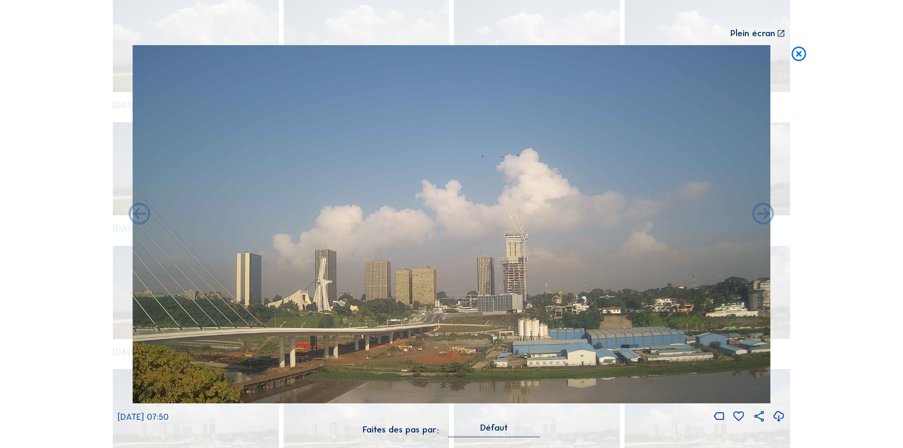
click at [765, 216] on icon at bounding box center [763, 215] width 26 height 26
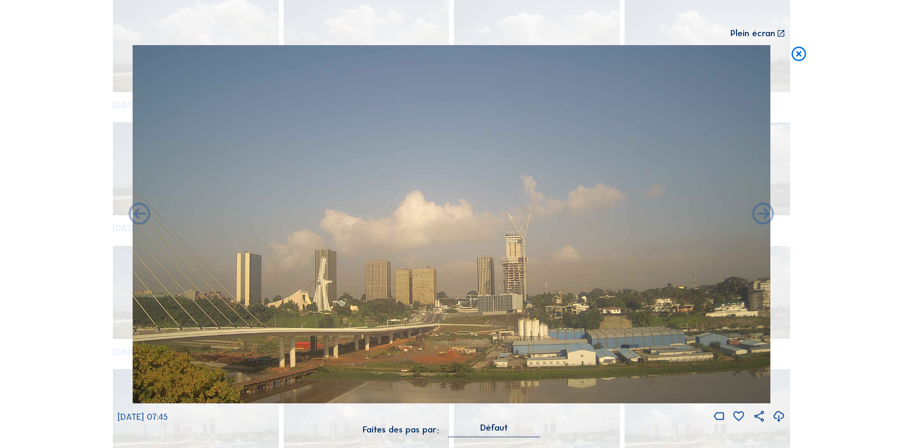
click at [765, 216] on icon at bounding box center [763, 215] width 26 height 26
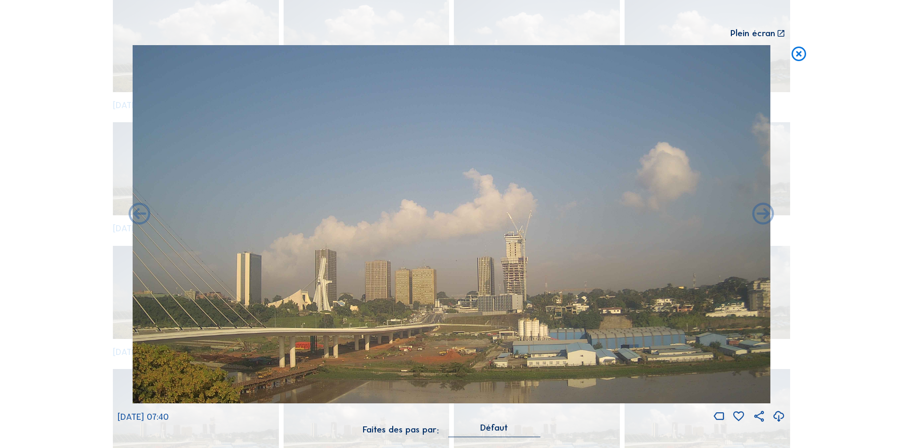
click at [765, 216] on icon at bounding box center [763, 215] width 26 height 26
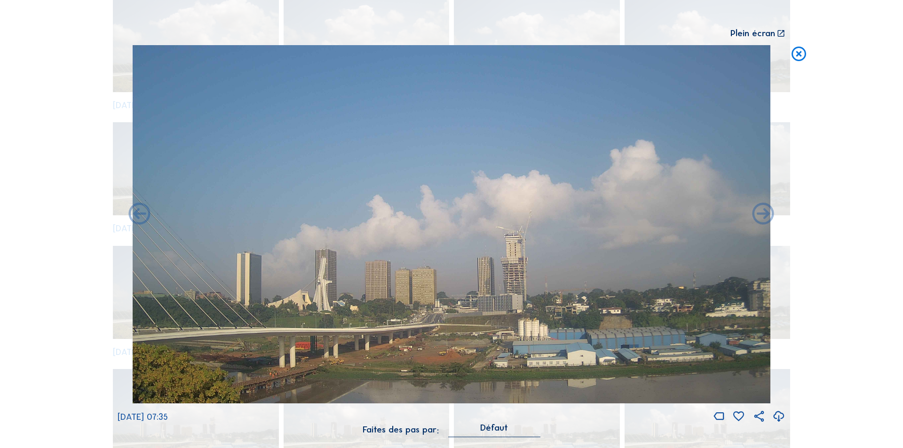
click at [765, 216] on icon at bounding box center [763, 215] width 26 height 26
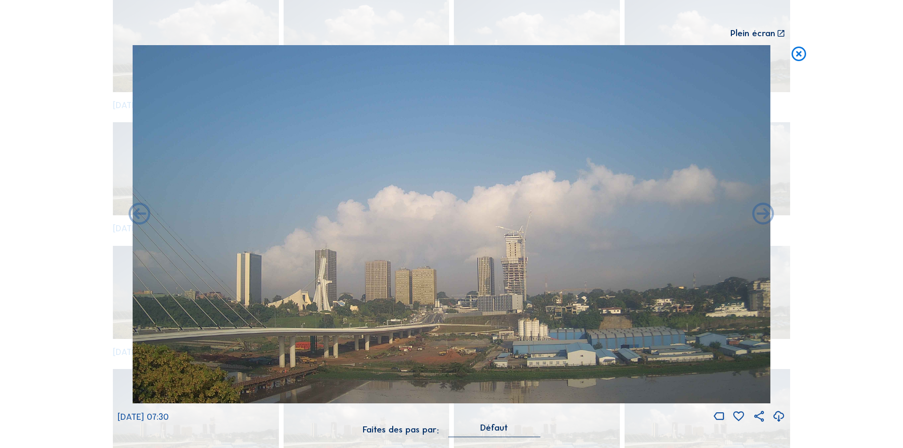
click at [765, 216] on icon at bounding box center [763, 215] width 26 height 26
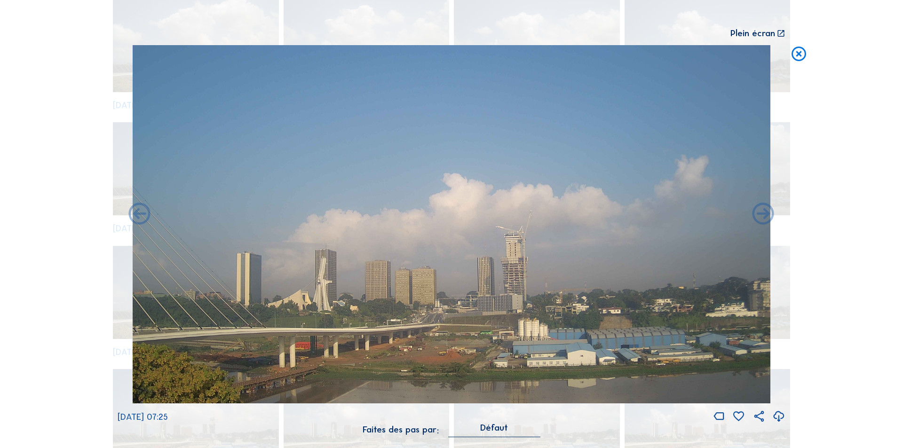
click at [765, 216] on icon at bounding box center [763, 215] width 26 height 26
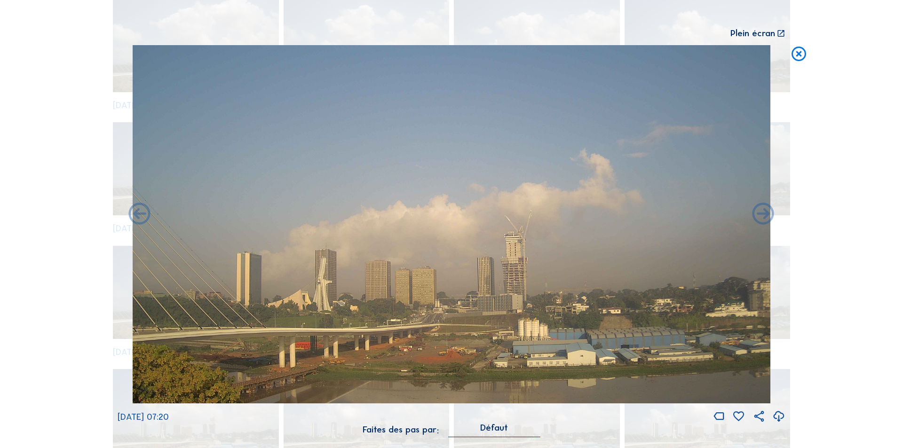
click at [765, 216] on icon at bounding box center [763, 215] width 26 height 26
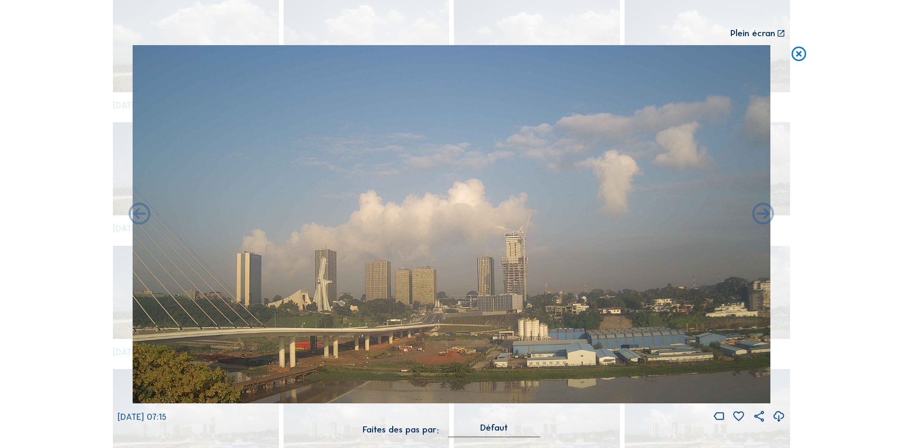
click at [765, 216] on icon at bounding box center [763, 215] width 26 height 26
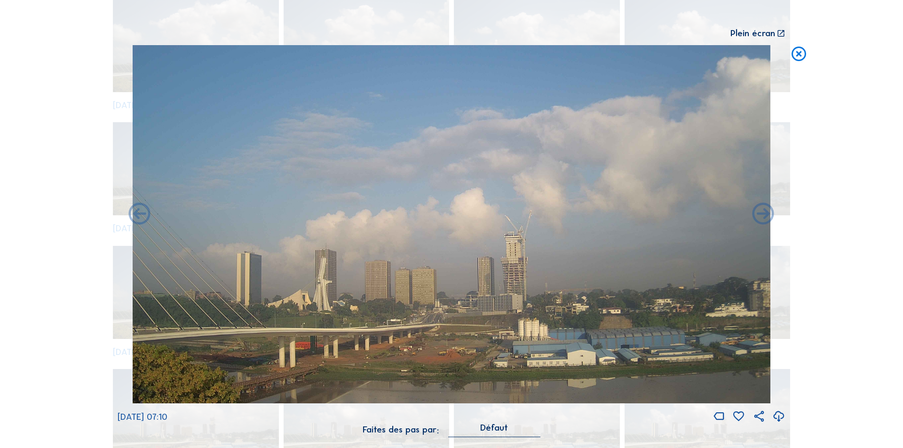
click at [765, 216] on icon at bounding box center [763, 215] width 26 height 26
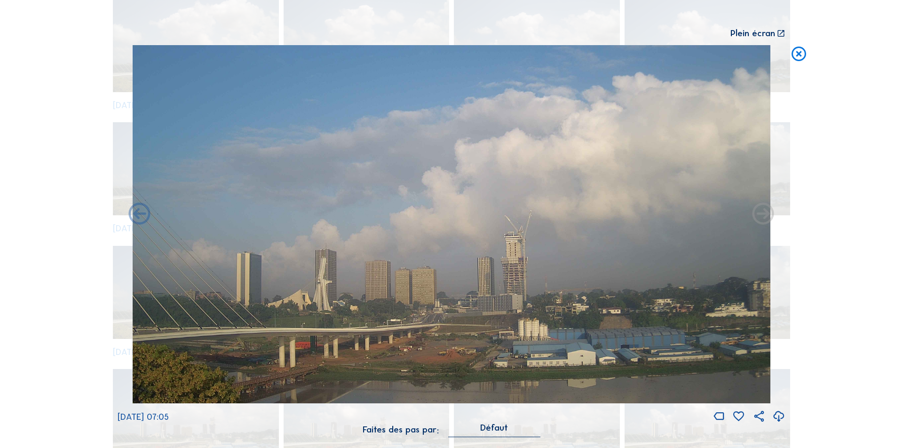
click at [765, 216] on icon at bounding box center [763, 215] width 26 height 26
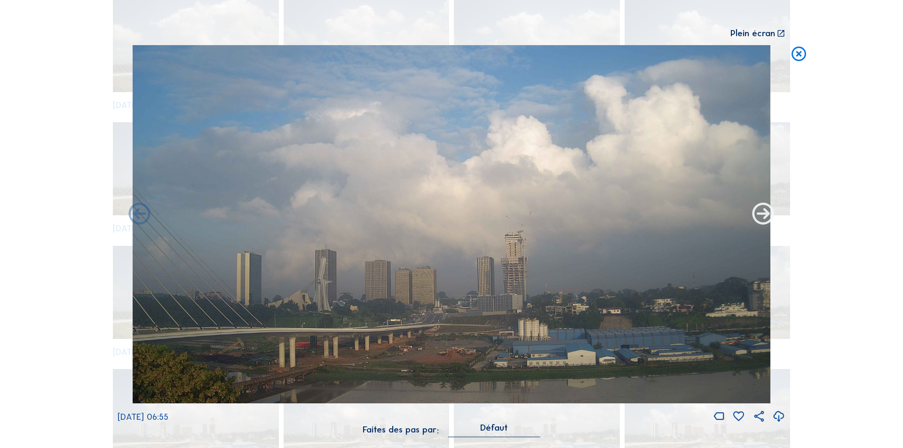
click at [764, 214] on icon at bounding box center [763, 215] width 26 height 26
click at [761, 213] on icon at bounding box center [763, 215] width 26 height 26
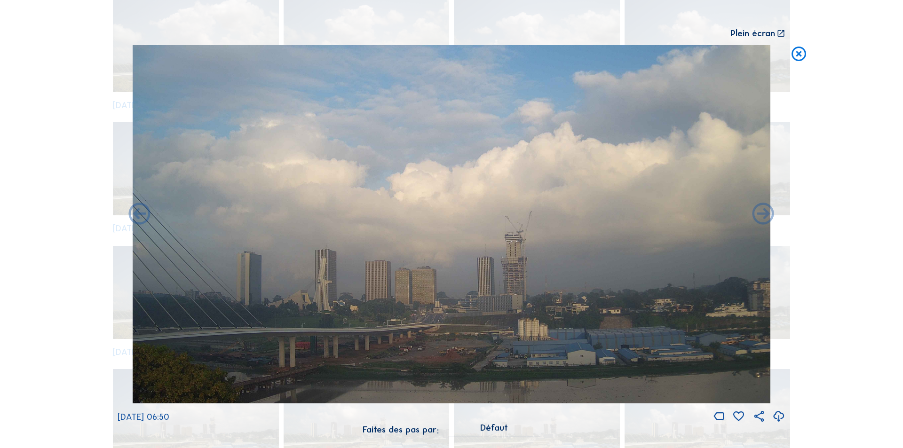
click at [761, 213] on icon at bounding box center [763, 215] width 26 height 26
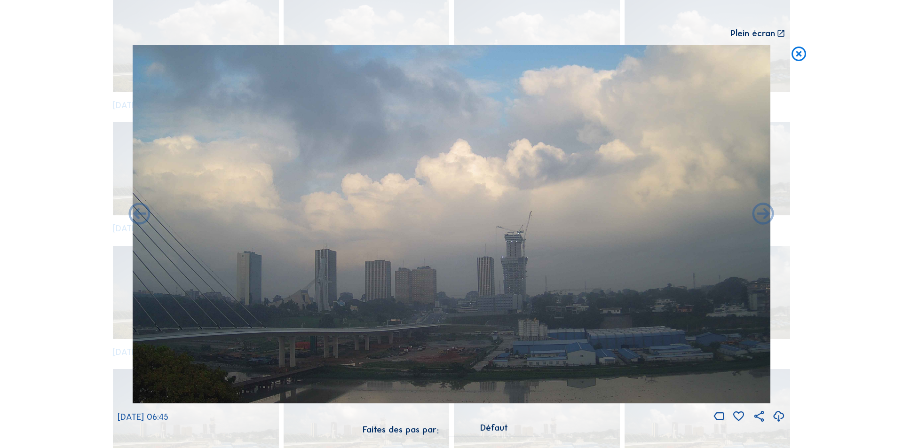
click at [761, 213] on icon at bounding box center [763, 215] width 26 height 26
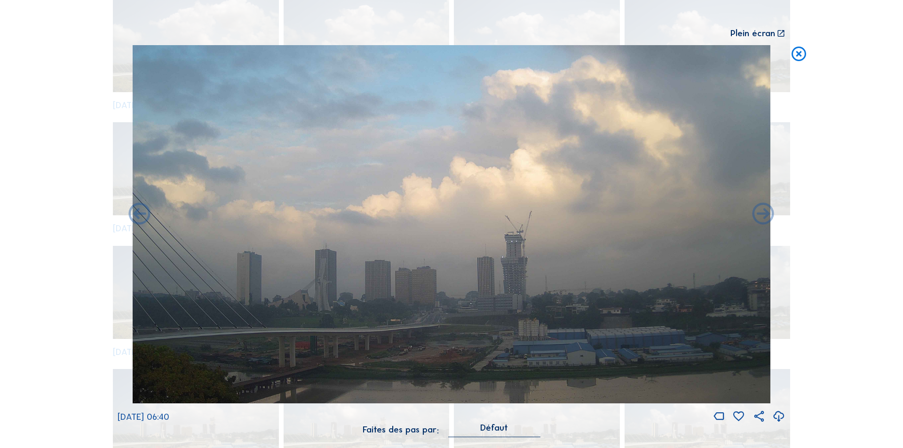
click at [761, 213] on icon at bounding box center [763, 215] width 26 height 26
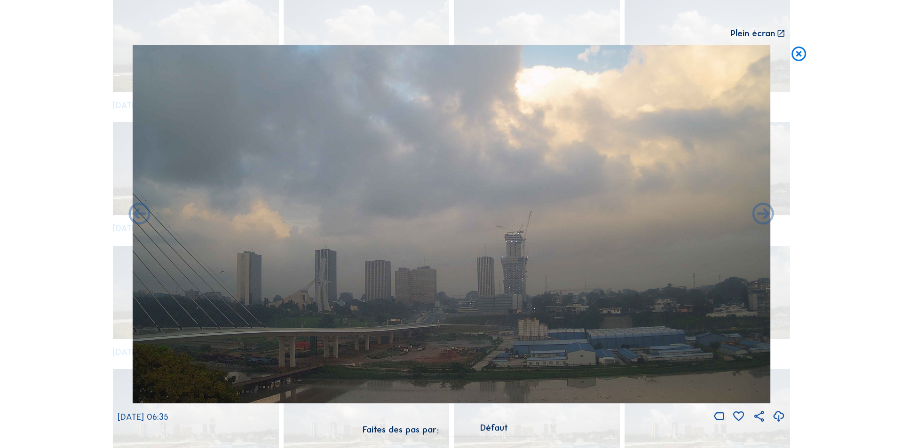
click at [761, 213] on icon at bounding box center [763, 215] width 26 height 26
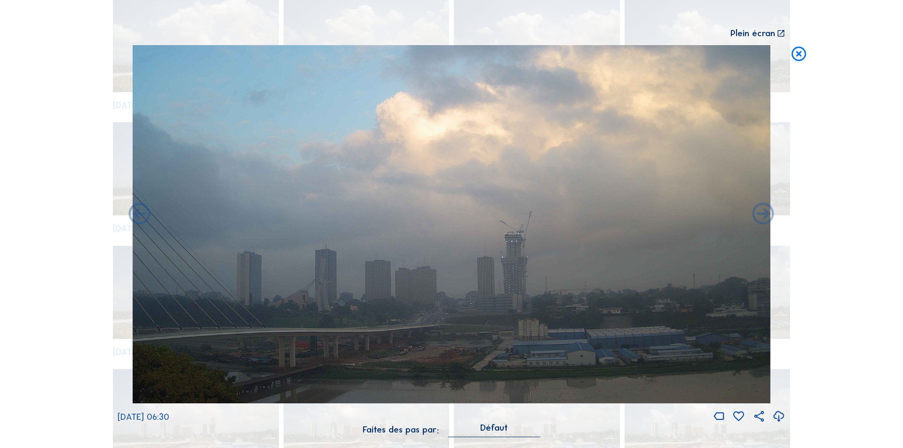
click at [761, 213] on icon at bounding box center [763, 215] width 26 height 26
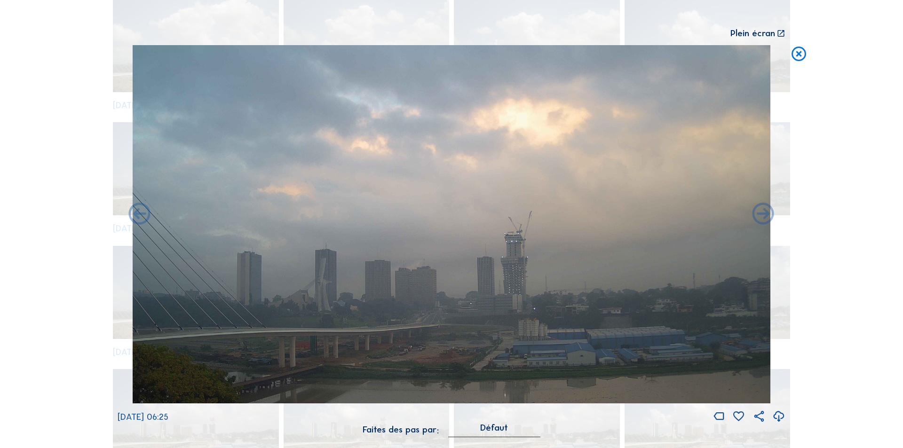
click at [761, 213] on icon at bounding box center [763, 215] width 26 height 26
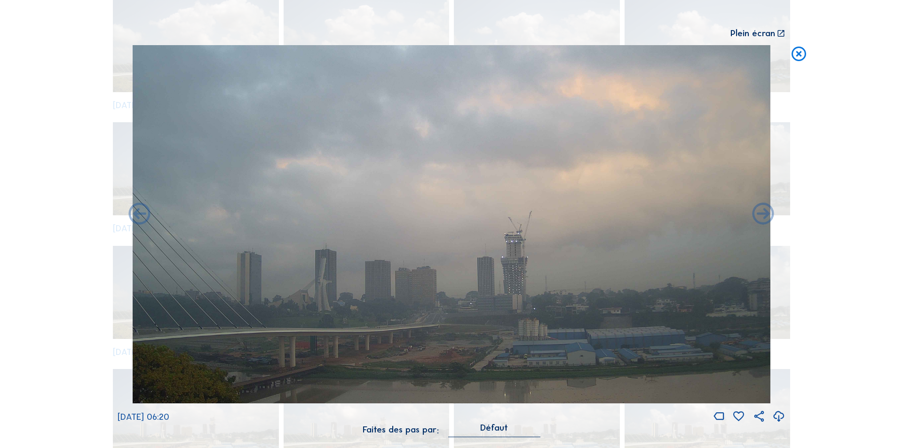
click at [761, 213] on icon at bounding box center [763, 215] width 26 height 26
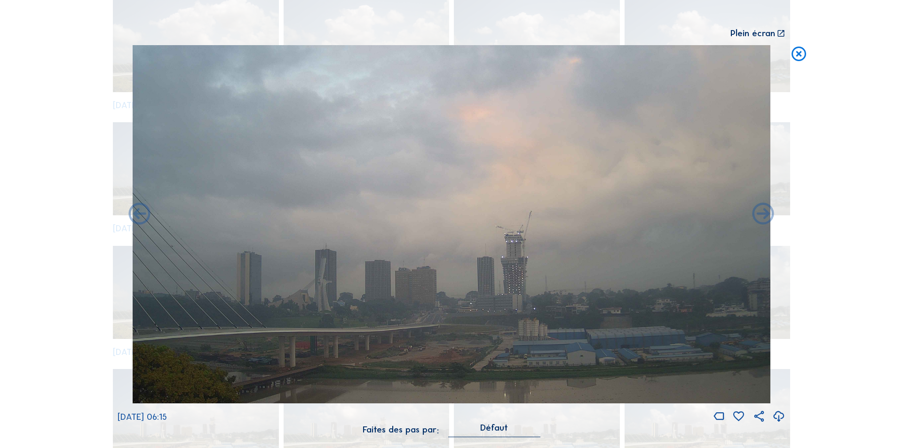
click at [761, 213] on icon at bounding box center [763, 215] width 26 height 26
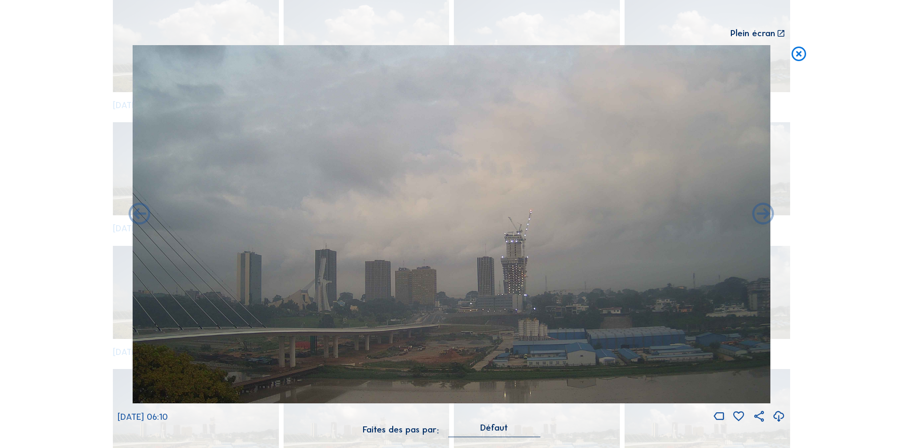
click at [761, 213] on icon at bounding box center [763, 215] width 26 height 26
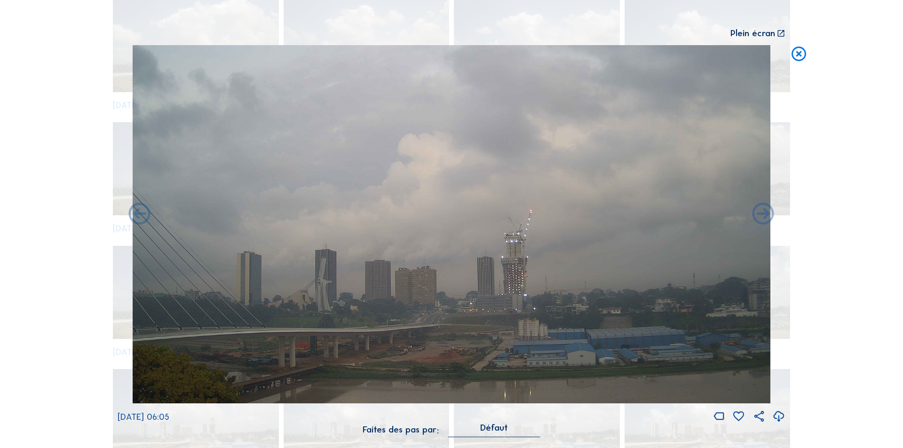
click at [761, 213] on icon at bounding box center [763, 215] width 26 height 26
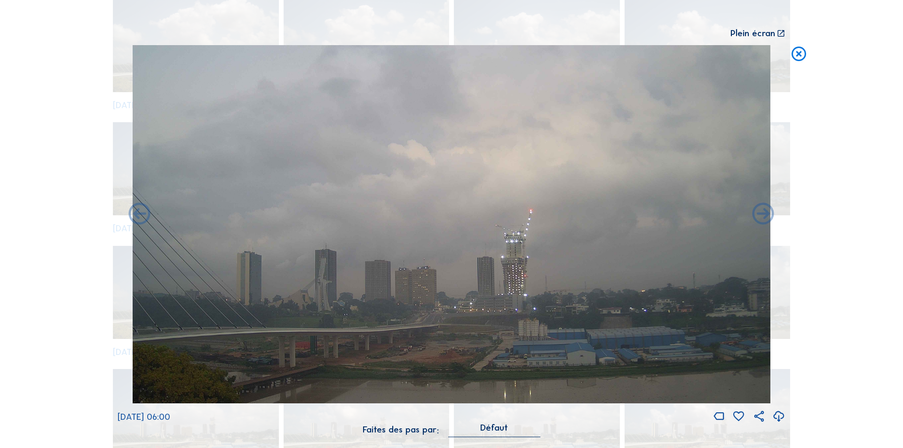
click at [761, 213] on icon at bounding box center [763, 215] width 26 height 26
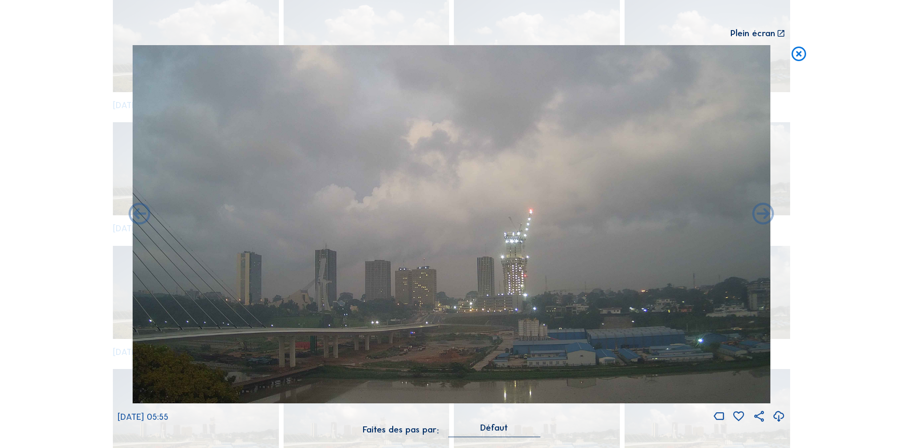
click at [761, 213] on icon at bounding box center [763, 215] width 26 height 26
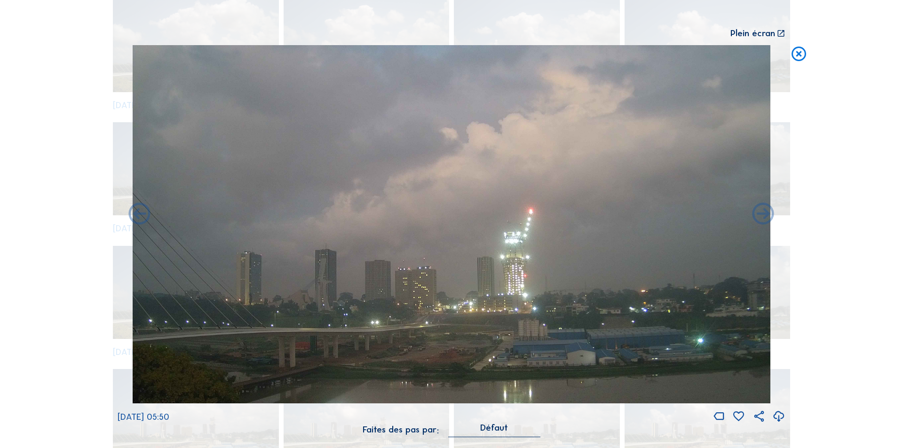
click at [761, 213] on icon at bounding box center [763, 215] width 26 height 26
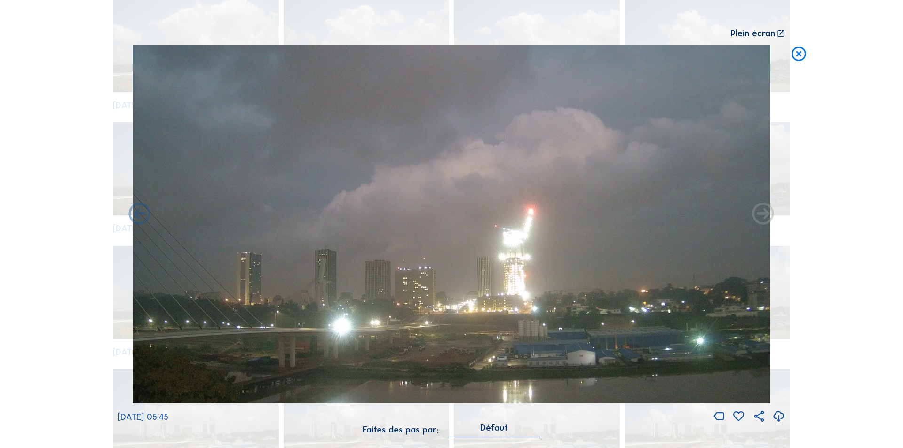
click at [761, 213] on icon at bounding box center [763, 215] width 26 height 26
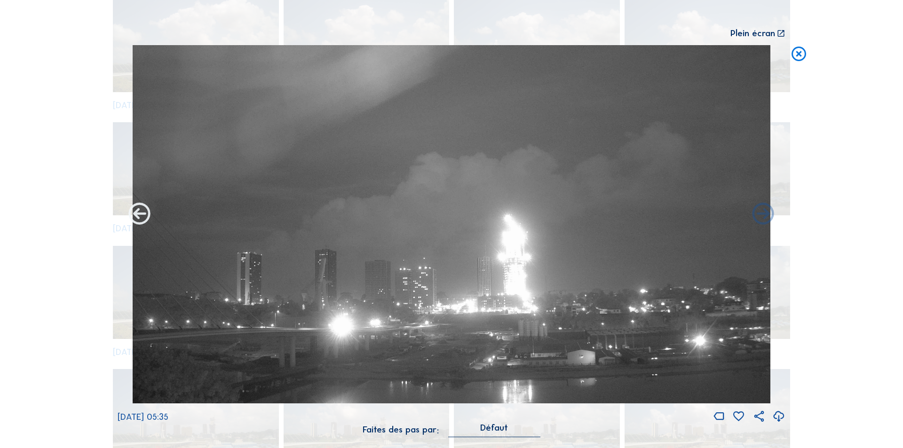
click at [134, 214] on icon at bounding box center [139, 215] width 26 height 26
click at [141, 213] on icon at bounding box center [139, 215] width 26 height 26
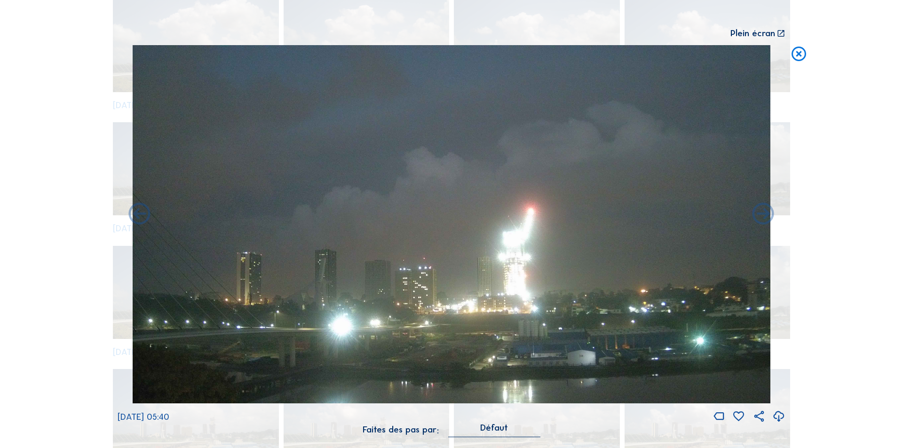
click at [141, 213] on icon at bounding box center [139, 215] width 26 height 26
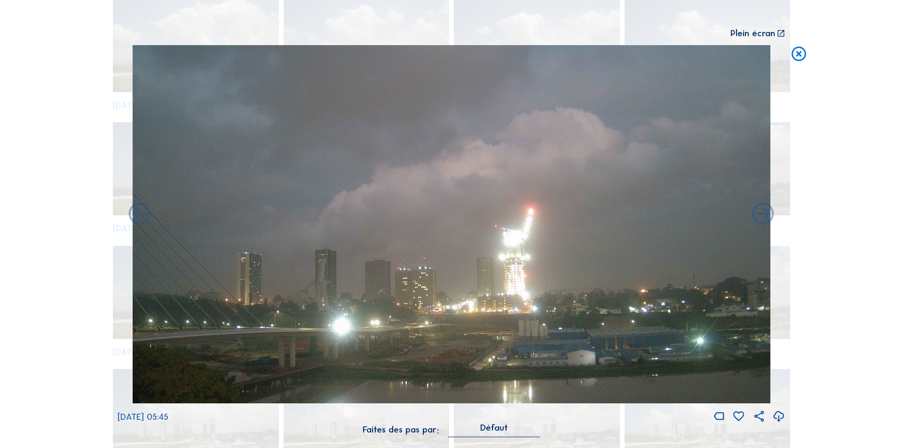
click at [777, 414] on icon at bounding box center [778, 417] width 13 height 16
click at [799, 53] on icon at bounding box center [798, 54] width 17 height 18
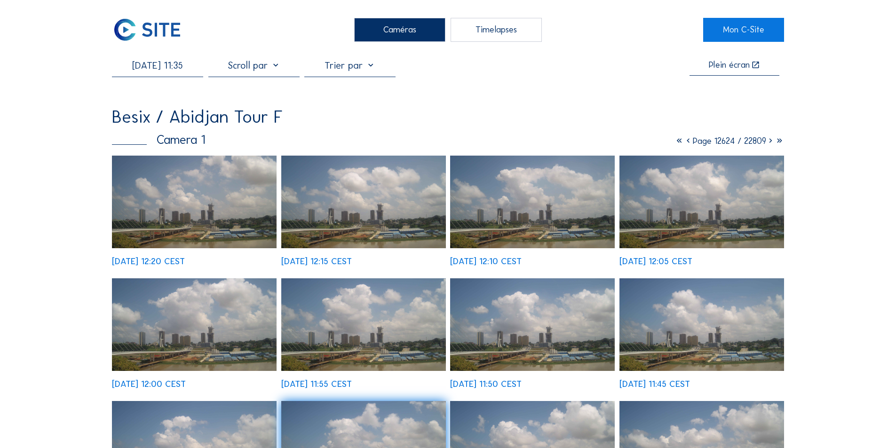
scroll to position [0, 0]
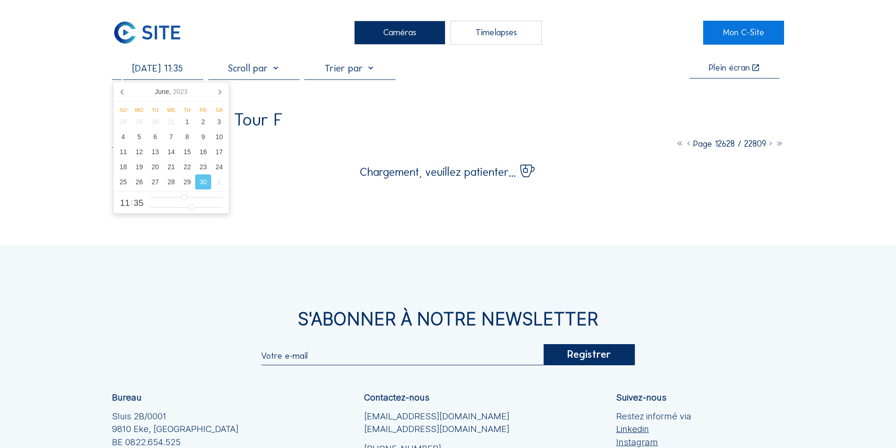
click at [160, 71] on input "[DATE] 11:35" at bounding box center [157, 68] width 91 height 11
click at [219, 91] on icon at bounding box center [219, 91] width 15 height 15
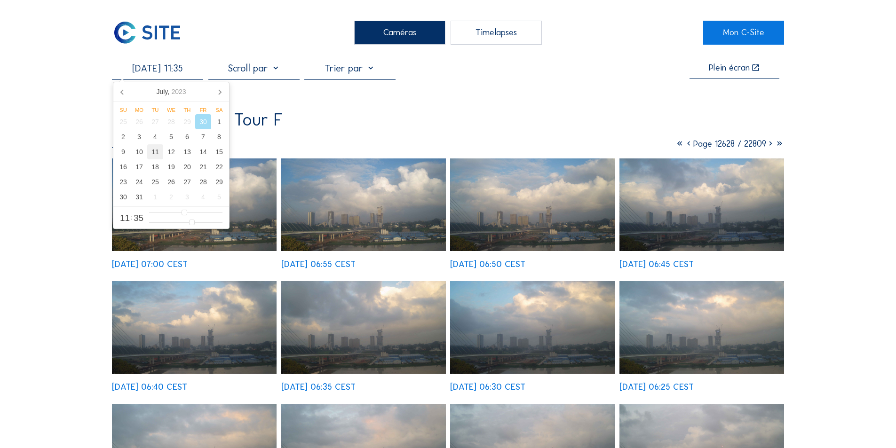
click at [155, 151] on div "11" at bounding box center [155, 151] width 16 height 15
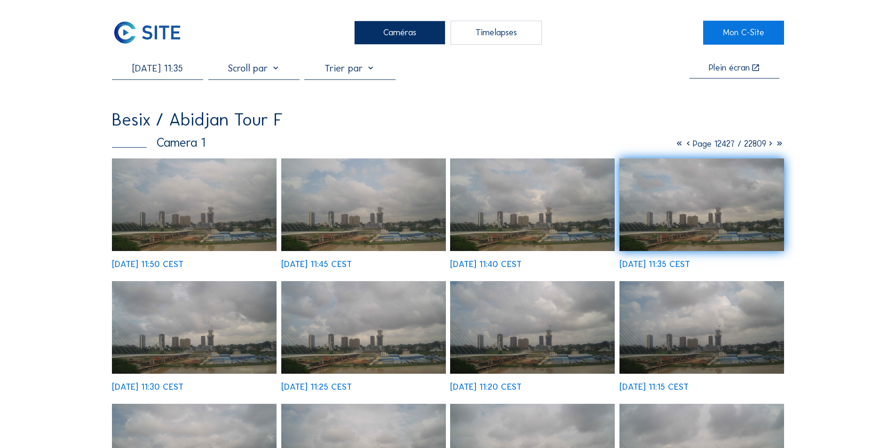
click at [236, 232] on img at bounding box center [194, 204] width 165 height 93
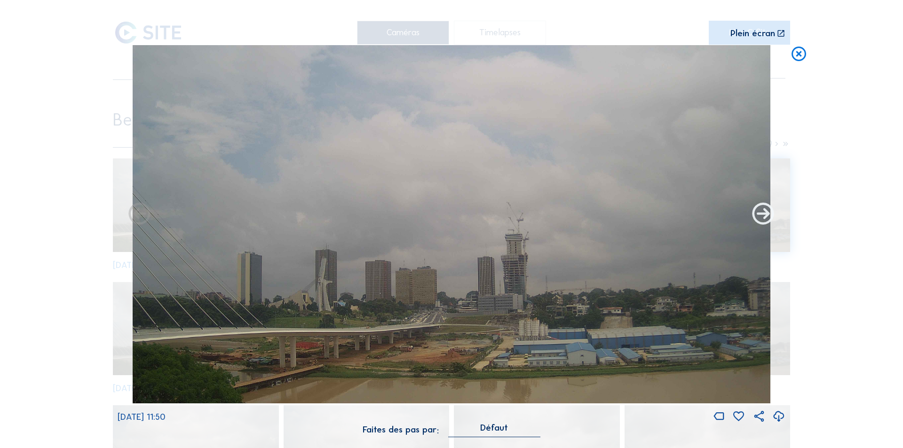
click at [764, 210] on icon at bounding box center [763, 215] width 26 height 26
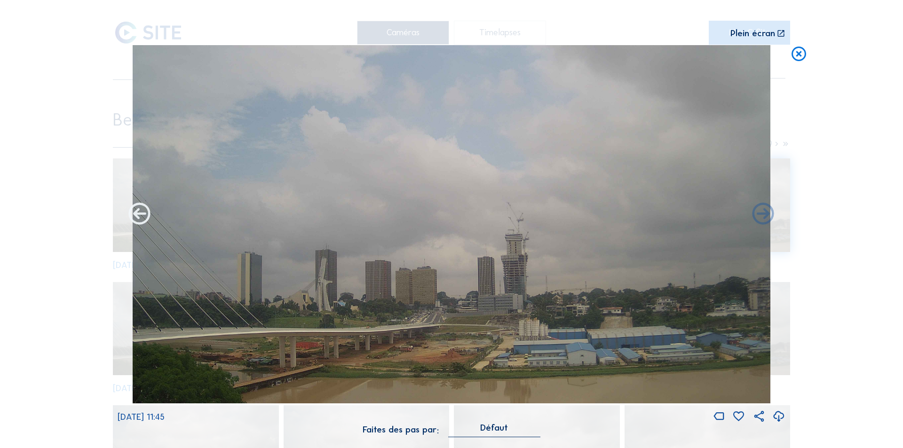
click at [140, 212] on icon at bounding box center [139, 215] width 26 height 26
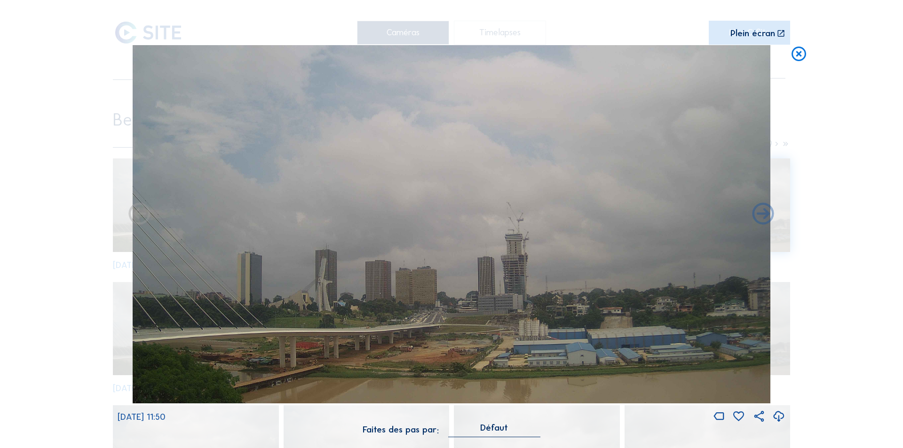
click at [140, 214] on icon at bounding box center [139, 215] width 26 height 26
click at [139, 216] on icon at bounding box center [139, 215] width 26 height 26
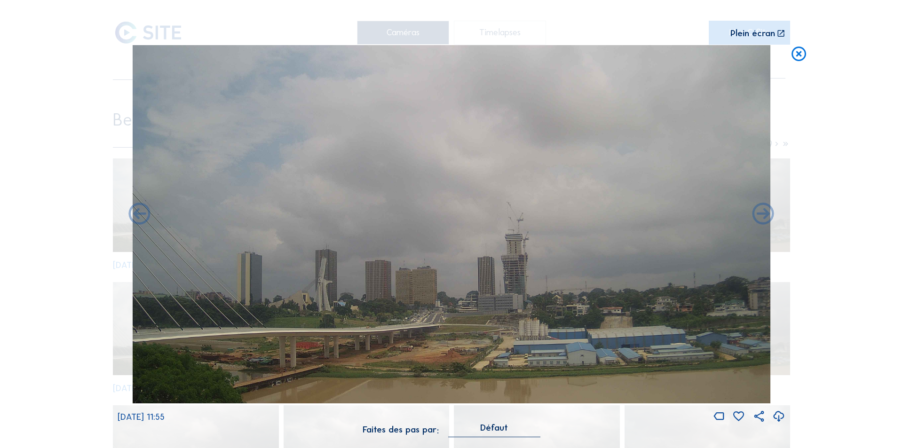
click at [139, 216] on icon at bounding box center [139, 215] width 26 height 26
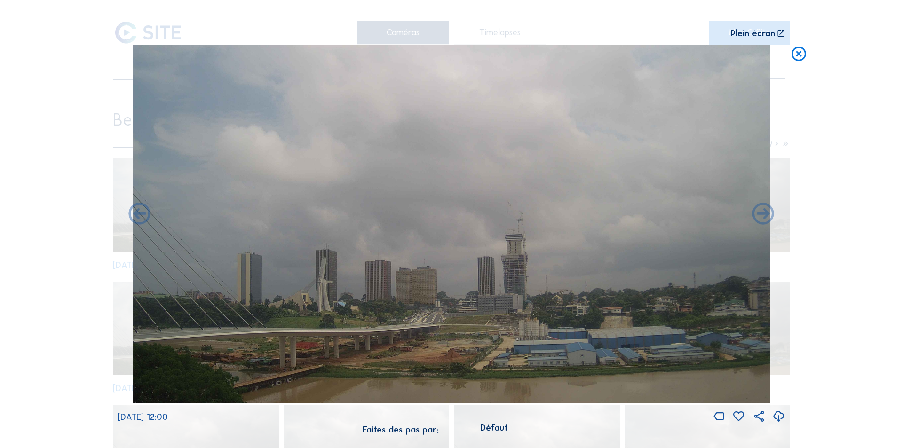
click at [139, 216] on icon at bounding box center [139, 215] width 26 height 26
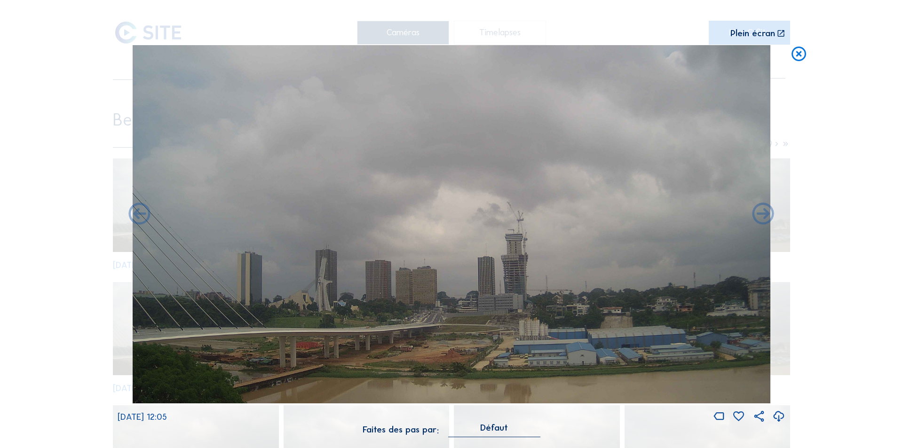
click at [139, 216] on icon at bounding box center [139, 215] width 26 height 26
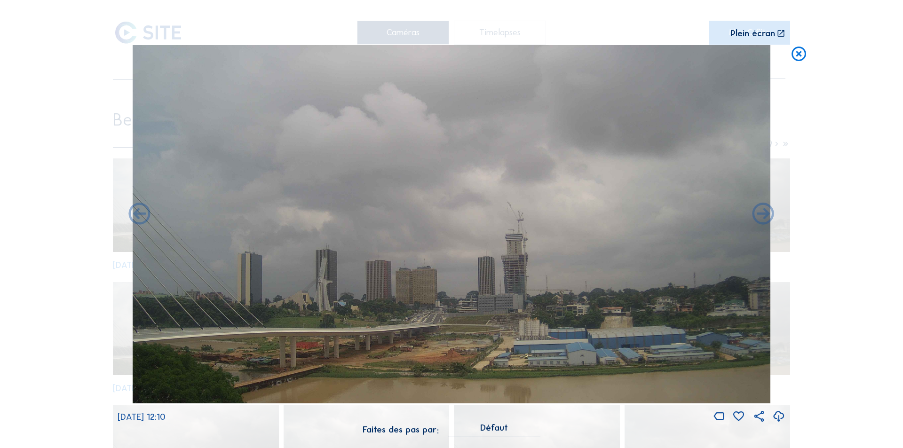
click at [139, 216] on icon at bounding box center [139, 215] width 26 height 26
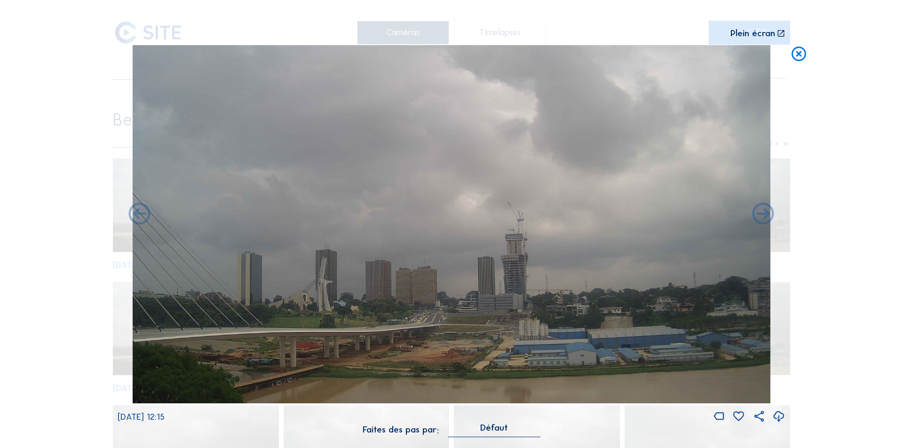
click at [139, 216] on icon at bounding box center [139, 215] width 26 height 26
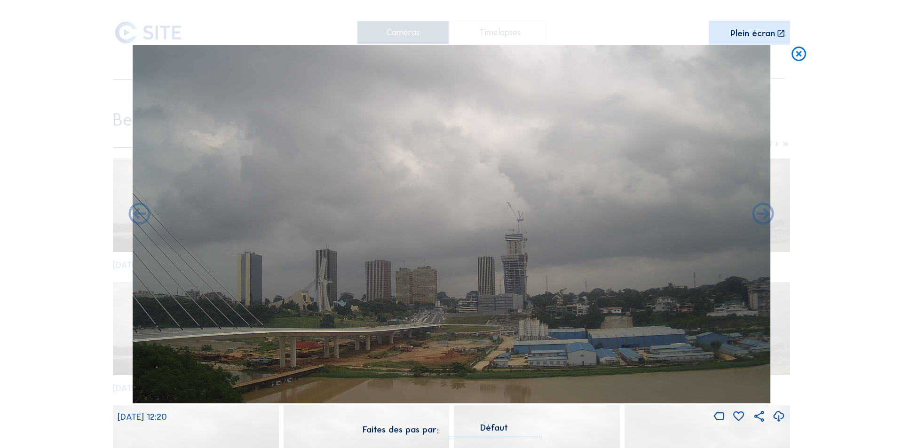
click at [139, 216] on icon at bounding box center [139, 215] width 26 height 26
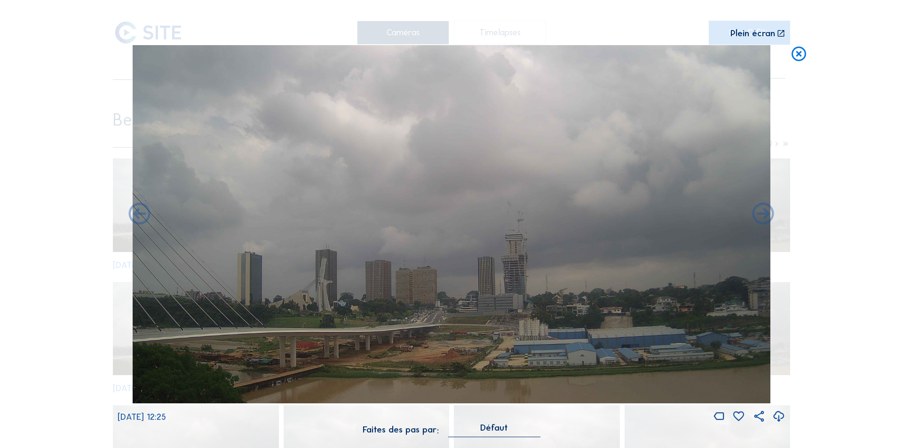
click at [139, 216] on icon at bounding box center [139, 215] width 26 height 26
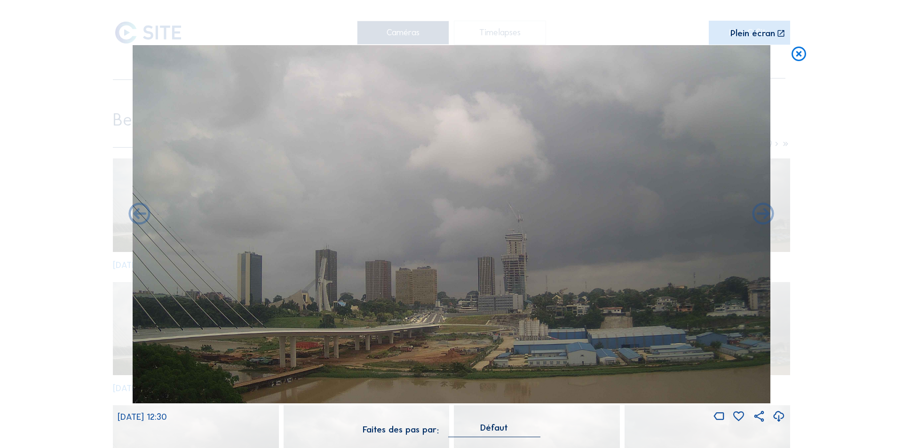
click at [139, 216] on icon at bounding box center [139, 215] width 26 height 26
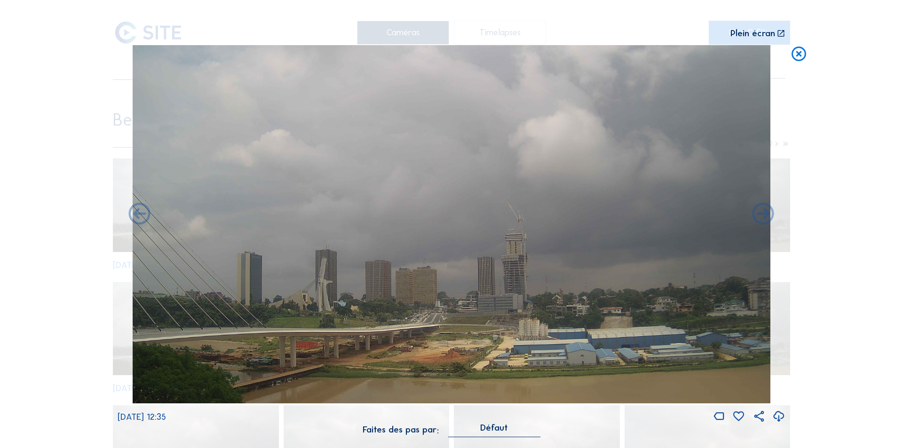
click at [778, 415] on icon at bounding box center [778, 417] width 13 height 16
click at [797, 51] on icon at bounding box center [798, 54] width 17 height 18
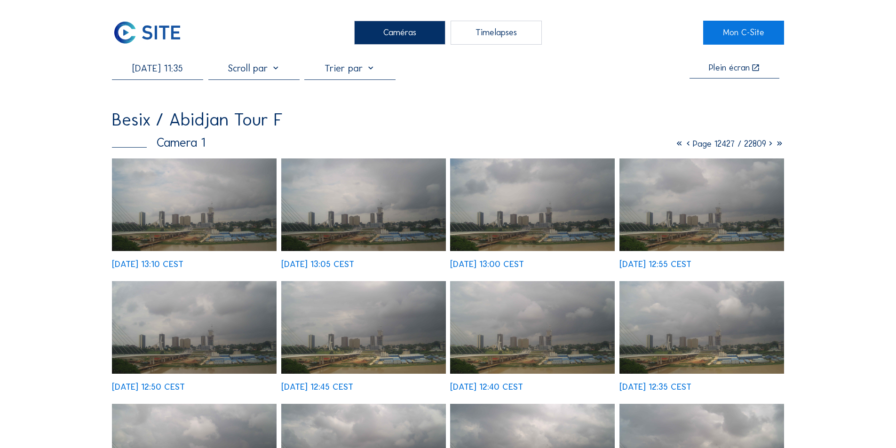
click at [169, 69] on input "[DATE] 11:35" at bounding box center [157, 68] width 91 height 11
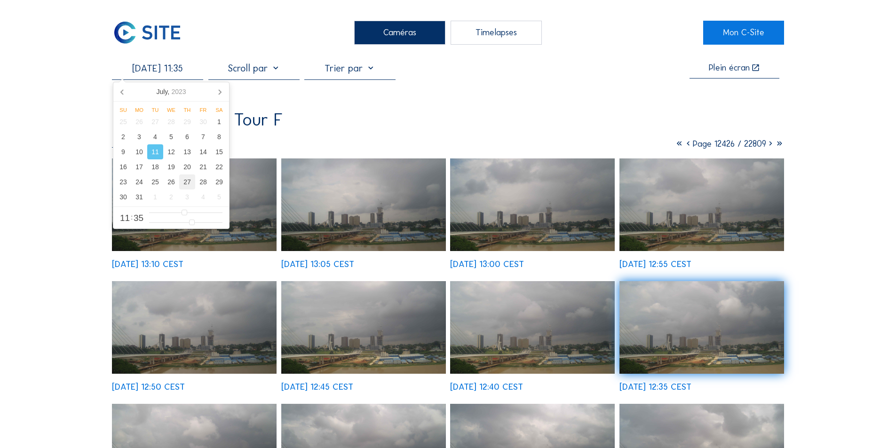
click at [187, 181] on div "27" at bounding box center [187, 181] width 16 height 15
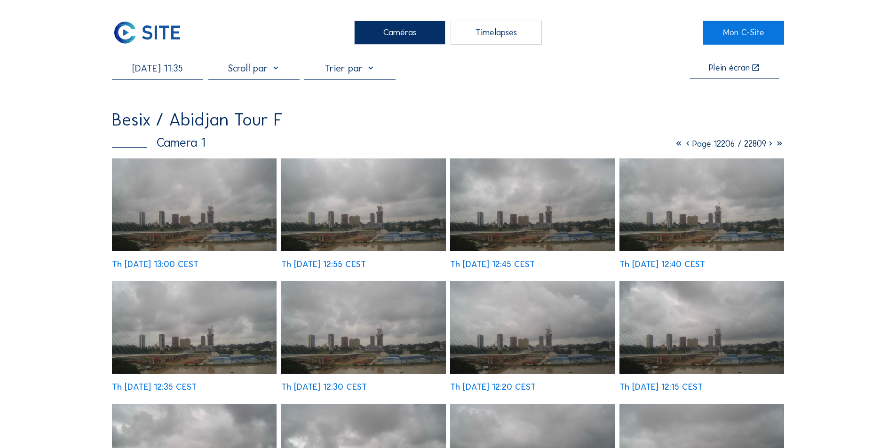
click at [247, 236] on img at bounding box center [194, 204] width 165 height 93
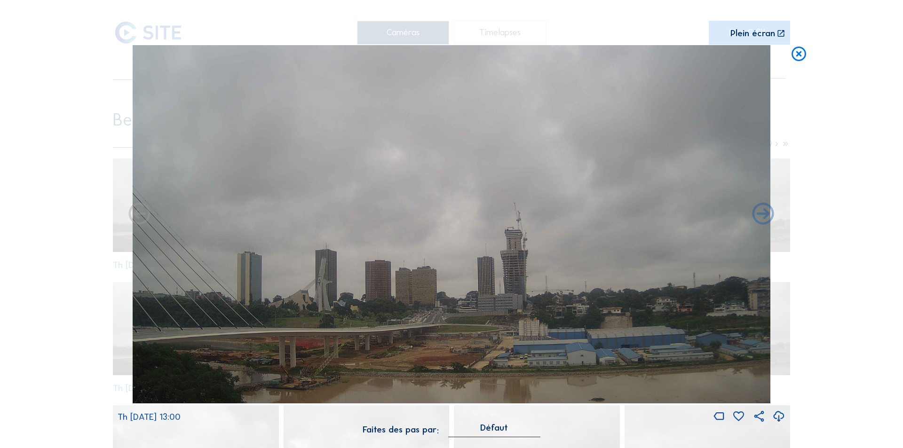
click at [777, 416] on icon at bounding box center [778, 417] width 13 height 16
click at [140, 213] on icon at bounding box center [139, 215] width 26 height 26
click at [135, 215] on icon at bounding box center [139, 215] width 26 height 26
click at [137, 217] on icon at bounding box center [139, 215] width 26 height 26
click at [765, 216] on icon at bounding box center [763, 215] width 26 height 26
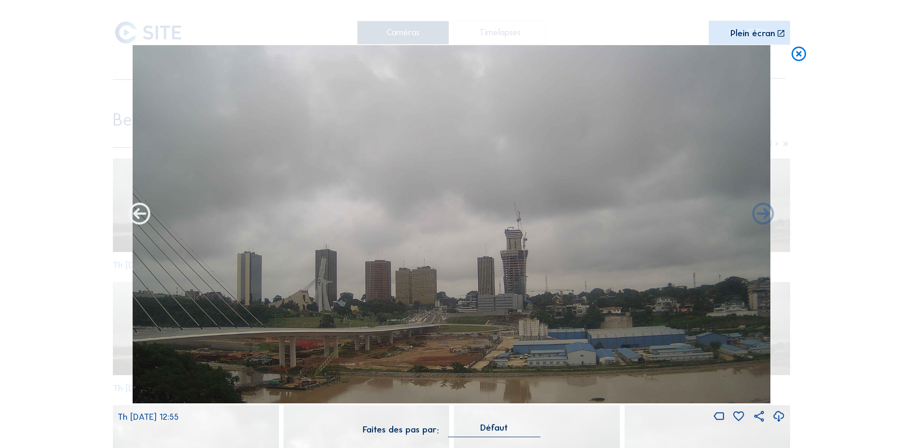
click at [133, 213] on icon at bounding box center [139, 215] width 26 height 26
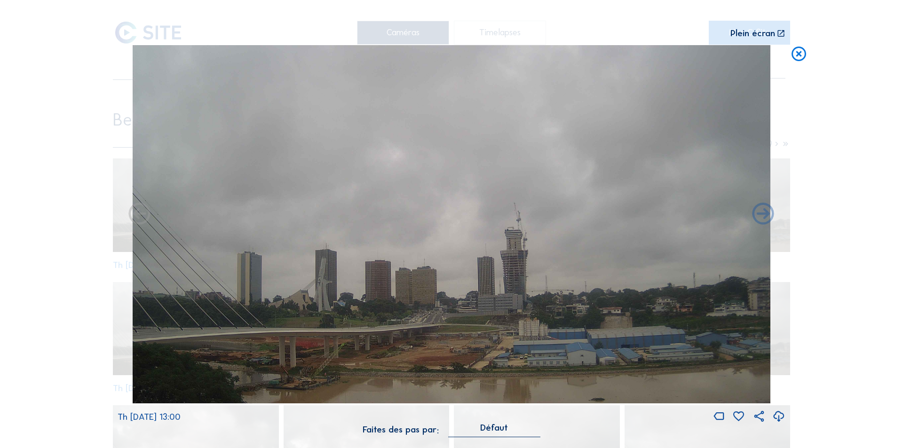
click at [136, 213] on icon at bounding box center [139, 215] width 26 height 26
click at [137, 216] on icon at bounding box center [139, 215] width 26 height 26
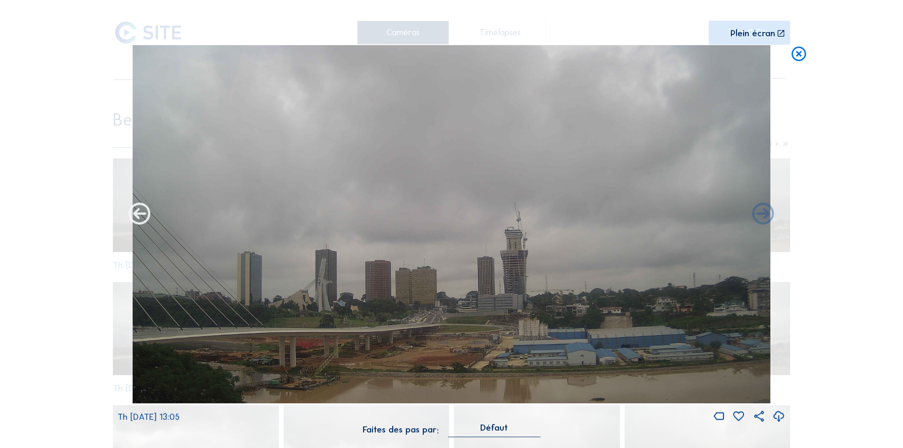
click at [139, 213] on icon at bounding box center [139, 215] width 26 height 26
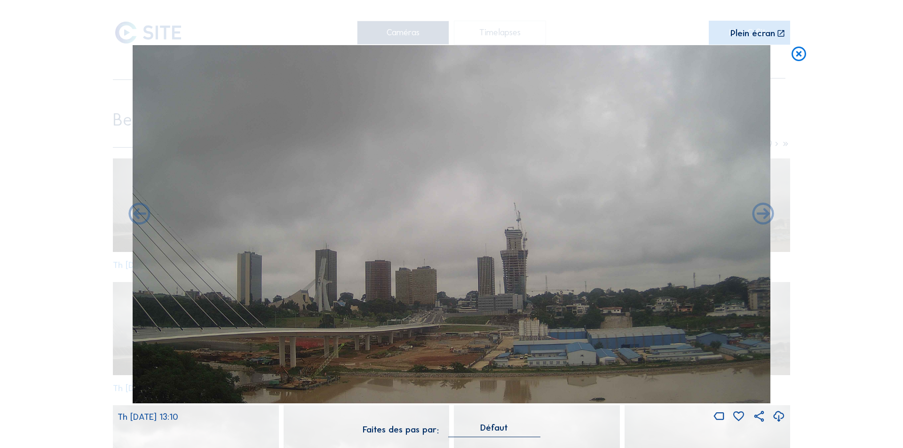
click at [139, 213] on icon at bounding box center [139, 215] width 26 height 26
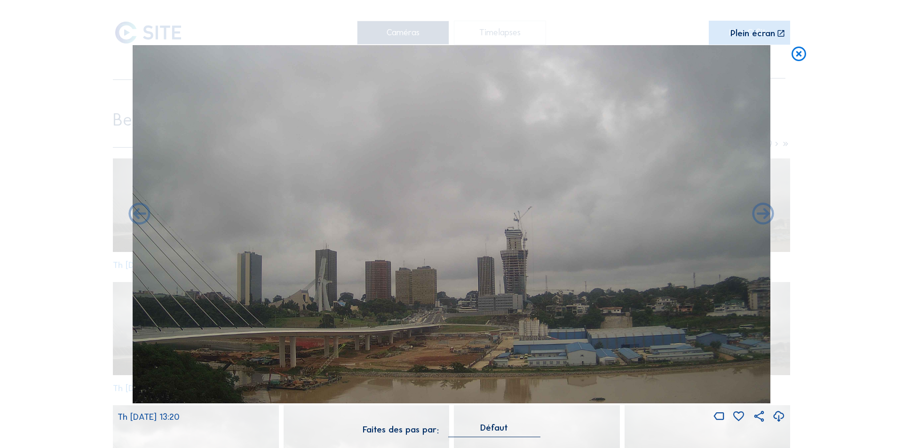
click at [139, 213] on icon at bounding box center [139, 215] width 26 height 26
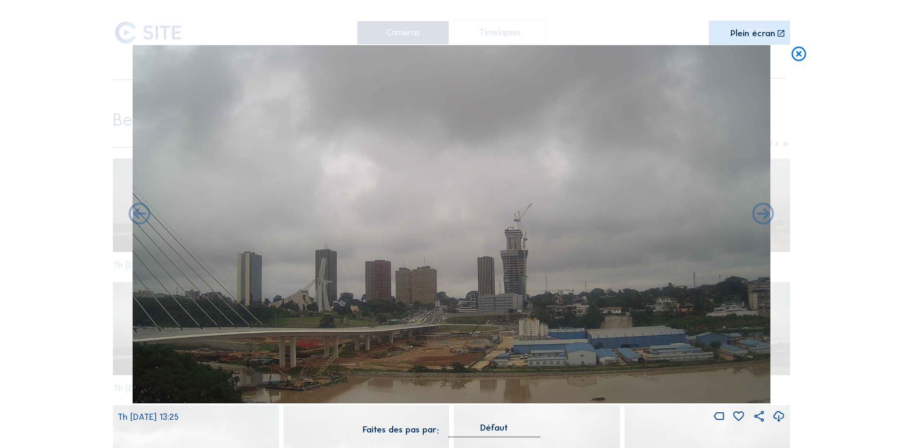
click at [139, 213] on icon at bounding box center [139, 215] width 26 height 26
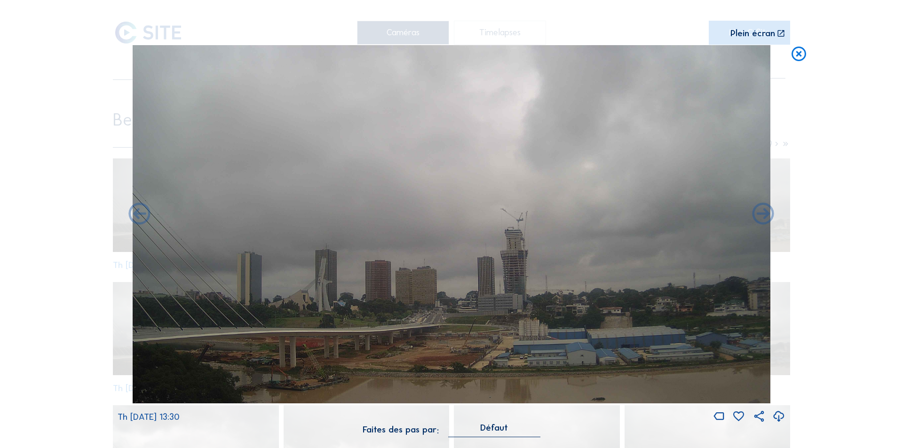
click at [139, 213] on icon at bounding box center [139, 215] width 26 height 26
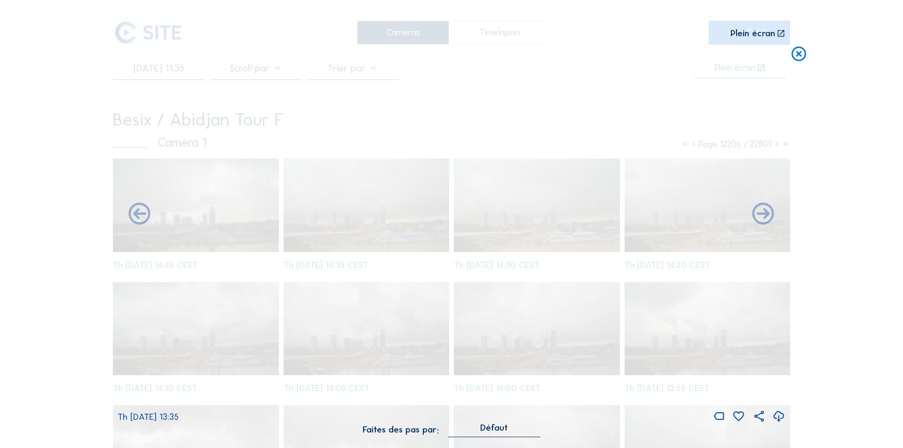
click at [139, 213] on icon at bounding box center [139, 215] width 26 height 26
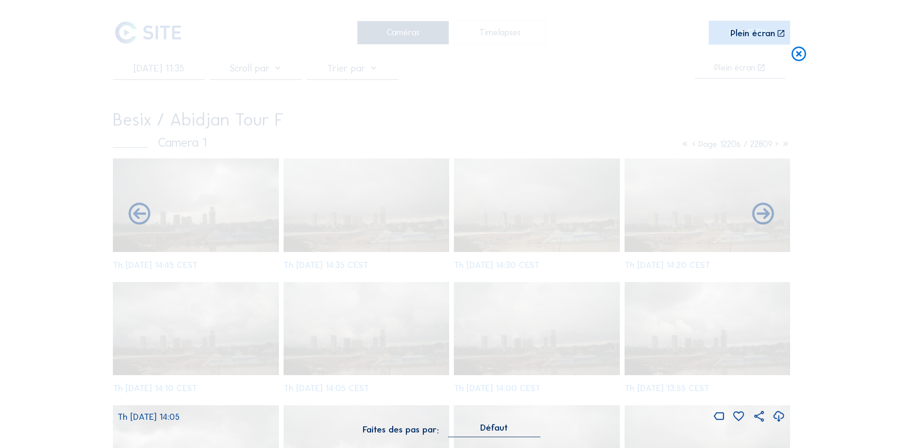
click at [139, 213] on icon at bounding box center [139, 215] width 26 height 26
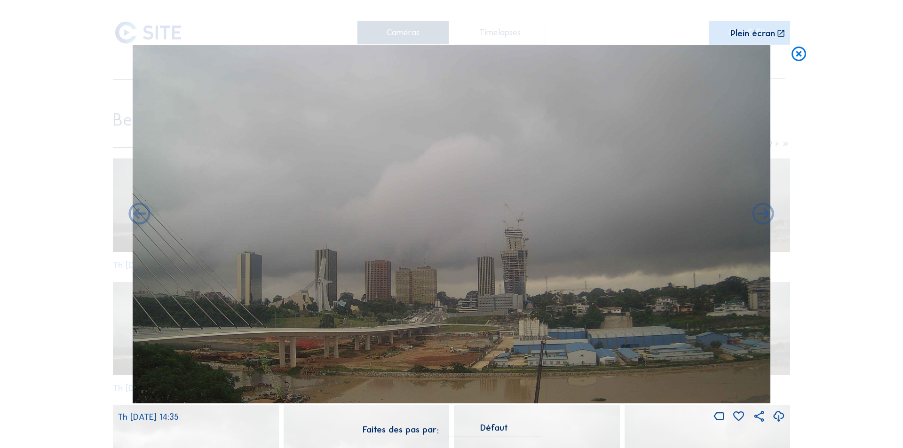
click at [139, 213] on icon at bounding box center [139, 215] width 26 height 26
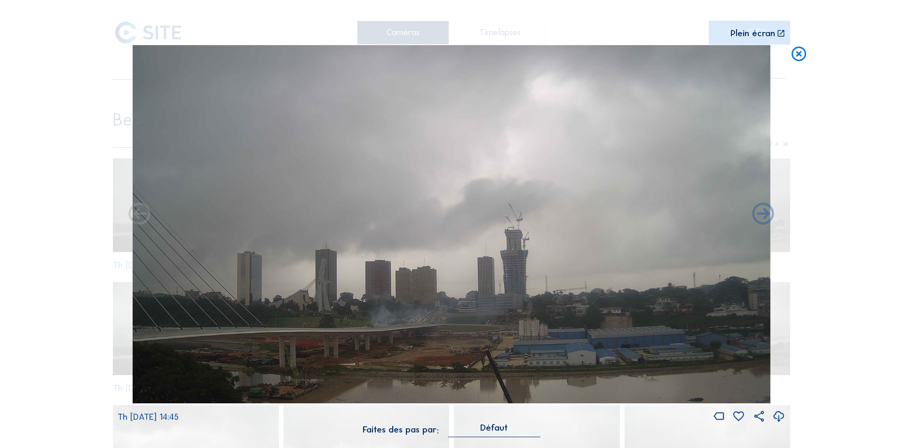
click at [139, 213] on icon at bounding box center [139, 215] width 26 height 26
click at [139, 215] on icon at bounding box center [139, 215] width 26 height 26
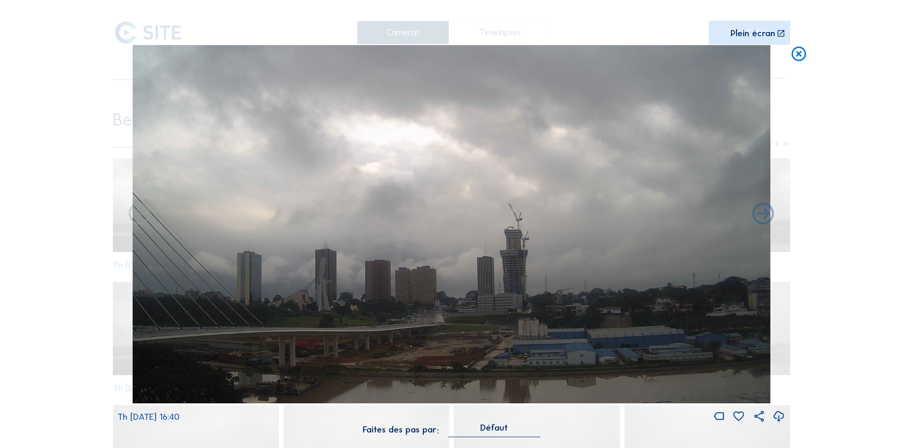
click at [136, 215] on div "Scroll pour voyager dans le temps | Appuie sur le 'Alt' [PERSON_NAME] + Scroll …" at bounding box center [451, 224] width 903 height 448
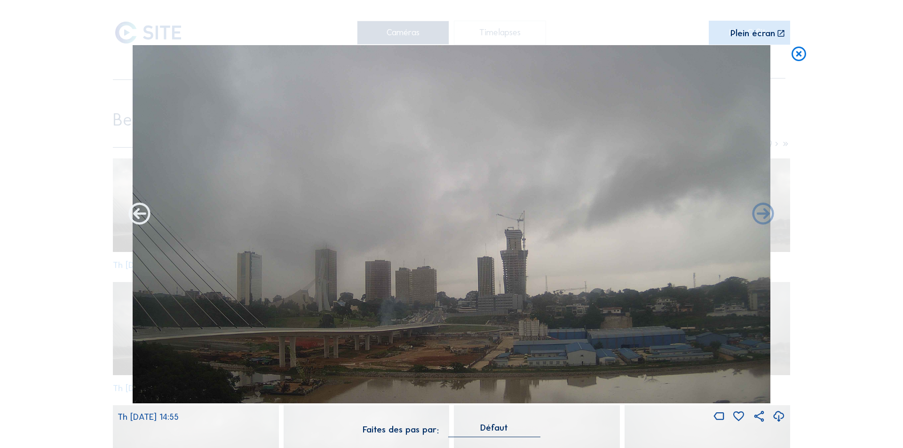
click at [139, 213] on icon at bounding box center [139, 215] width 26 height 26
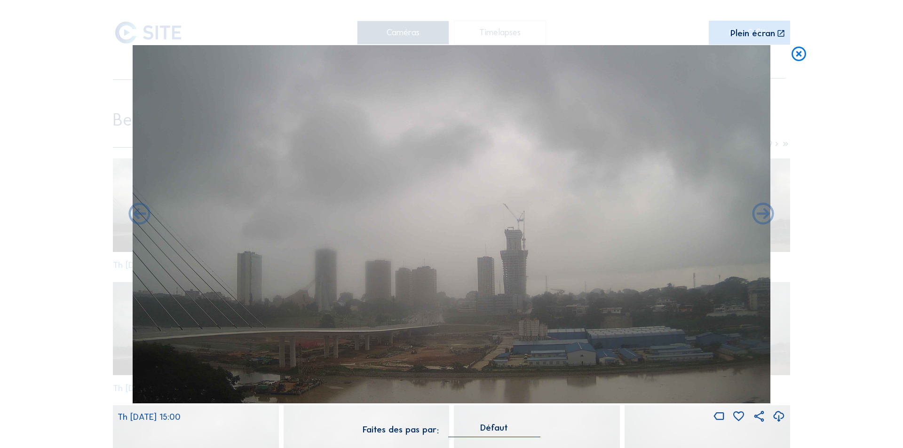
click at [139, 213] on icon at bounding box center [139, 215] width 26 height 26
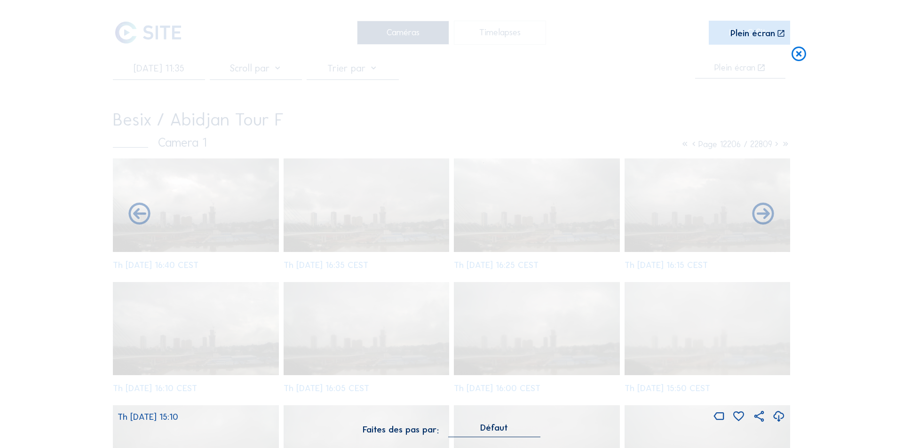
click at [139, 213] on icon at bounding box center [139, 215] width 26 height 26
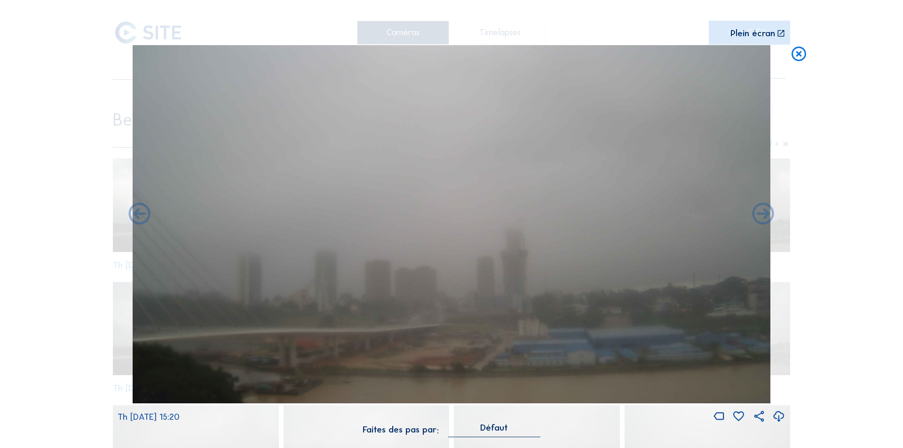
click at [139, 213] on icon at bounding box center [139, 215] width 26 height 26
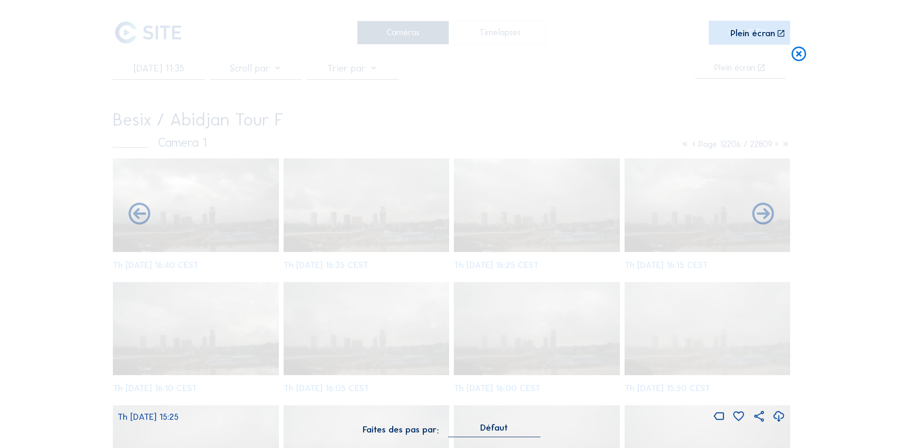
click at [139, 213] on icon at bounding box center [139, 215] width 26 height 26
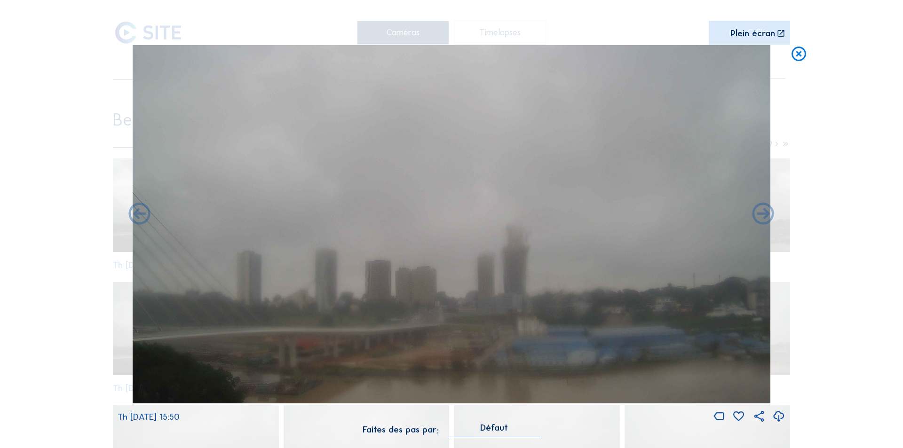
click at [139, 213] on icon at bounding box center [139, 215] width 26 height 26
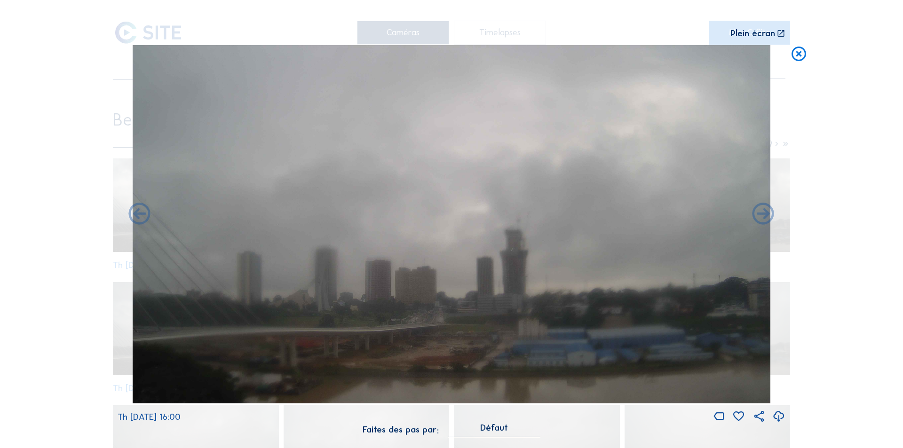
click at [139, 213] on icon at bounding box center [139, 215] width 26 height 26
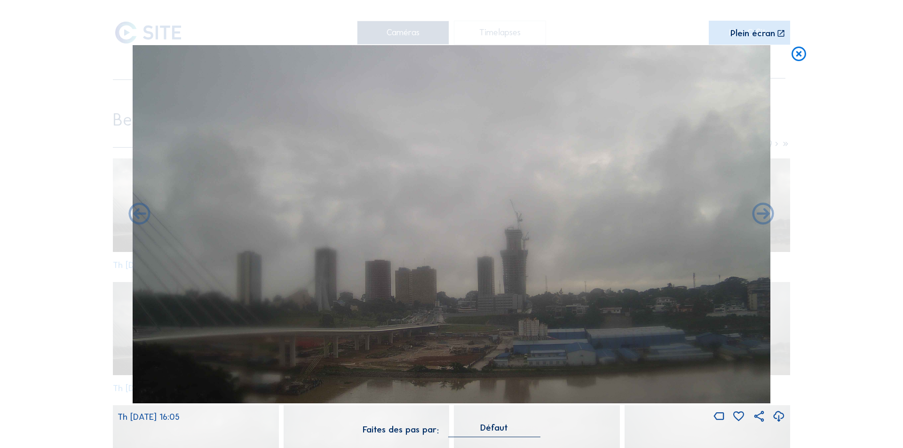
click at [139, 213] on icon at bounding box center [139, 215] width 26 height 26
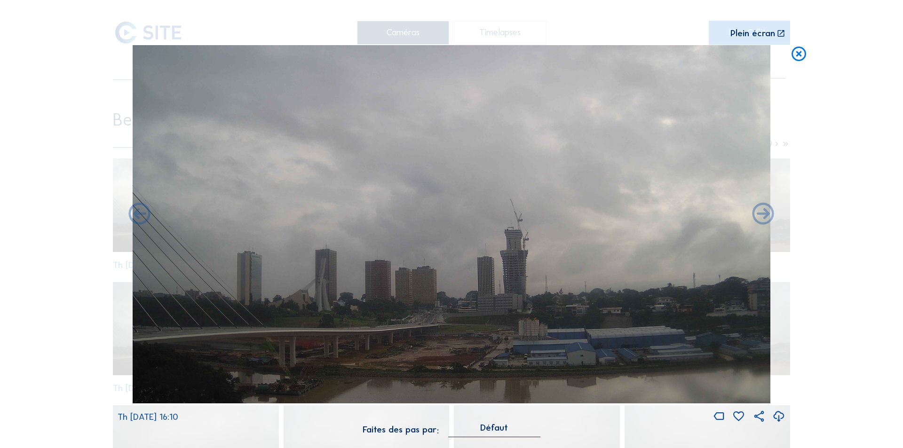
click at [778, 412] on icon at bounding box center [778, 417] width 13 height 16
click at [135, 212] on icon at bounding box center [139, 215] width 26 height 26
click at [137, 212] on icon at bounding box center [139, 215] width 26 height 26
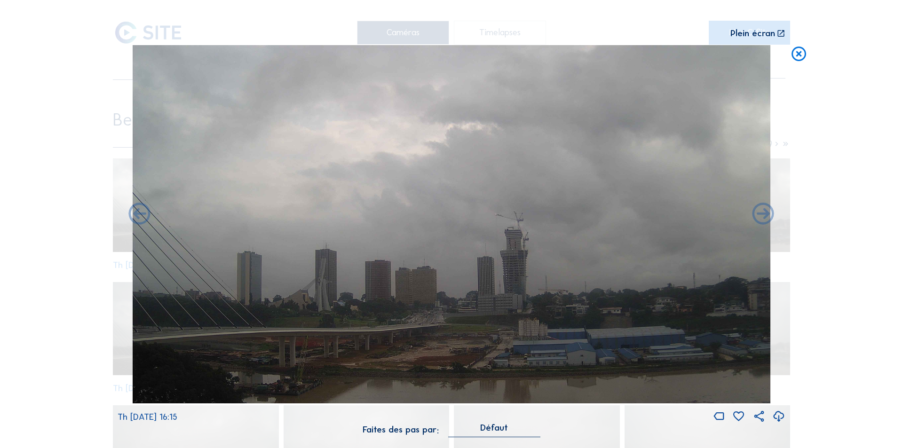
click at [137, 212] on icon at bounding box center [139, 215] width 26 height 26
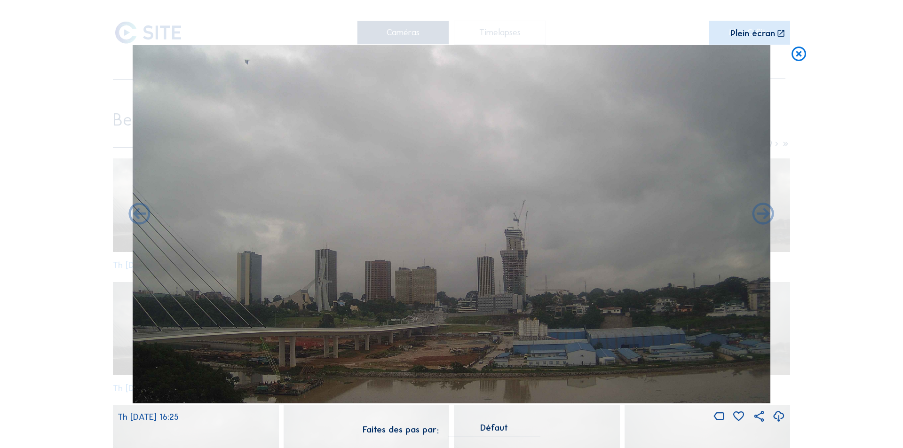
click at [137, 212] on icon at bounding box center [139, 215] width 26 height 26
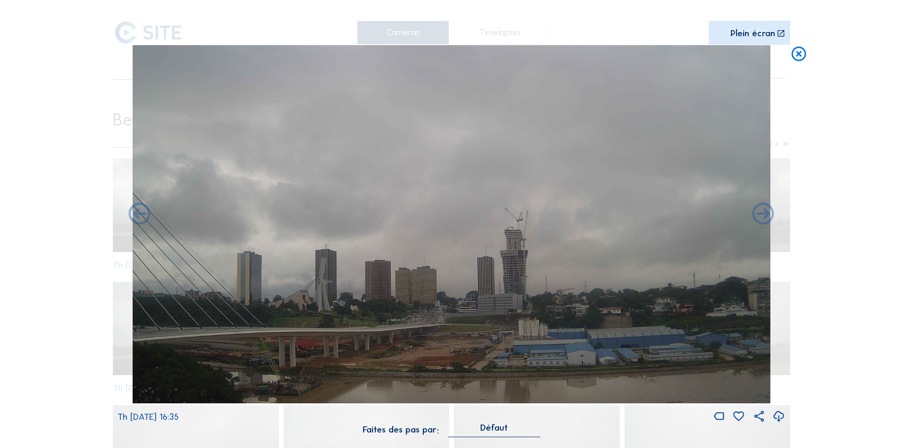
click at [137, 212] on icon at bounding box center [139, 215] width 26 height 26
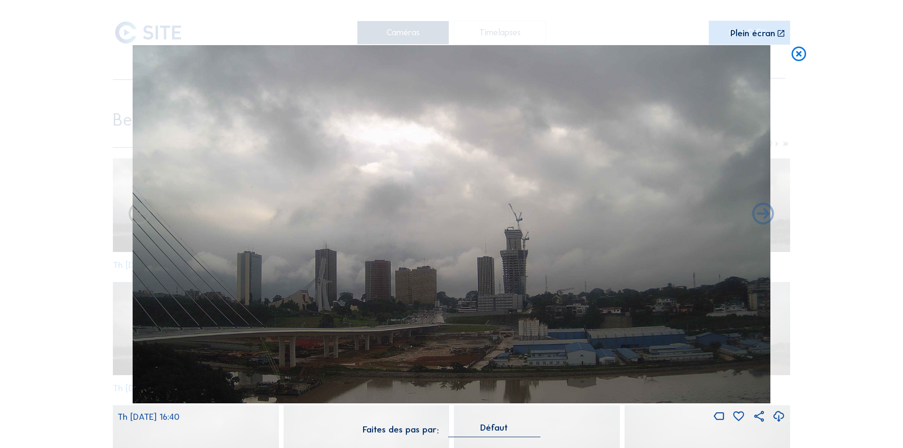
click at [137, 212] on icon at bounding box center [139, 215] width 26 height 26
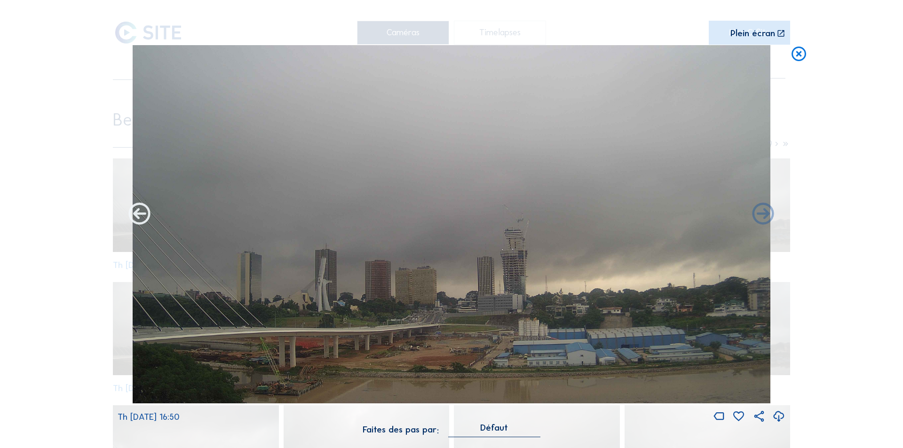
click at [140, 213] on icon at bounding box center [139, 215] width 26 height 26
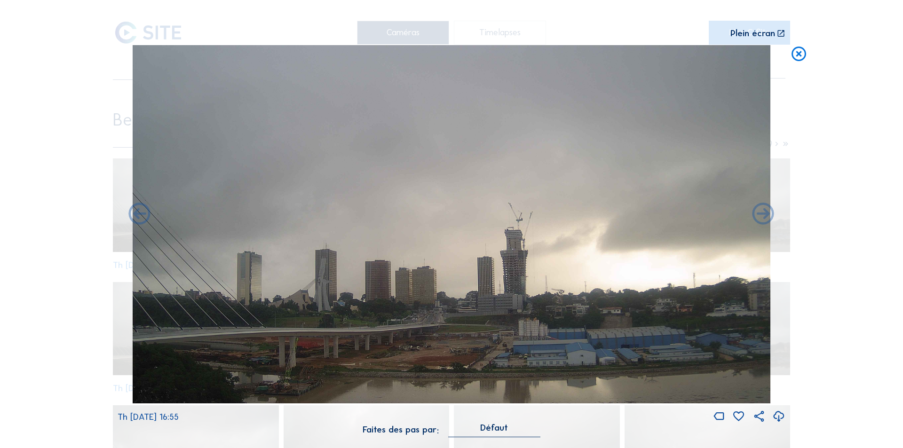
click at [140, 213] on icon at bounding box center [139, 215] width 26 height 26
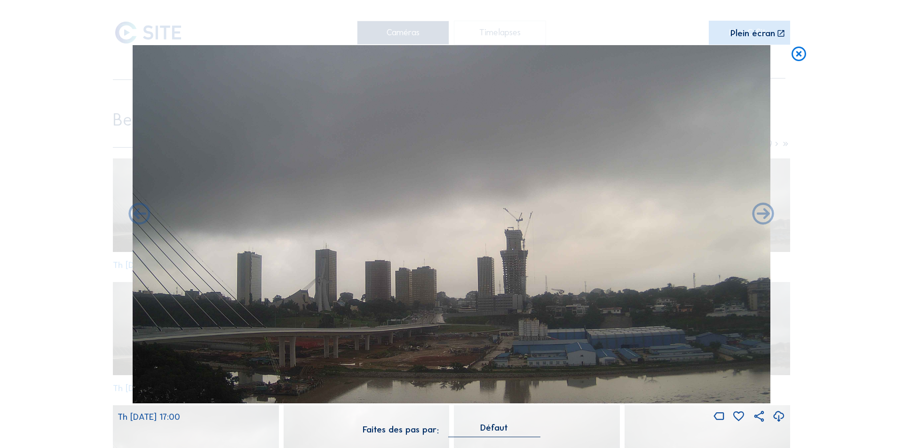
click at [140, 213] on icon at bounding box center [139, 215] width 26 height 26
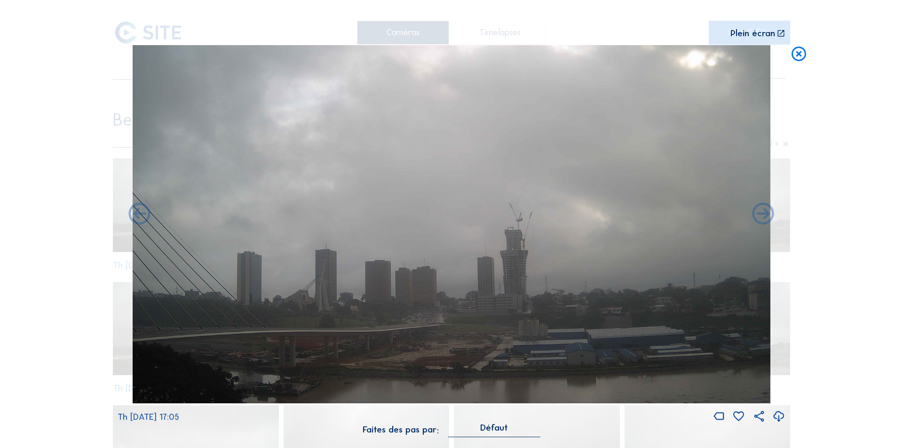
click at [140, 213] on icon at bounding box center [139, 215] width 26 height 26
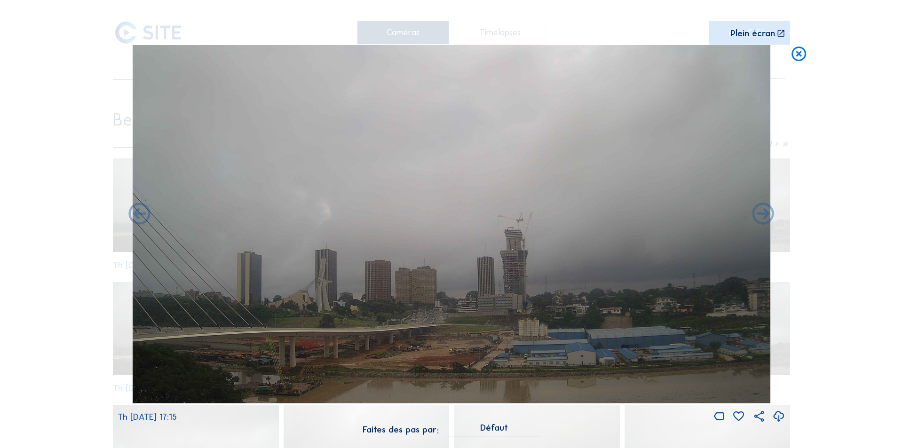
click at [140, 213] on icon at bounding box center [139, 215] width 26 height 26
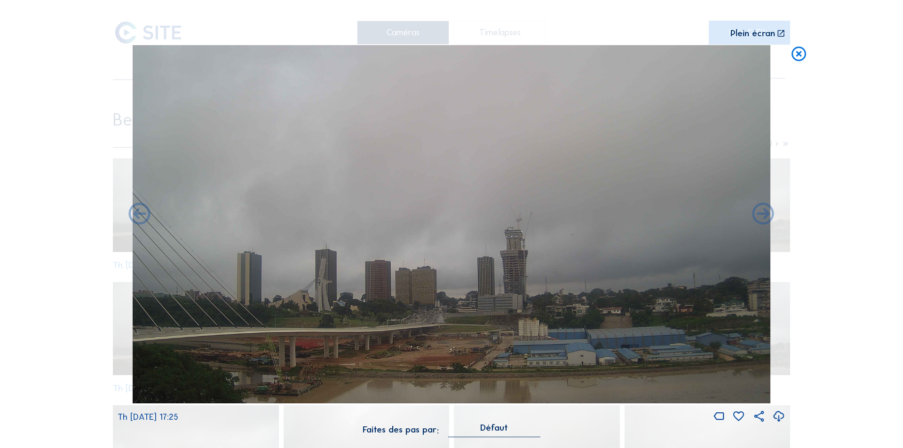
click at [140, 213] on icon at bounding box center [139, 215] width 26 height 26
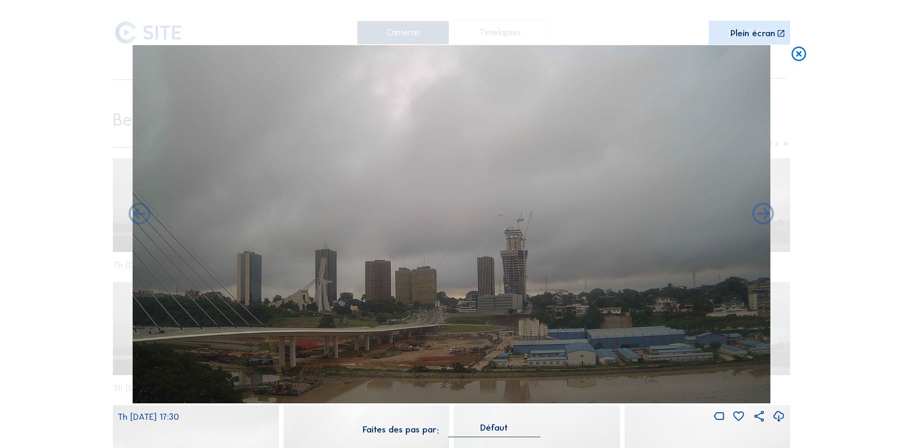
click at [140, 213] on icon at bounding box center [139, 215] width 26 height 26
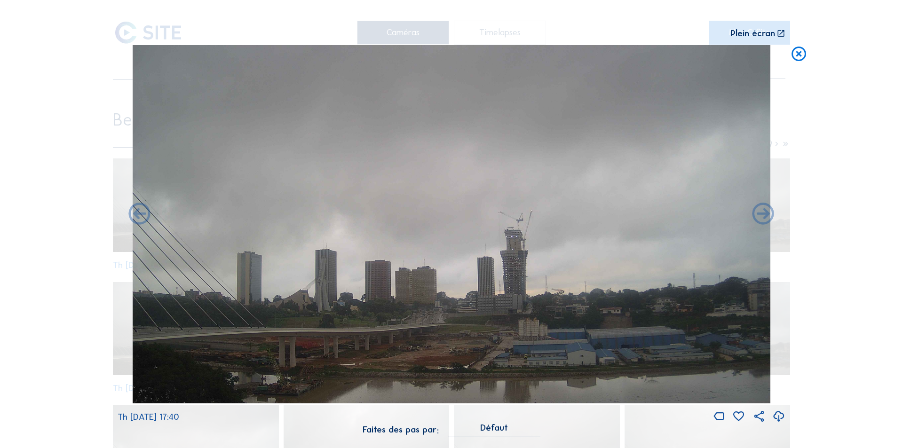
click at [140, 213] on icon at bounding box center [139, 215] width 26 height 26
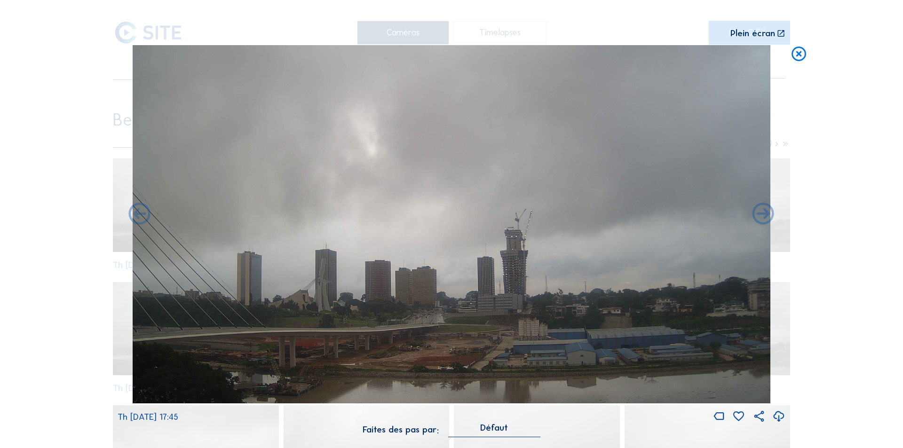
click at [140, 213] on icon at bounding box center [139, 215] width 26 height 26
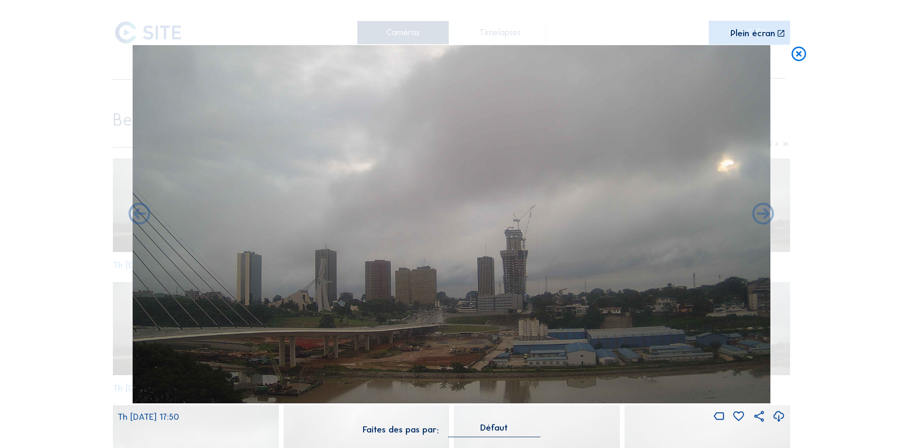
click at [140, 213] on icon at bounding box center [139, 215] width 26 height 26
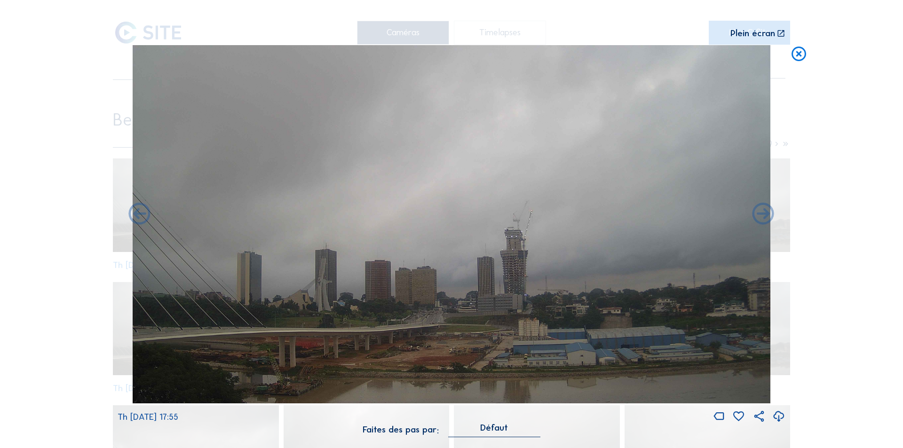
click at [140, 213] on icon at bounding box center [139, 215] width 26 height 26
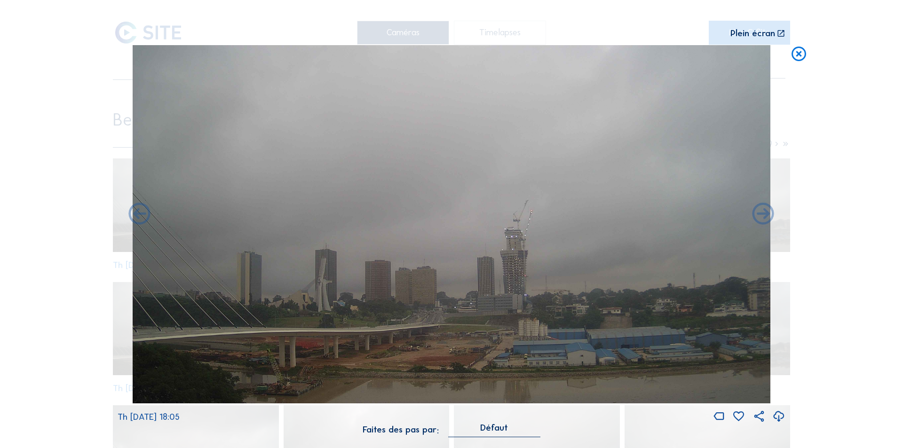
click at [140, 213] on icon at bounding box center [139, 215] width 26 height 26
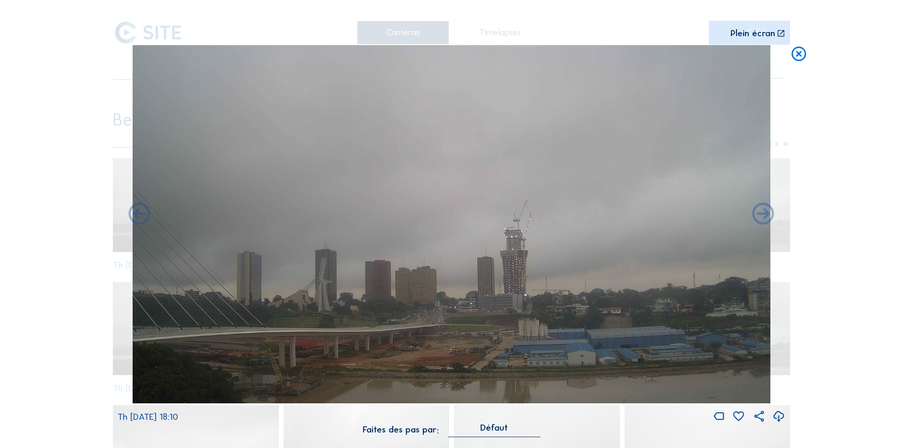
click at [140, 213] on icon at bounding box center [139, 215] width 26 height 26
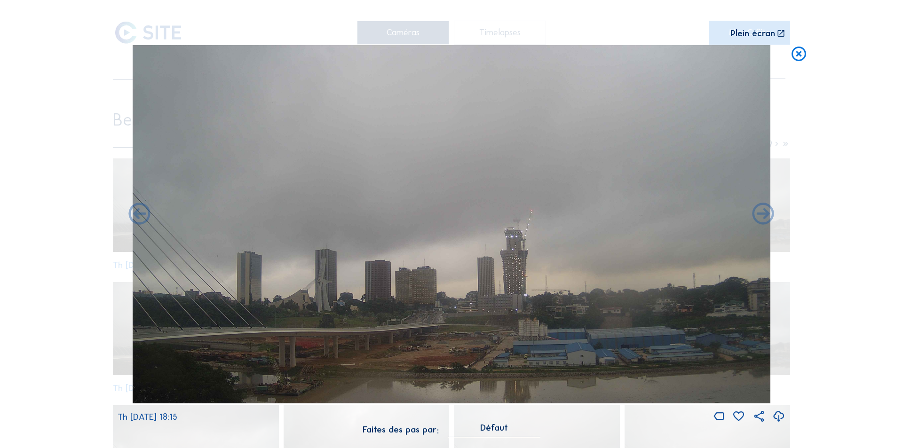
click at [140, 213] on icon at bounding box center [139, 215] width 26 height 26
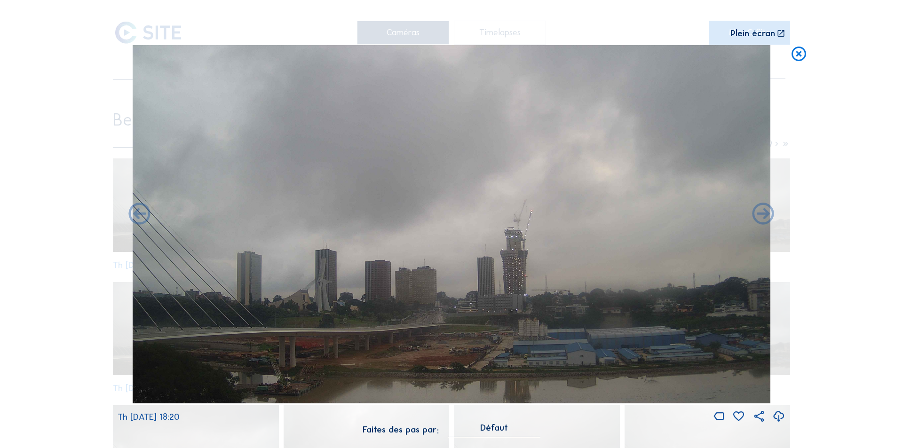
click at [140, 213] on icon at bounding box center [139, 215] width 26 height 26
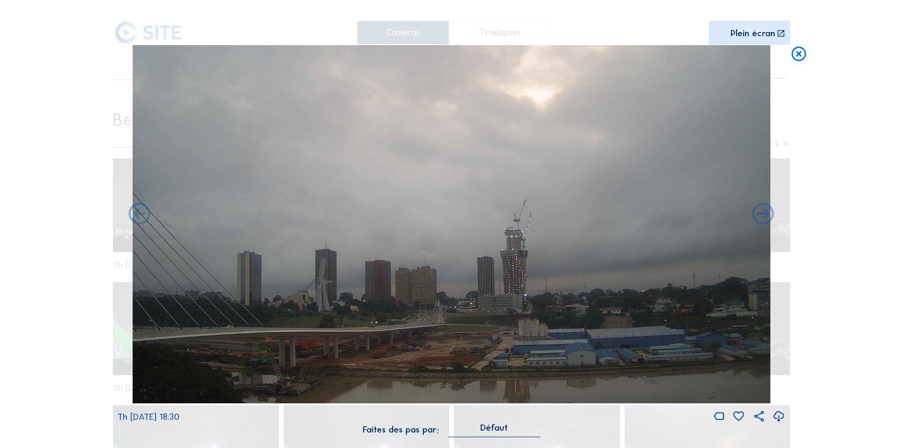
click at [779, 416] on icon at bounding box center [778, 417] width 13 height 16
click at [831, 237] on div "Scroll pour voyager dans le temps | Appuie sur le 'Alt' [PERSON_NAME] + Scroll …" at bounding box center [451, 224] width 903 height 448
click at [798, 55] on icon at bounding box center [798, 54] width 17 height 18
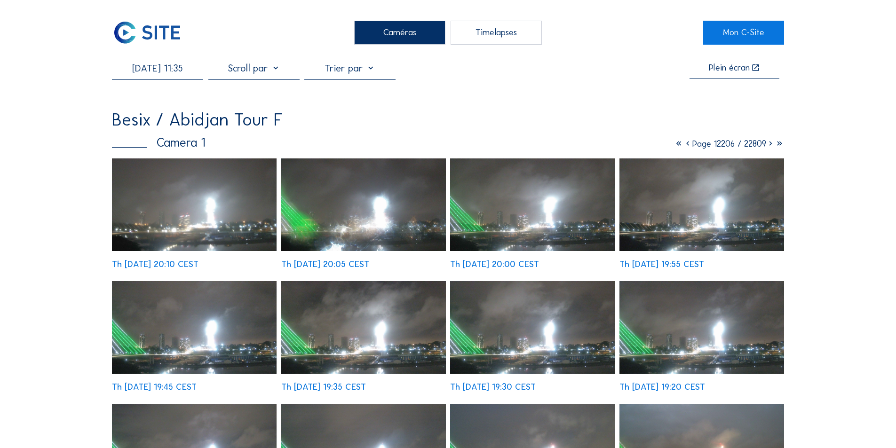
click at [155, 69] on input "[DATE] 11:35" at bounding box center [157, 68] width 91 height 11
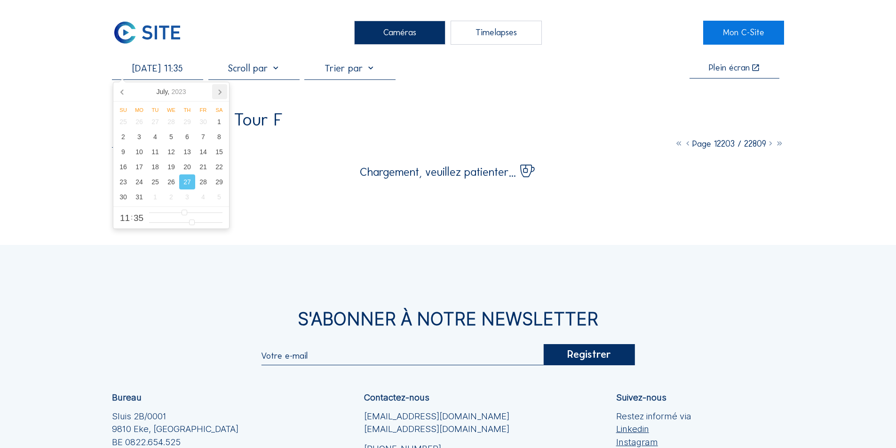
click at [221, 93] on icon at bounding box center [220, 92] width 2 height 5
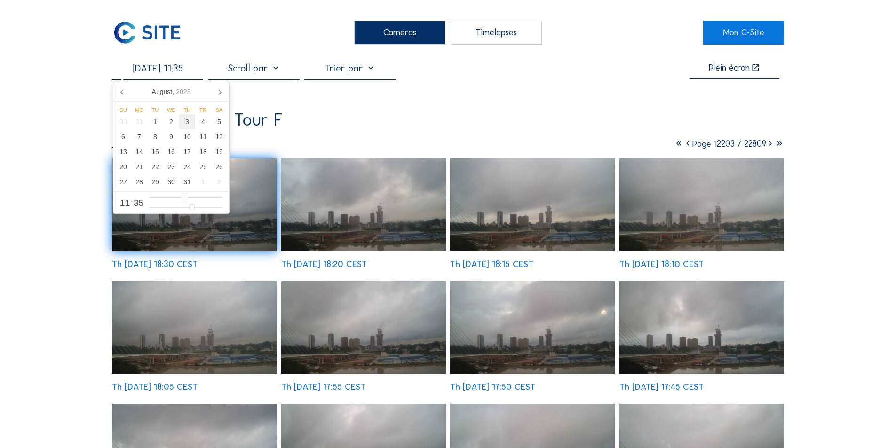
click at [185, 121] on div "3" at bounding box center [187, 121] width 16 height 15
type input "[DATE] 11:35"
